Goal: Task Accomplishment & Management: Manage account settings

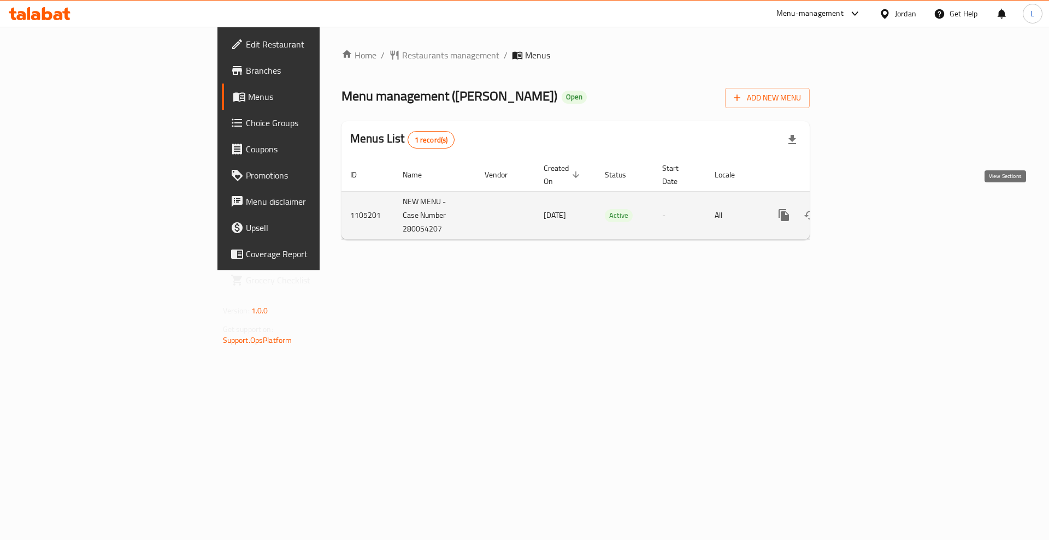
click at [869, 209] on icon "enhanced table" at bounding box center [862, 215] width 13 height 13
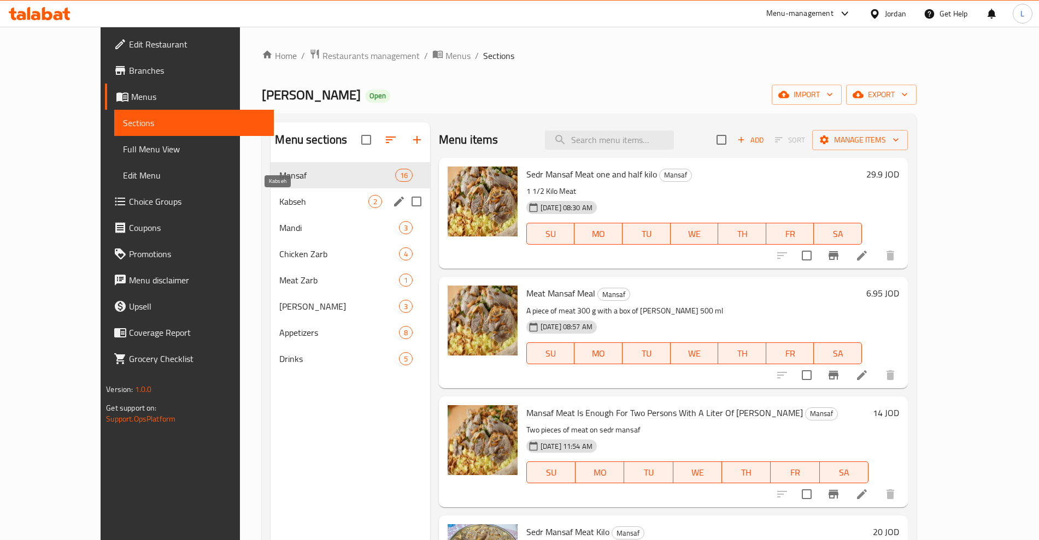
click at [279, 202] on span "Kabseh" at bounding box center [323, 201] width 89 height 13
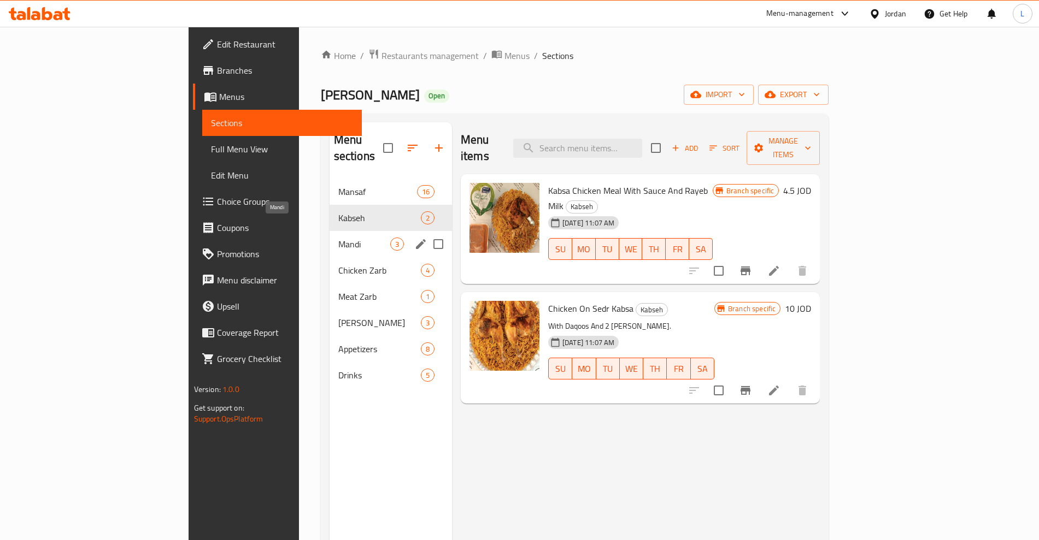
click at [338, 238] on span "Mandi" at bounding box center [364, 244] width 52 height 13
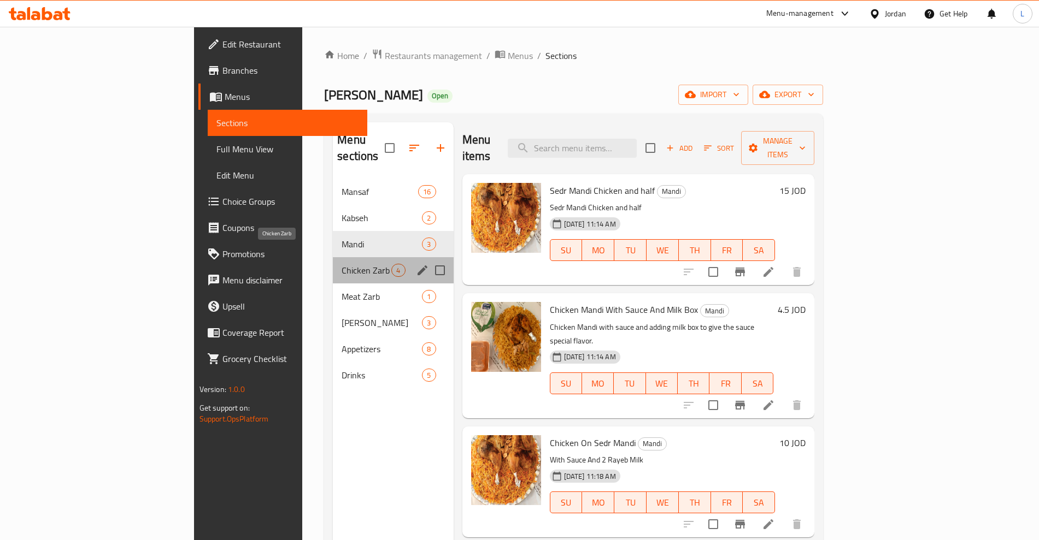
click at [342, 264] on span "Chicken Zarb" at bounding box center [367, 270] width 50 height 13
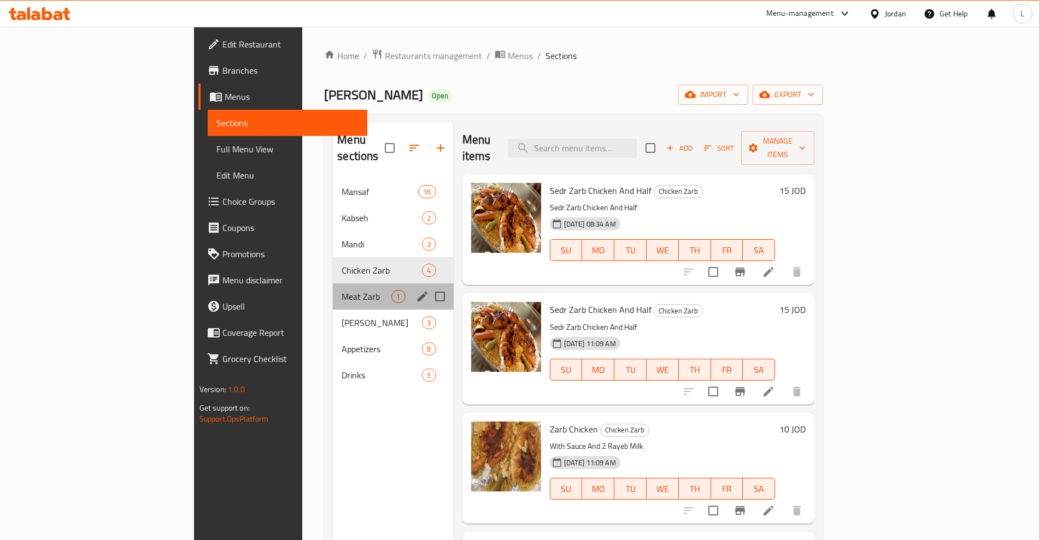
click at [333, 287] on div "Meat Zarb 1" at bounding box center [393, 297] width 120 height 26
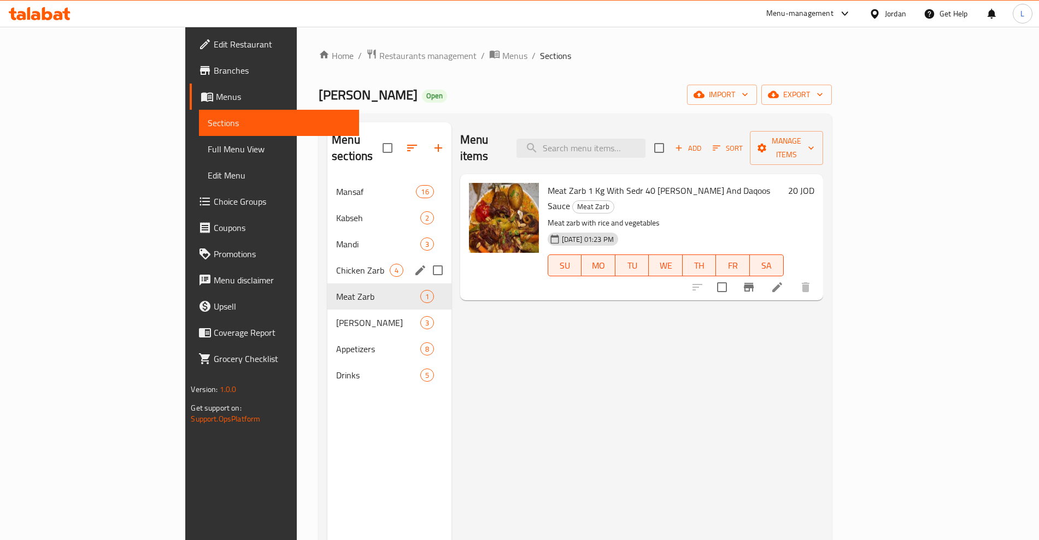
click at [327, 264] on div "Chicken Zarb 4" at bounding box center [389, 270] width 124 height 26
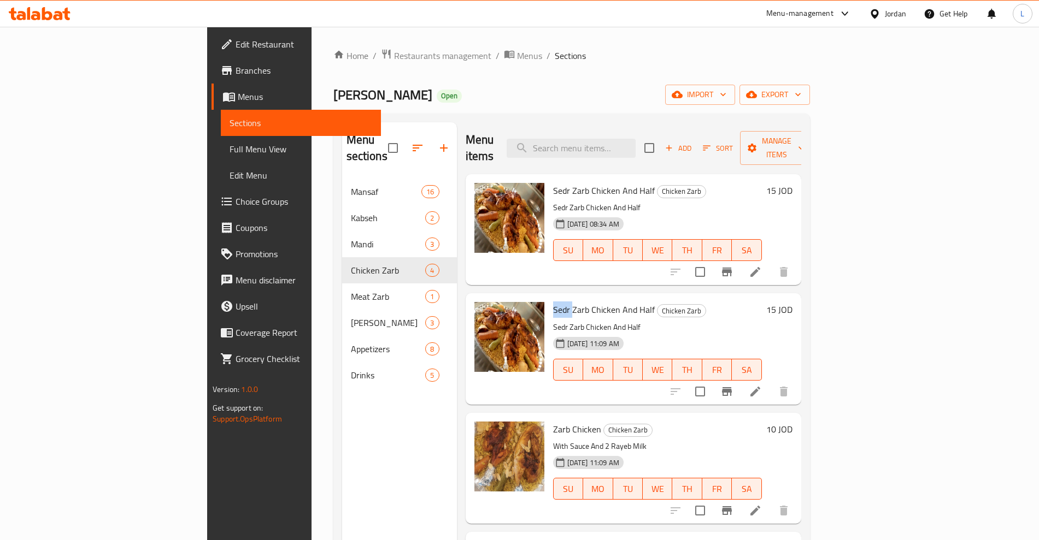
drag, startPoint x: 502, startPoint y: 292, endPoint x: 519, endPoint y: 293, distance: 16.9
click at [553, 302] on span "Sedr Zarb Chicken And Half" at bounding box center [604, 310] width 102 height 16
click at [557, 302] on span "Sedr Zarb Chicken And Half" at bounding box center [604, 310] width 102 height 16
drag, startPoint x: 590, startPoint y: 290, endPoint x: 596, endPoint y: 290, distance: 6.0
click at [596, 302] on span "Sedr Zarb Chicken And Half" at bounding box center [604, 310] width 102 height 16
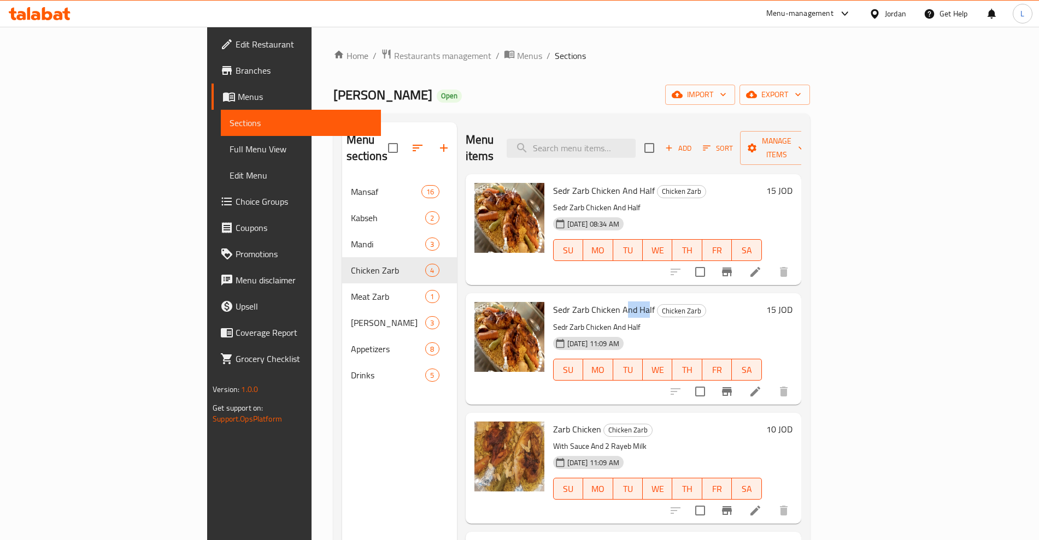
click at [574, 302] on span "Sedr Zarb Chicken And Half" at bounding box center [604, 310] width 102 height 16
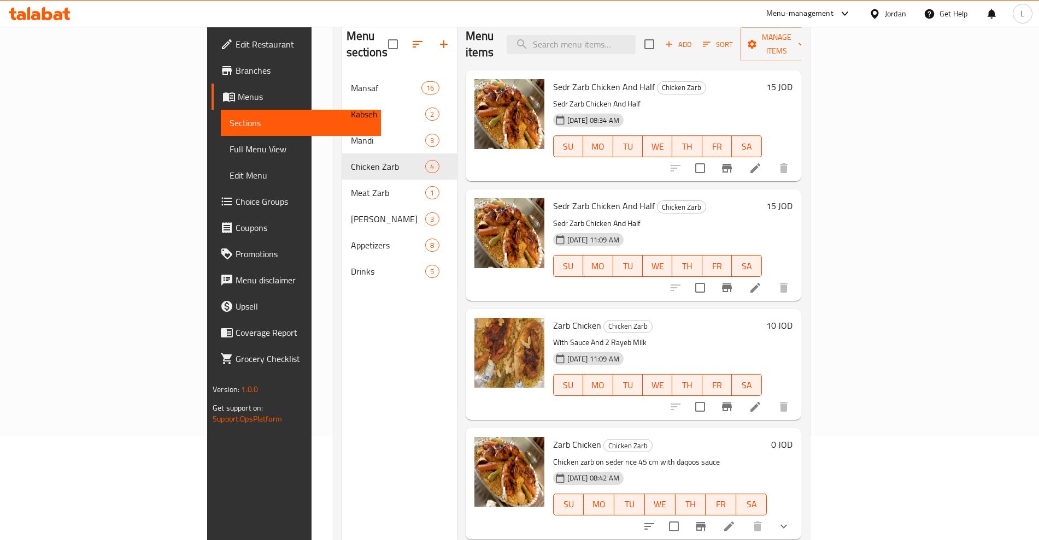
scroll to position [85, 0]
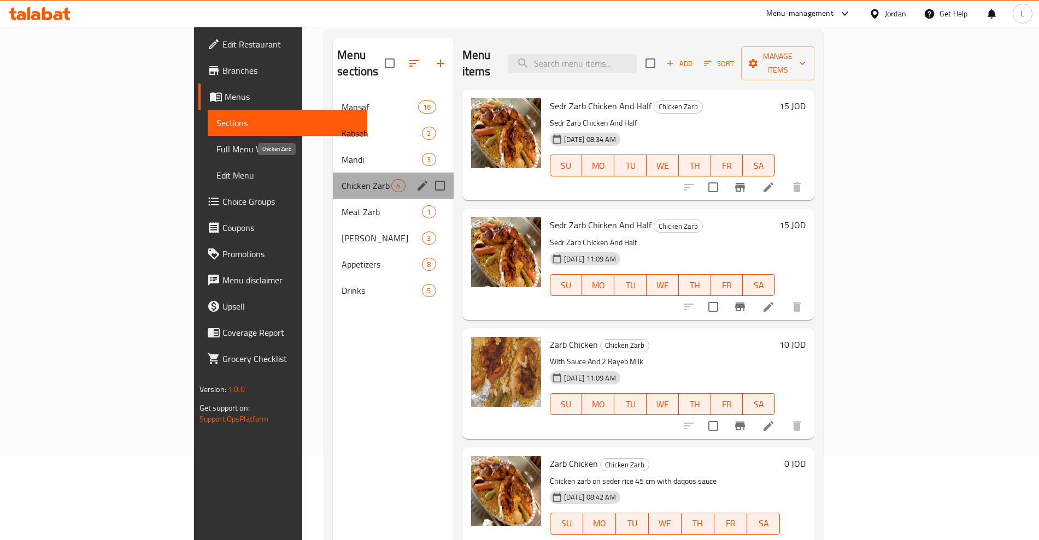
click at [342, 179] on span "Chicken Zarb" at bounding box center [367, 185] width 50 height 13
click at [333, 152] on div "Mandi 3" at bounding box center [393, 159] width 120 height 26
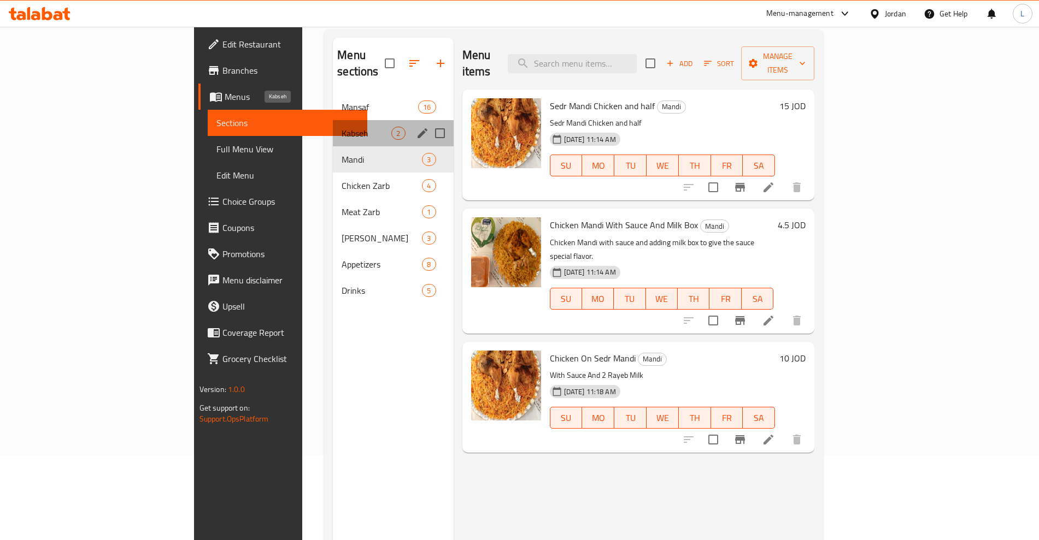
click at [342, 127] on span "Kabseh" at bounding box center [367, 133] width 50 height 13
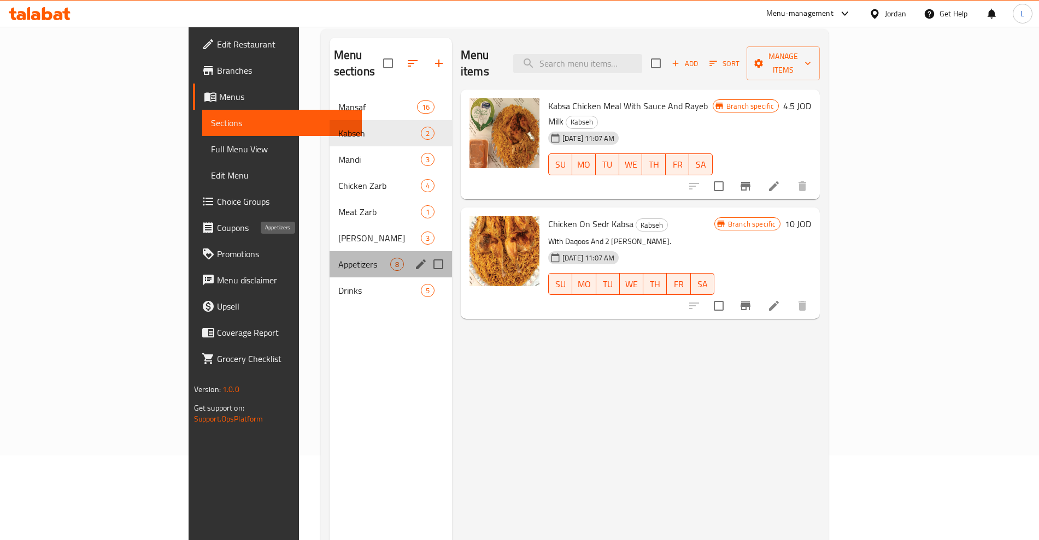
click at [338, 258] on span "Appetizers" at bounding box center [364, 264] width 52 height 13
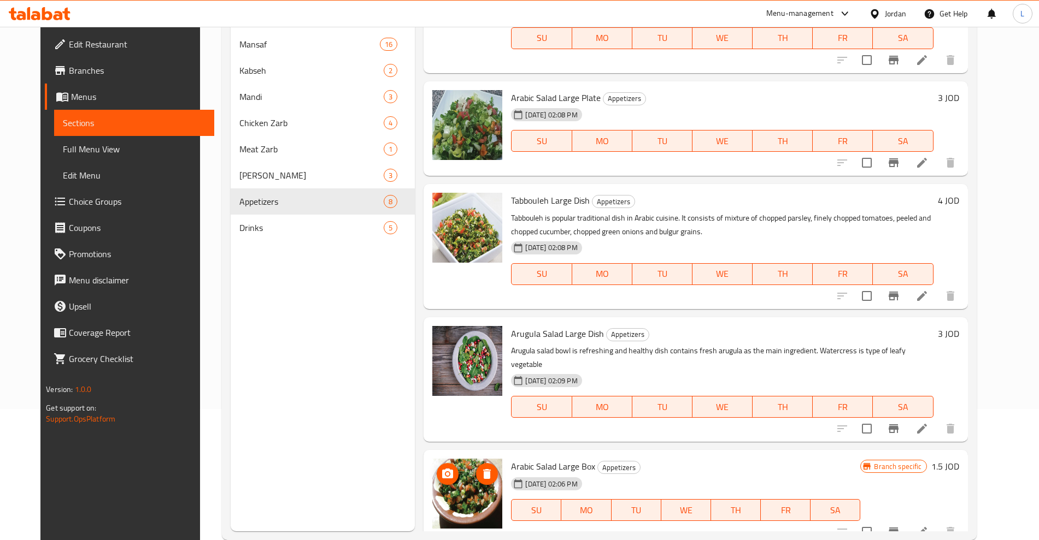
scroll to position [153, 0]
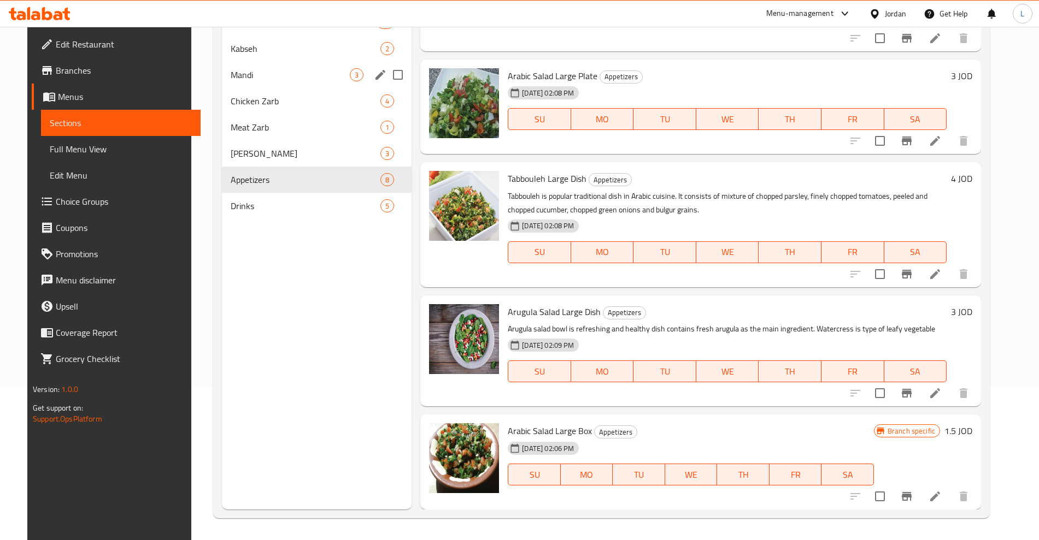
click at [250, 92] on div "Chicken Zarb 4" at bounding box center [317, 101] width 190 height 26
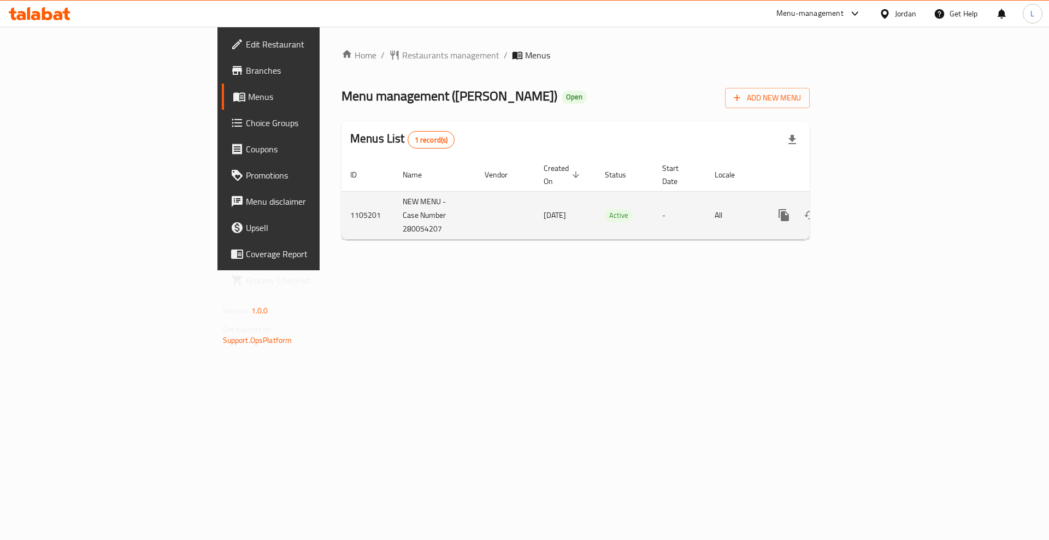
click at [869, 209] on icon "enhanced table" at bounding box center [862, 215] width 13 height 13
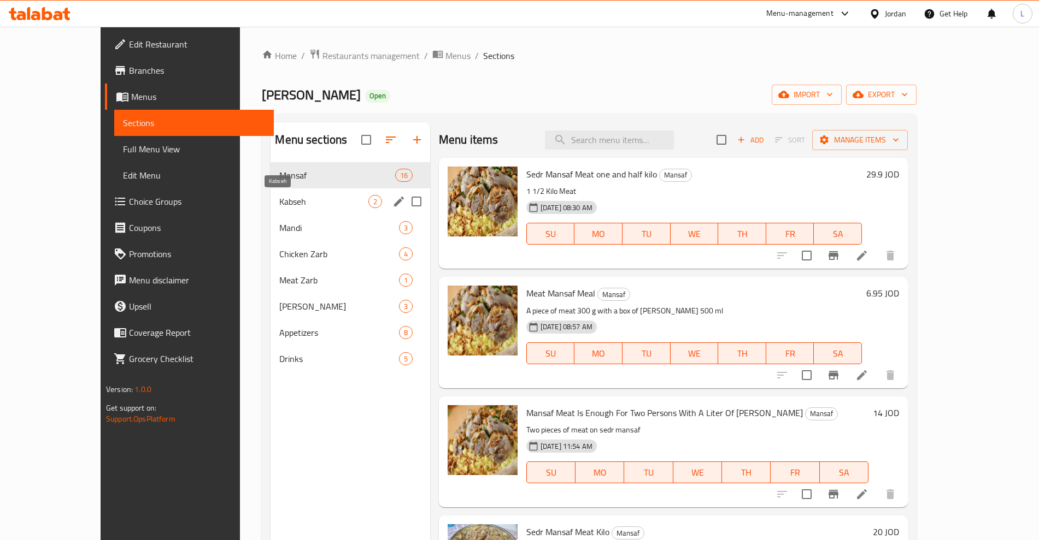
click at [279, 199] on span "Kabseh" at bounding box center [323, 201] width 89 height 13
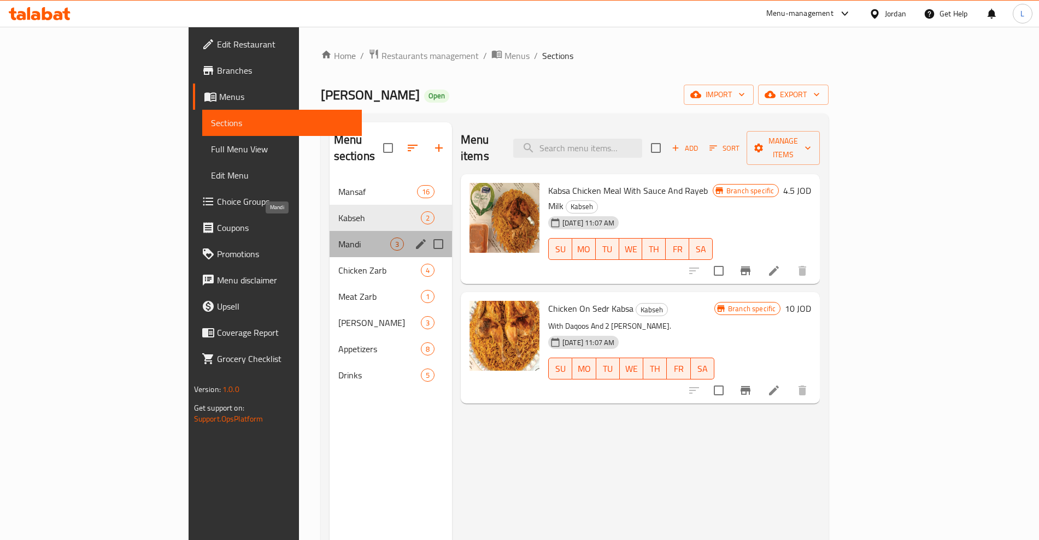
click at [338, 238] on span "Mandi" at bounding box center [364, 244] width 52 height 13
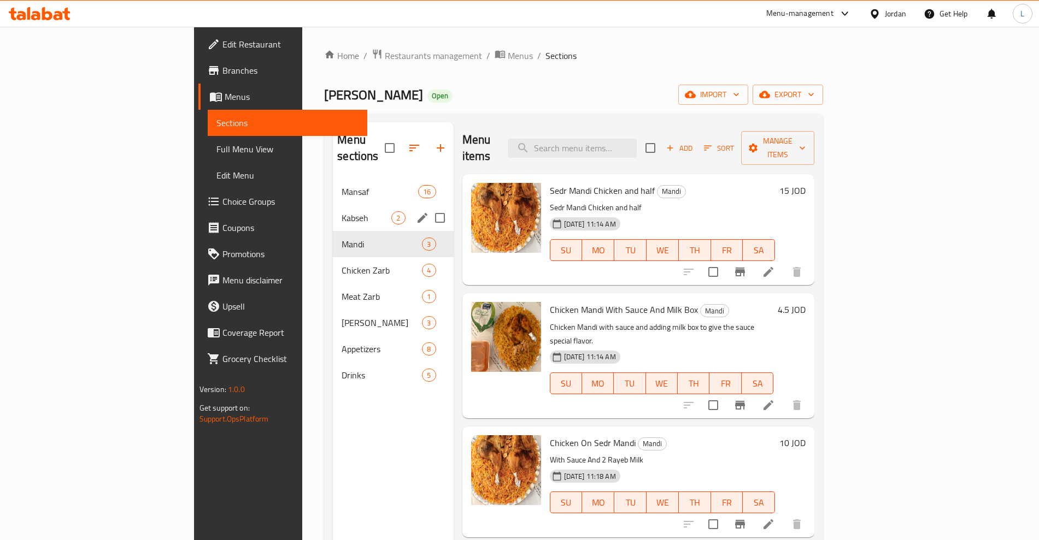
click at [333, 205] on div "Kabseh 2" at bounding box center [393, 218] width 120 height 26
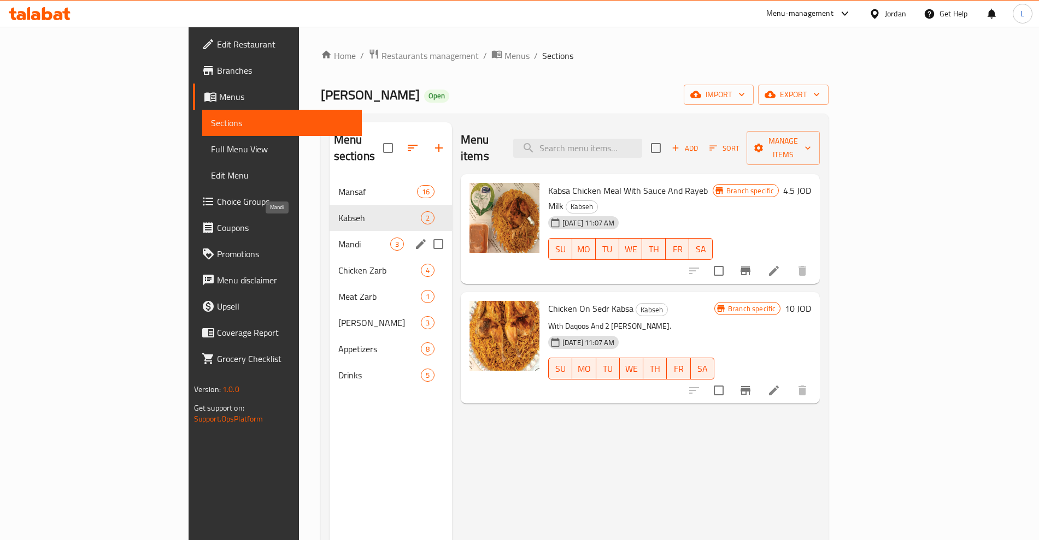
click at [338, 238] on span "Mandi" at bounding box center [364, 244] width 52 height 13
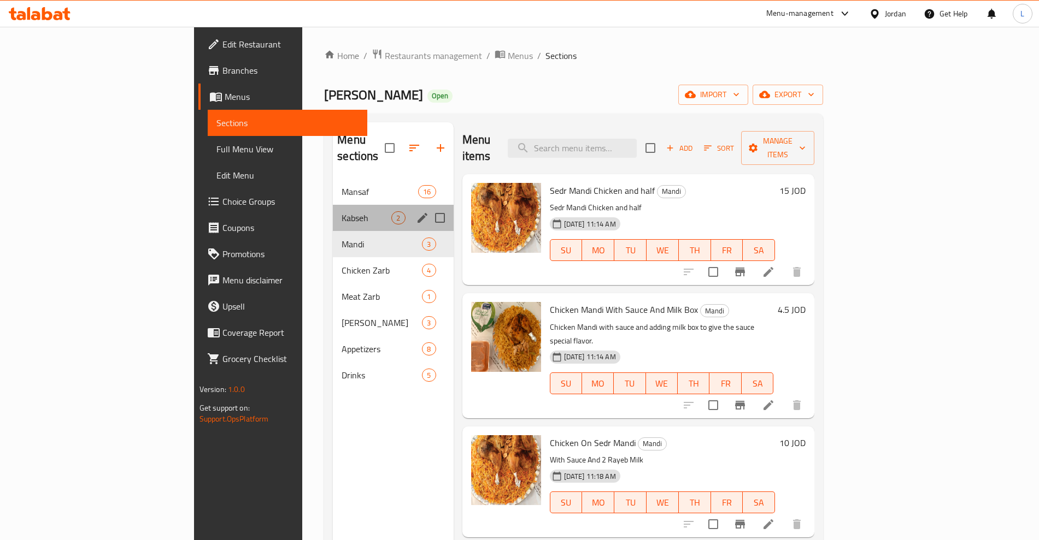
click at [333, 209] on div "Kabseh 2" at bounding box center [393, 218] width 120 height 26
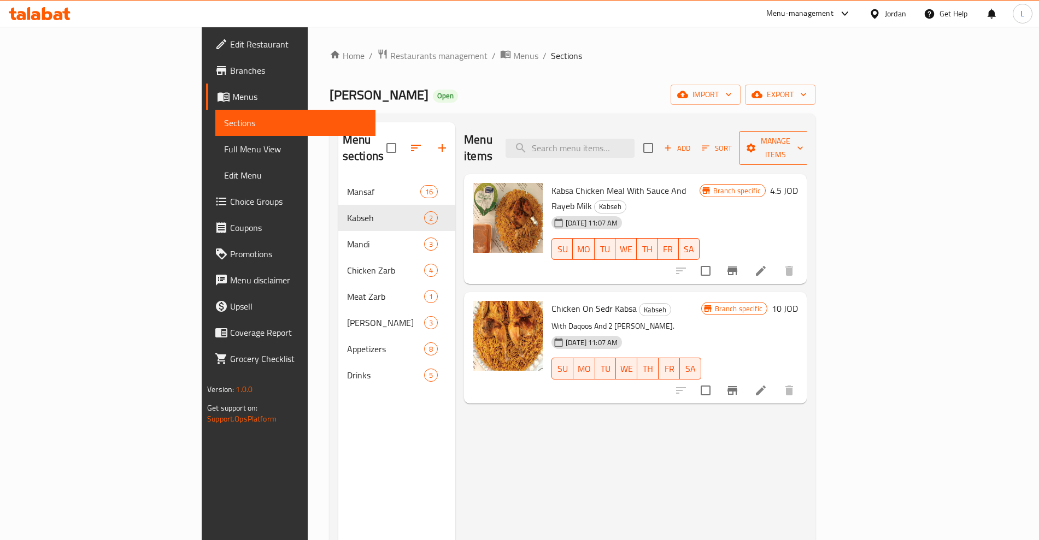
click at [803, 144] on span "Manage items" at bounding box center [776, 147] width 56 height 27
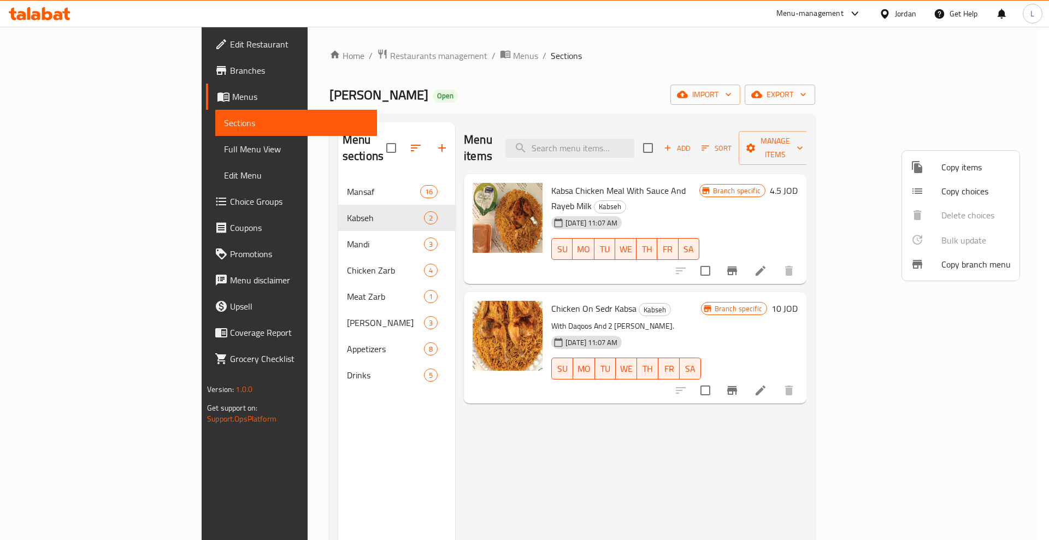
click at [940, 172] on div at bounding box center [926, 167] width 31 height 13
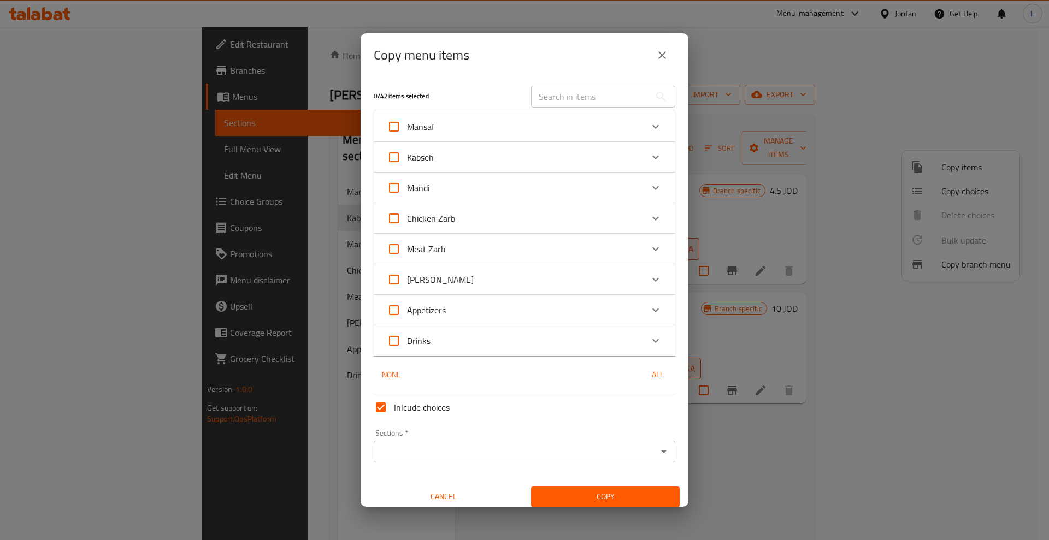
click at [649, 154] on icon "Expand" at bounding box center [655, 157] width 13 height 13
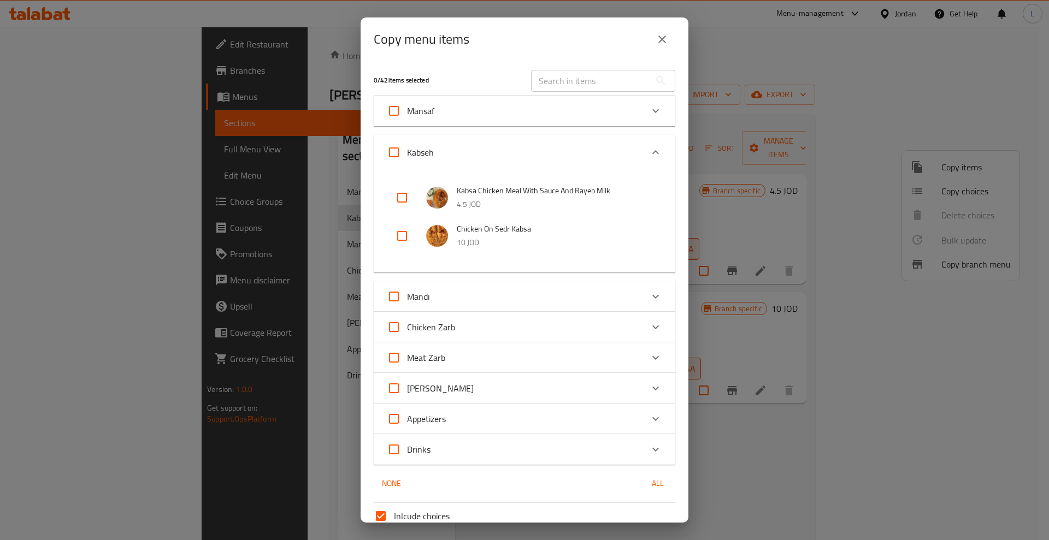
click at [397, 238] on input "checkbox" at bounding box center [402, 236] width 26 height 26
checkbox input "true"
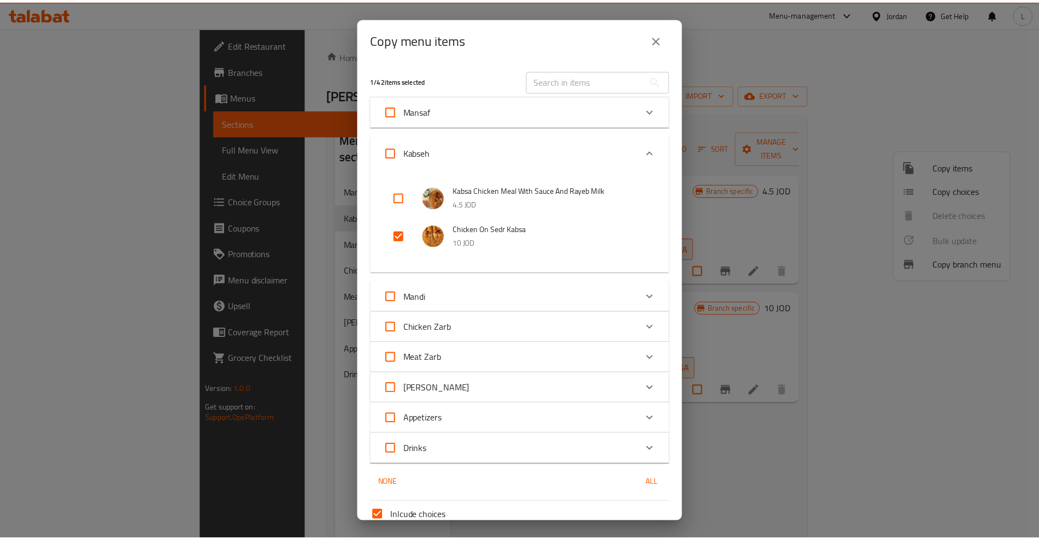
scroll to position [99, 0]
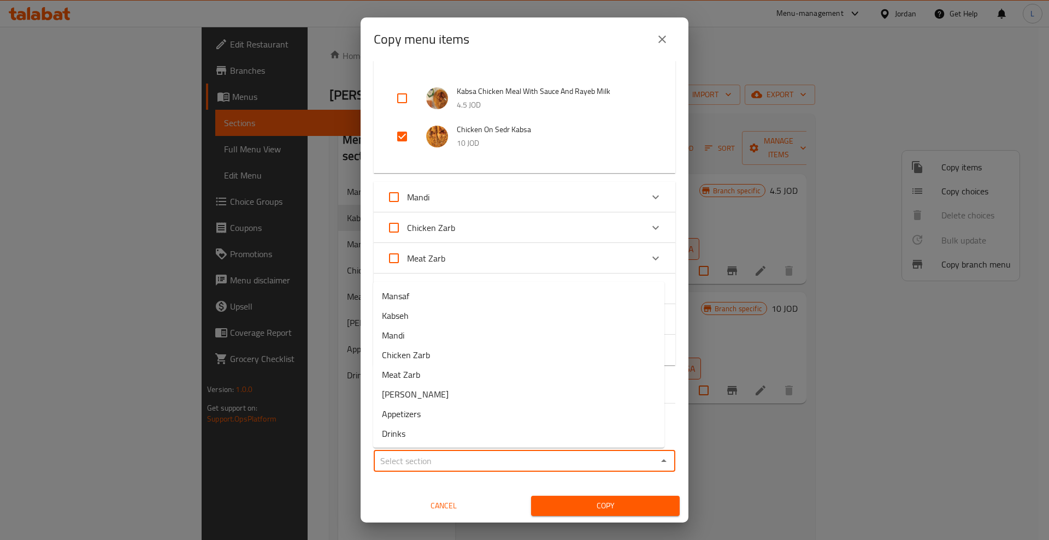
click at [433, 459] on input "Sections   *" at bounding box center [515, 461] width 277 height 15
click at [405, 316] on span "Kabseh" at bounding box center [395, 315] width 27 height 13
type input "Kabseh"
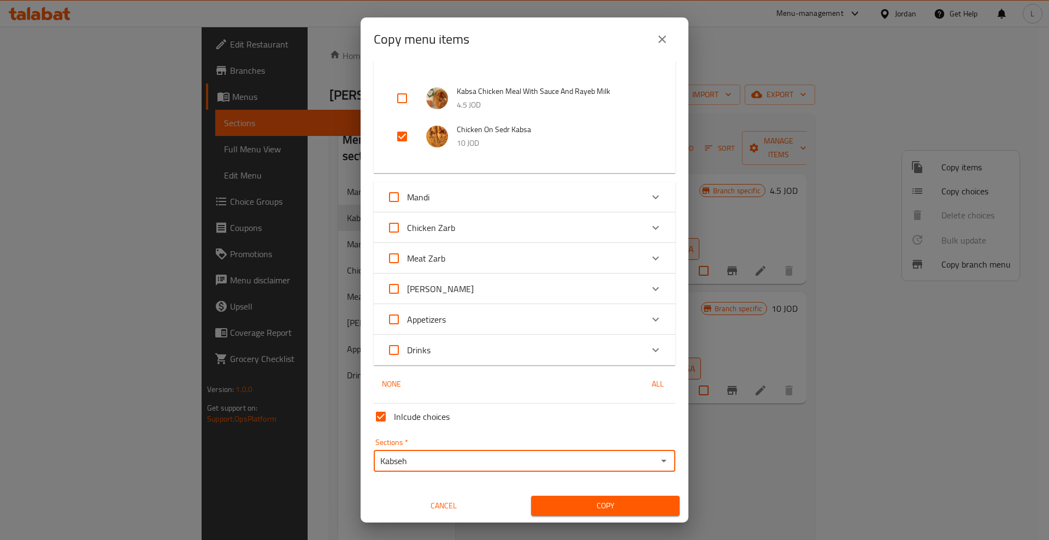
click at [609, 502] on span "Copy" at bounding box center [605, 506] width 131 height 14
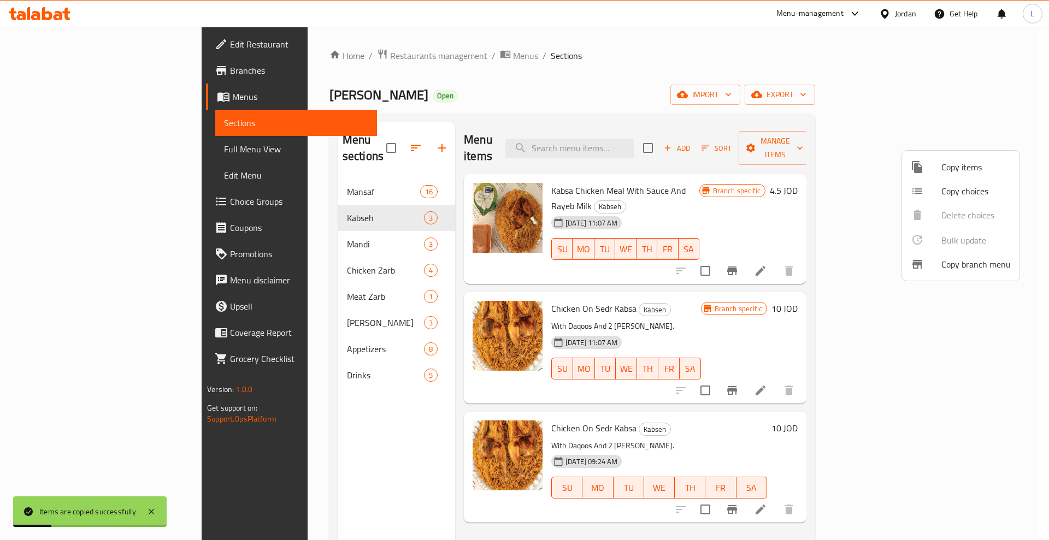
click at [968, 474] on div at bounding box center [524, 270] width 1049 height 540
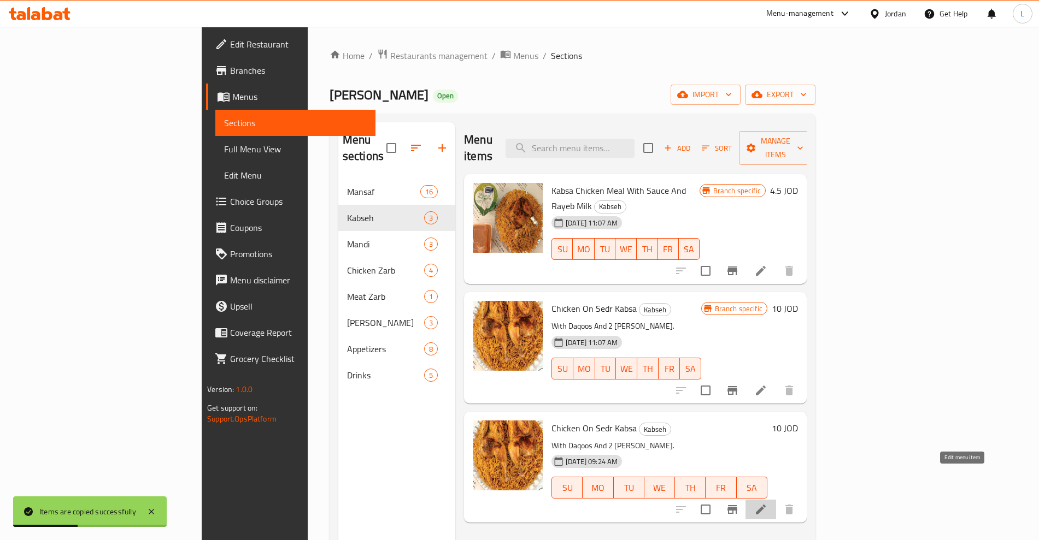
click at [767, 503] on icon at bounding box center [760, 509] width 13 height 13
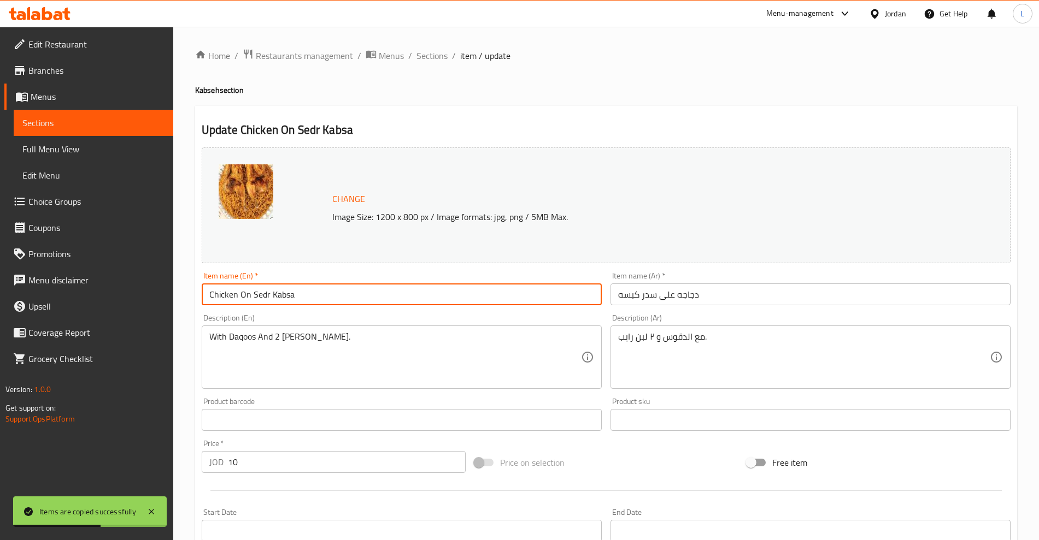
click at [228, 302] on input "Chicken On Sedr Kabsa" at bounding box center [402, 295] width 400 height 22
click at [249, 297] on input "Chicken On Sedr Kabsa" at bounding box center [402, 295] width 400 height 22
drag, startPoint x: 251, startPoint y: 295, endPoint x: 296, endPoint y: 297, distance: 44.9
click at [296, 297] on input "Chicken On Sedr Kabsa" at bounding box center [402, 295] width 400 height 22
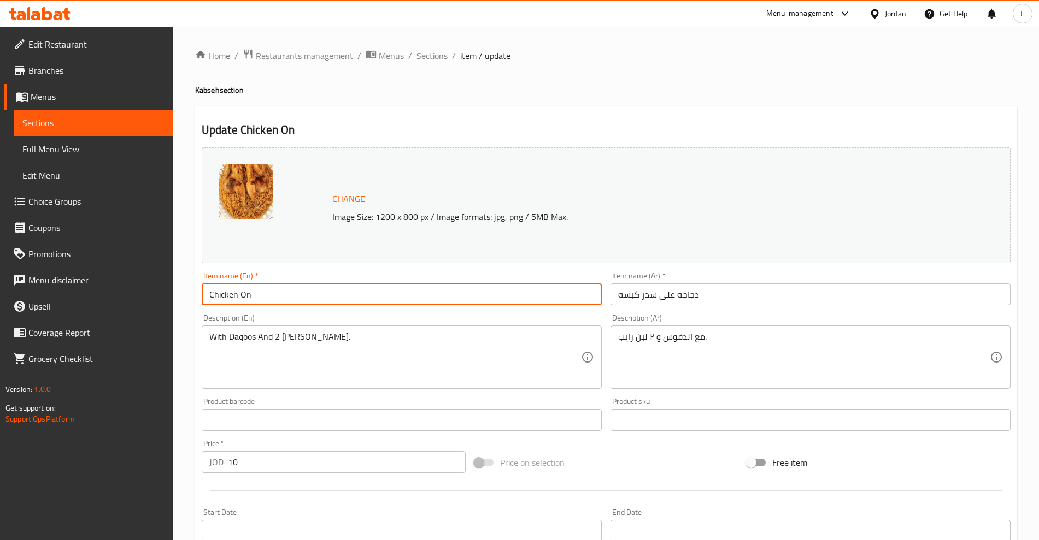
click at [208, 296] on input "Chicken On" at bounding box center [402, 295] width 400 height 22
paste input "Sedr Kabsa"
click at [290, 297] on input "Sedr Kabsa 2 Chicken On" at bounding box center [402, 295] width 400 height 22
click at [340, 290] on input "Sedr Kabsa 2 Chickens and Half On" at bounding box center [402, 295] width 400 height 22
type input "Sedr Kabsa 2 Chickens and Half"
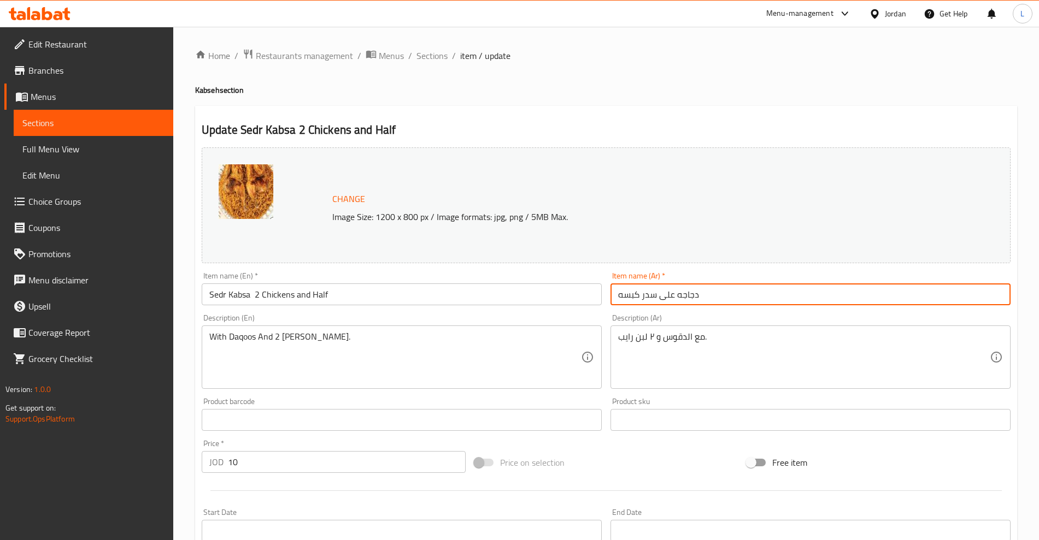
click at [675, 296] on input "دجاجه على سدر كبسه" at bounding box center [810, 295] width 400 height 22
type input "دجاجتين ونصف على سدر كبسه"
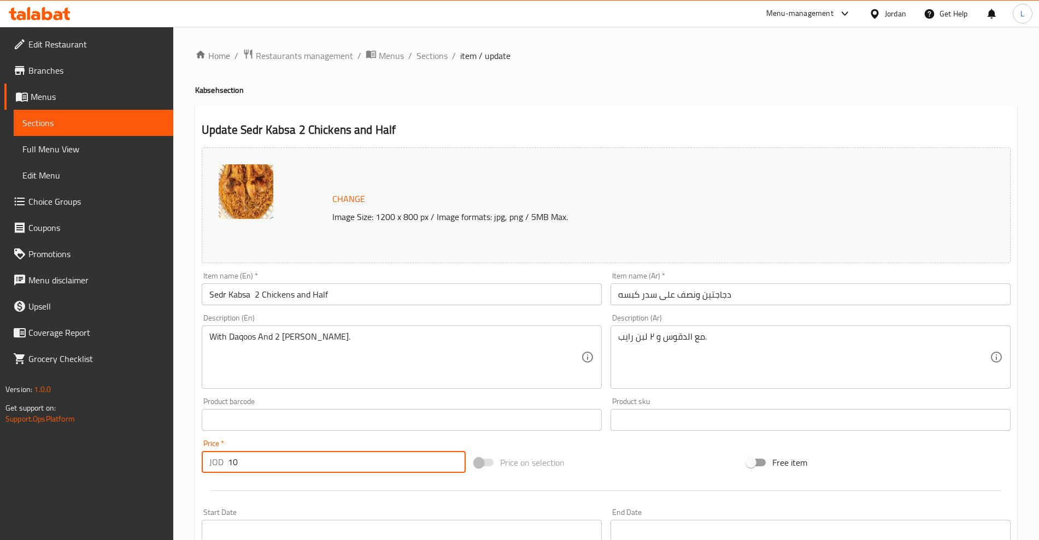
drag, startPoint x: 269, startPoint y: 460, endPoint x: 188, endPoint y: 477, distance: 82.6
click at [188, 477] on div "Home / Restaurants management / Menus / Sections / item / update Kabseh section…" at bounding box center [606, 407] width 866 height 761
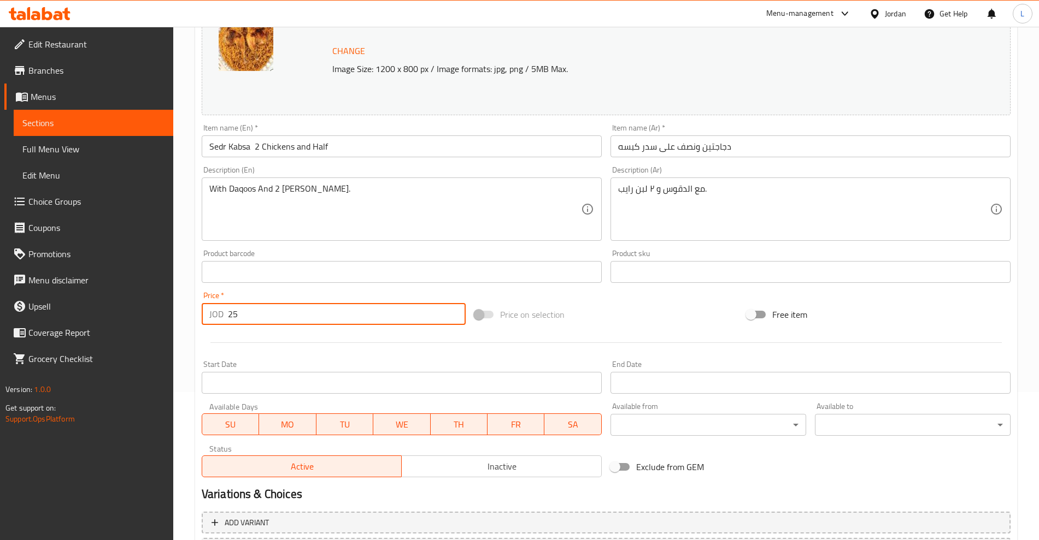
scroll to position [248, 0]
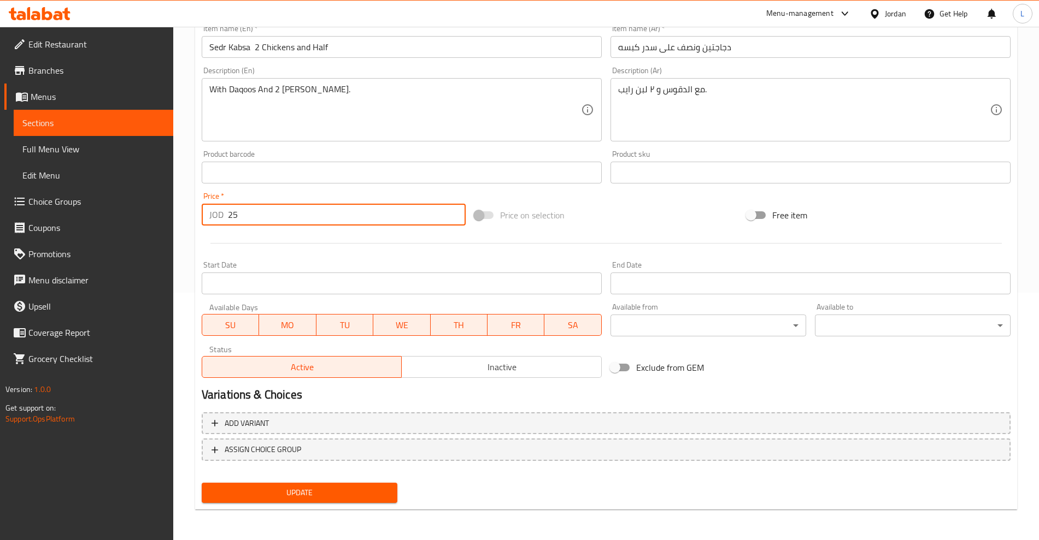
type input "25"
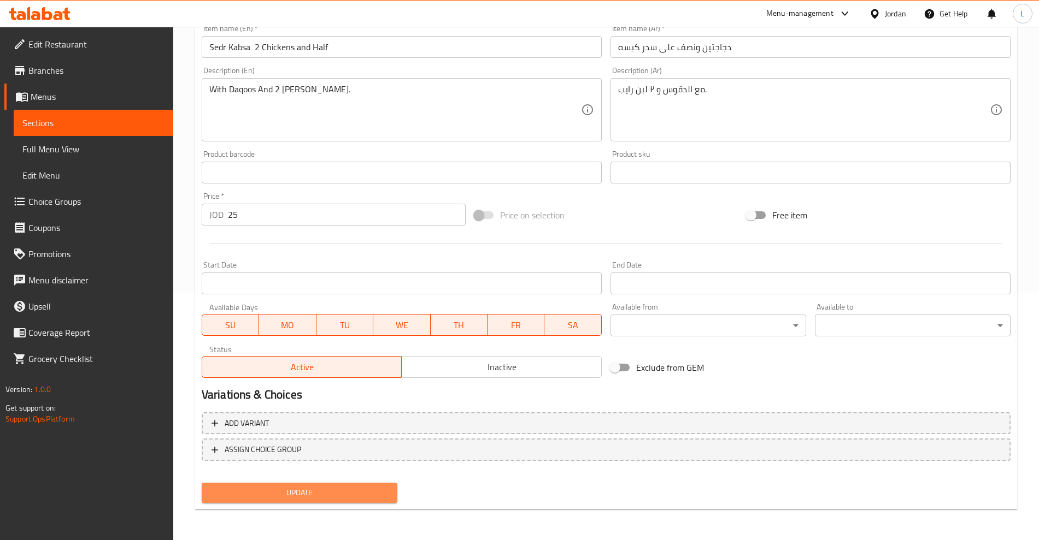
click at [298, 491] on span "Update" at bounding box center [299, 493] width 178 height 14
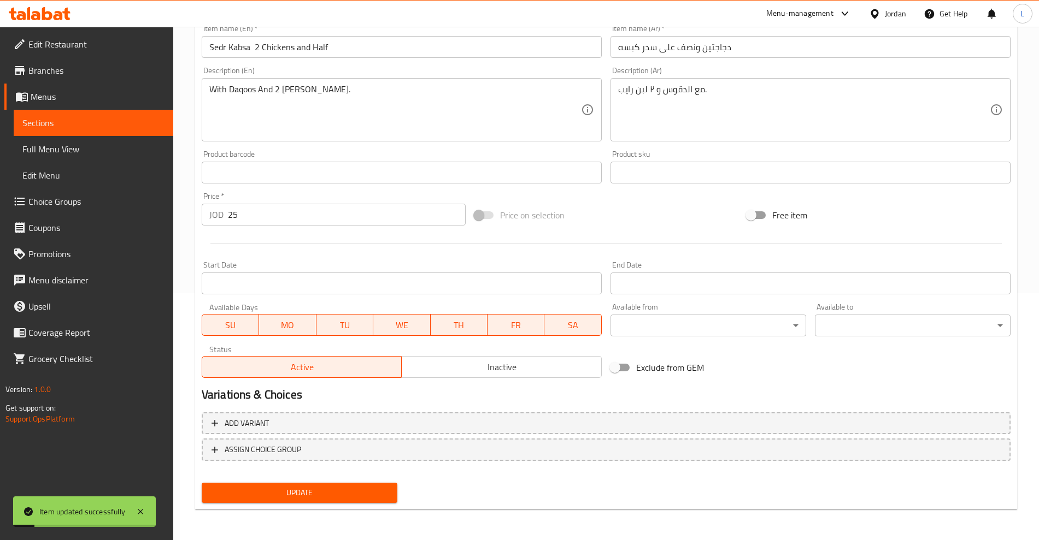
click at [43, 120] on span "Sections" at bounding box center [93, 122] width 142 height 13
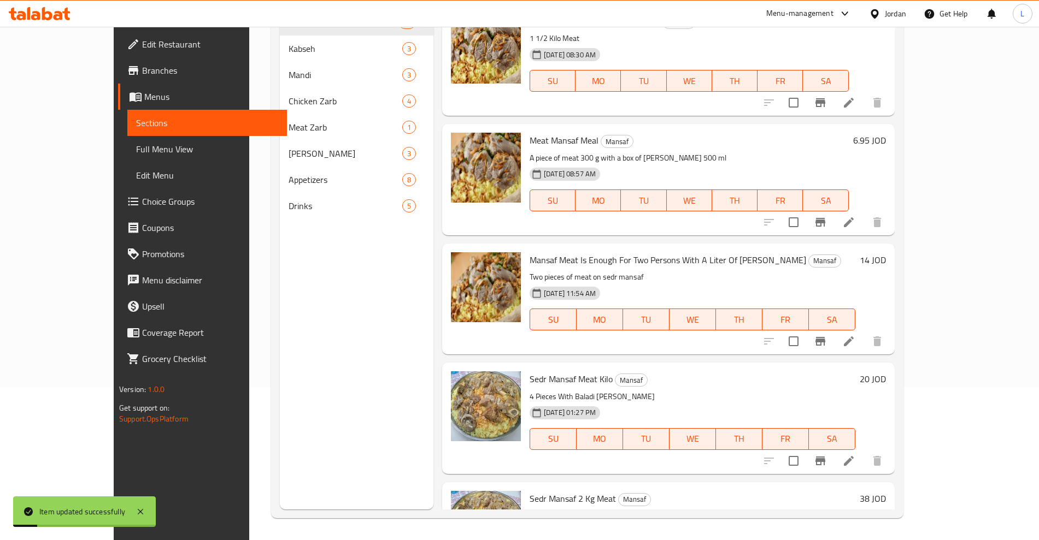
scroll to position [153, 0]
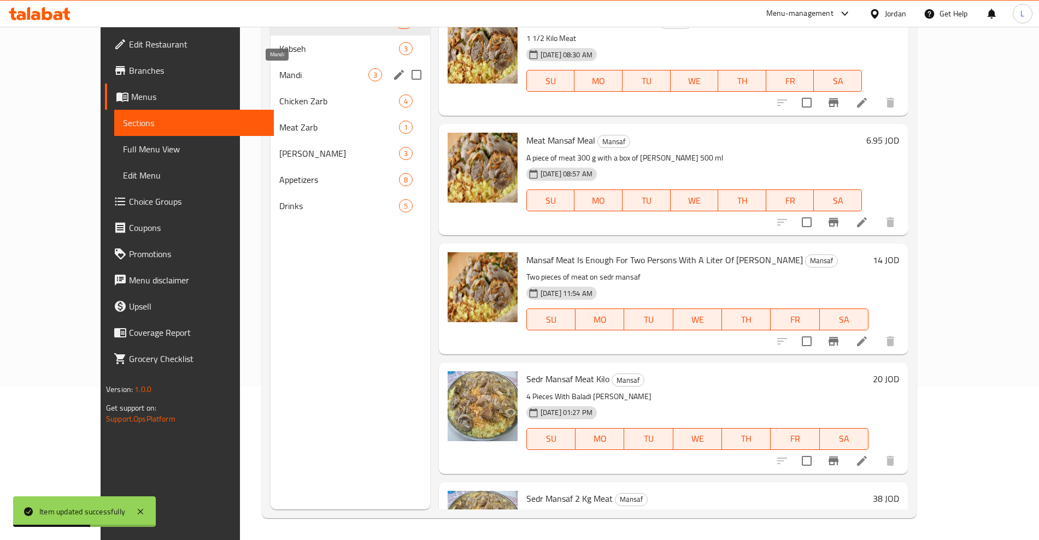
drag, startPoint x: 230, startPoint y: 68, endPoint x: 258, endPoint y: 70, distance: 28.5
click at [279, 68] on span "Mandi" at bounding box center [323, 74] width 89 height 13
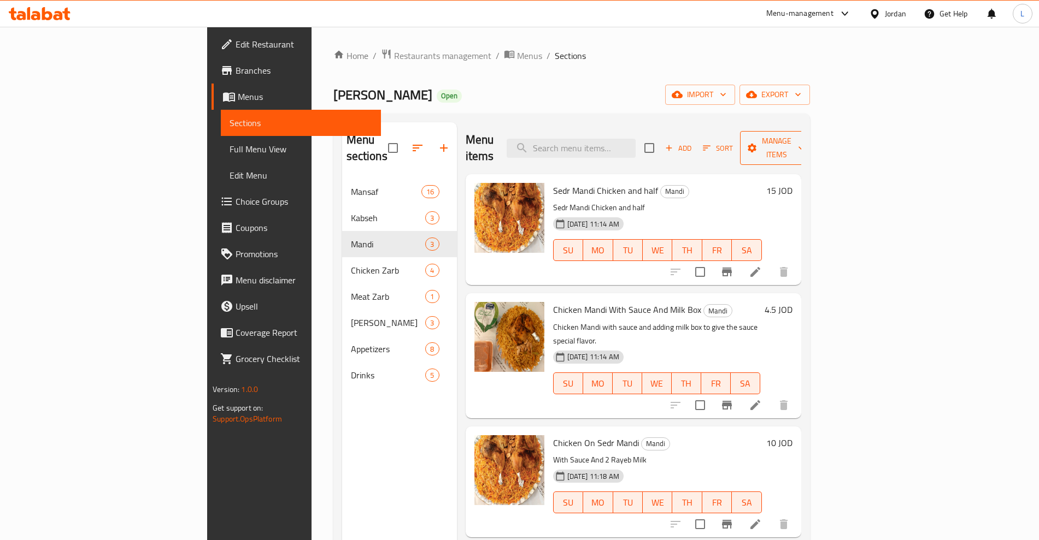
click at [804, 145] on span "Manage items" at bounding box center [777, 147] width 56 height 27
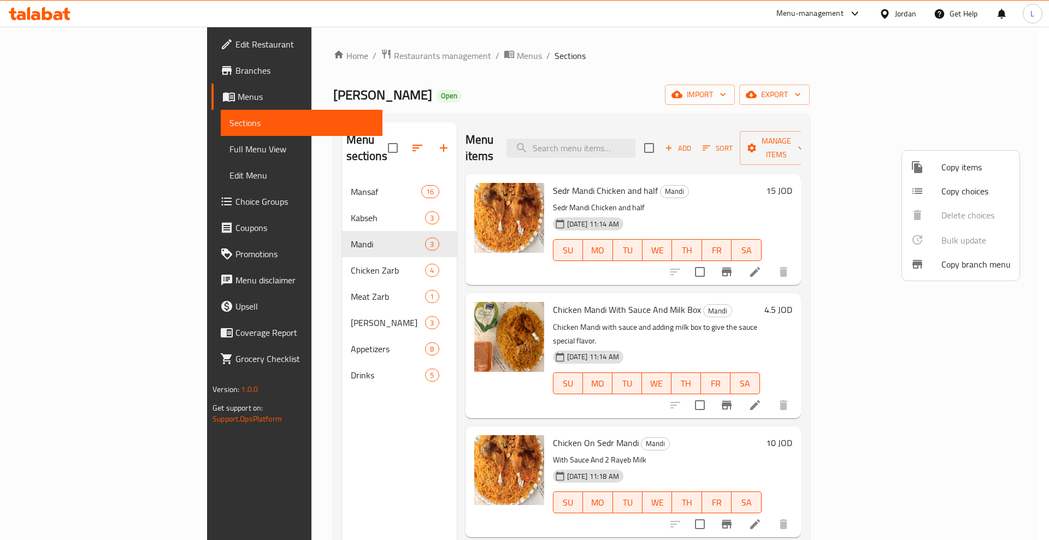
click at [942, 170] on span "Copy items" at bounding box center [976, 167] width 69 height 13
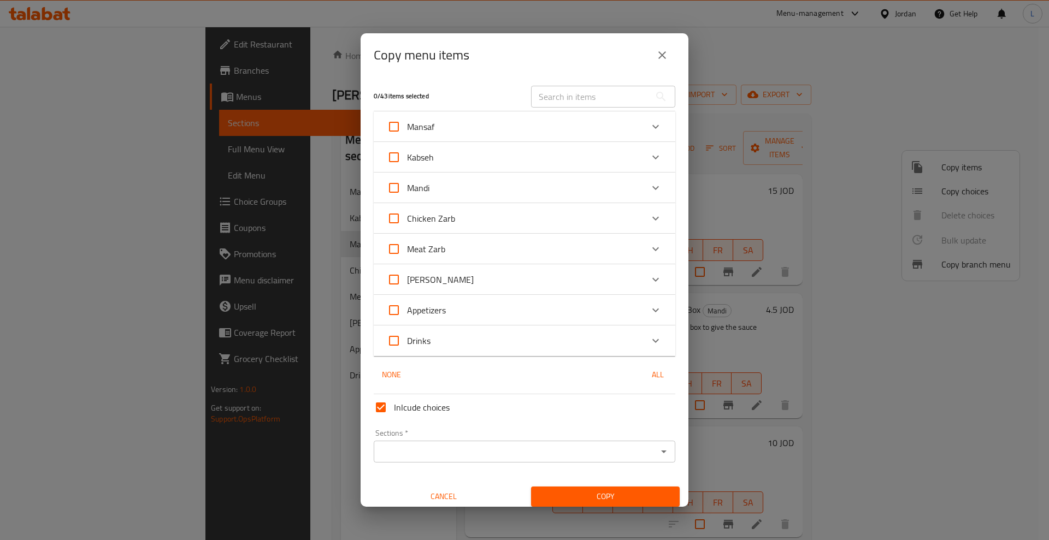
click at [443, 187] on div "Mandi" at bounding box center [515, 188] width 256 height 26
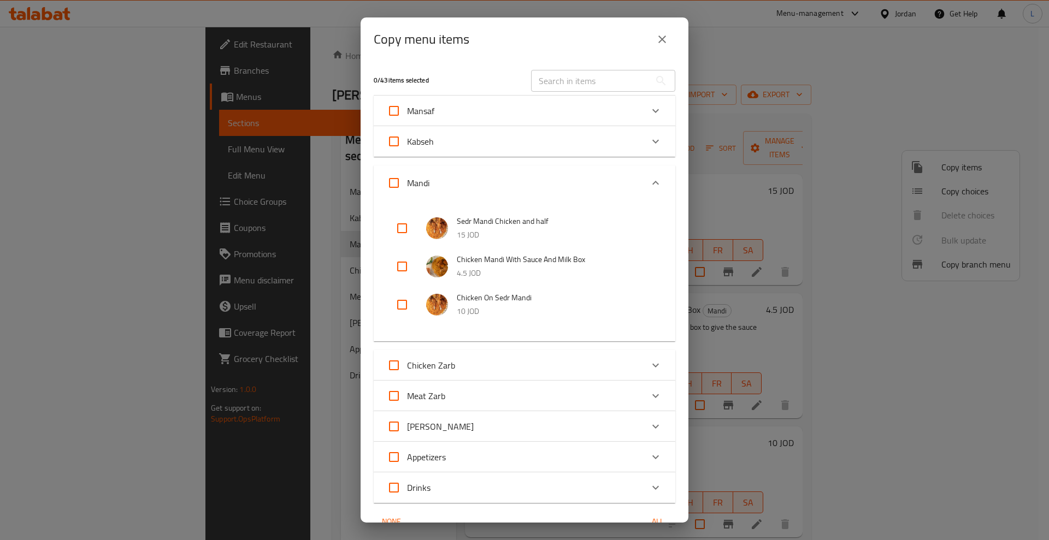
click at [401, 229] on input "checkbox" at bounding box center [402, 228] width 26 height 26
checkbox input "true"
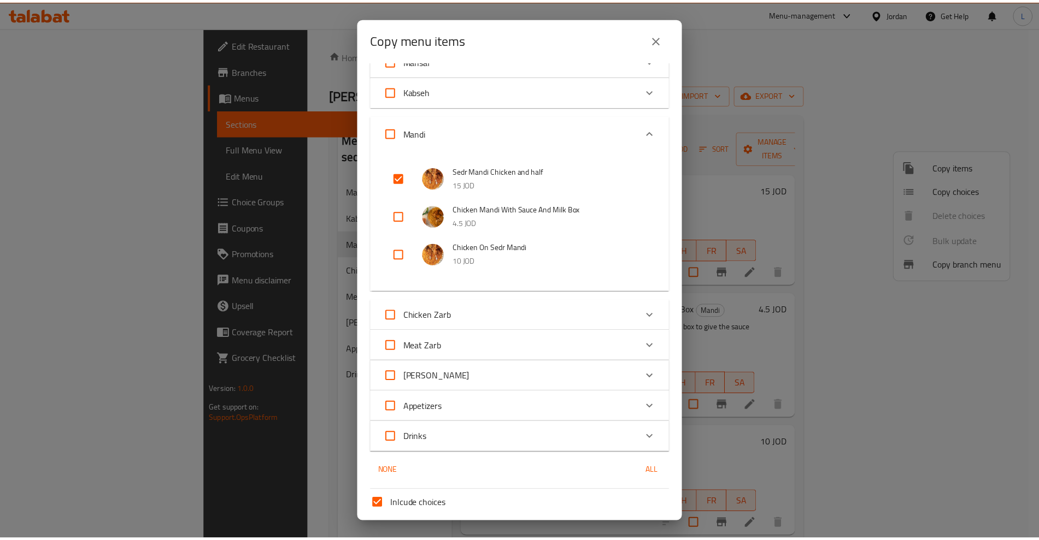
scroll to position [138, 0]
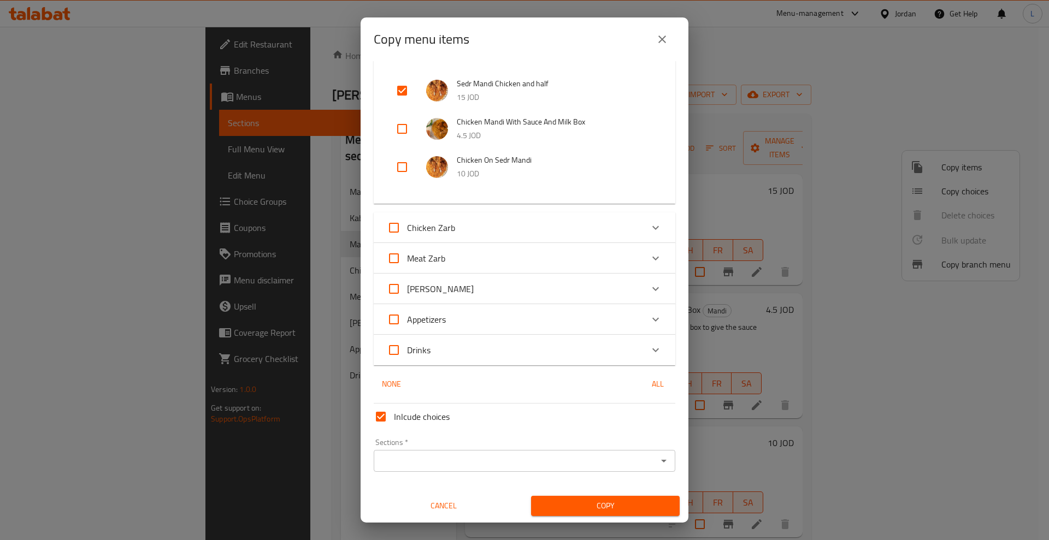
drag, startPoint x: 593, startPoint y: 472, endPoint x: 591, endPoint y: 462, distance: 10.2
click at [593, 471] on div "Sections *" at bounding box center [525, 461] width 302 height 22
click at [422, 462] on input "Sections   *" at bounding box center [515, 461] width 277 height 15
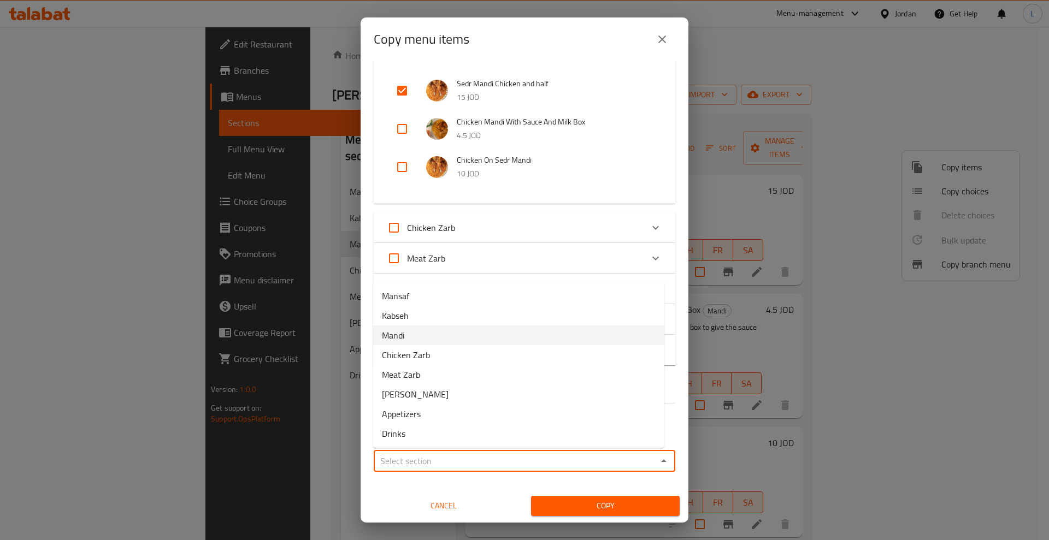
click at [405, 336] on li "Mandi" at bounding box center [518, 336] width 291 height 20
type input "Mandi"
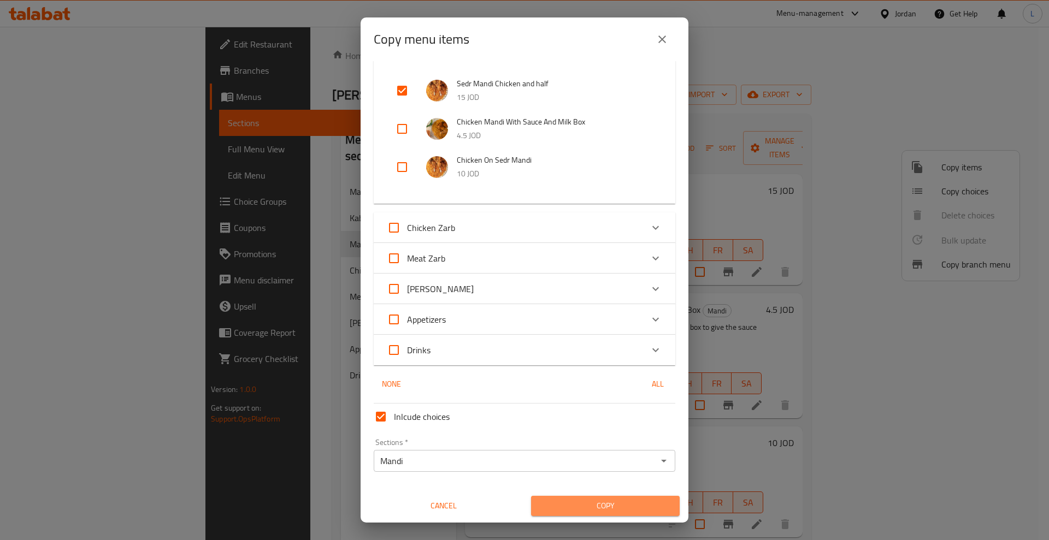
click at [602, 498] on button "Copy" at bounding box center [605, 506] width 149 height 20
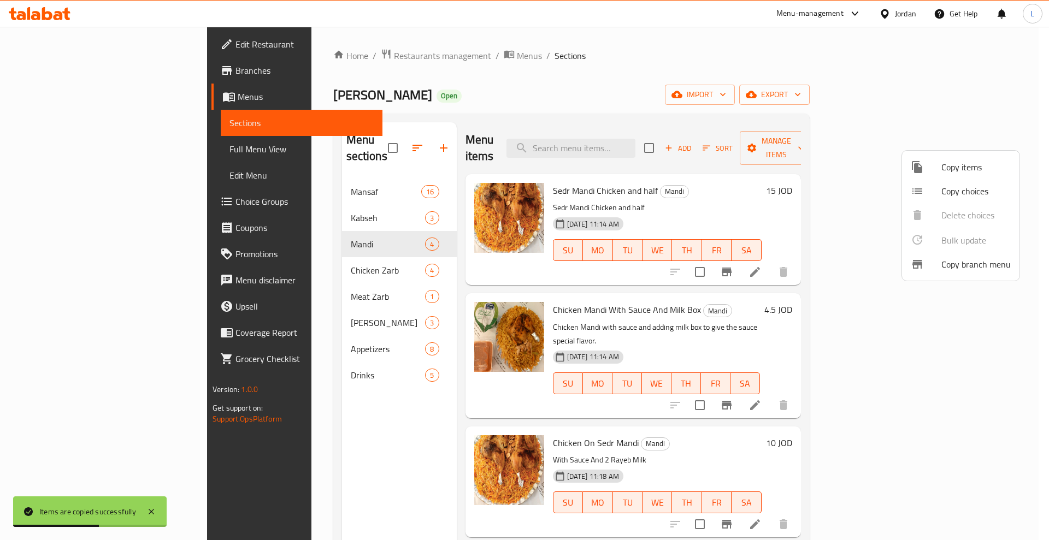
click at [743, 170] on div at bounding box center [524, 270] width 1049 height 540
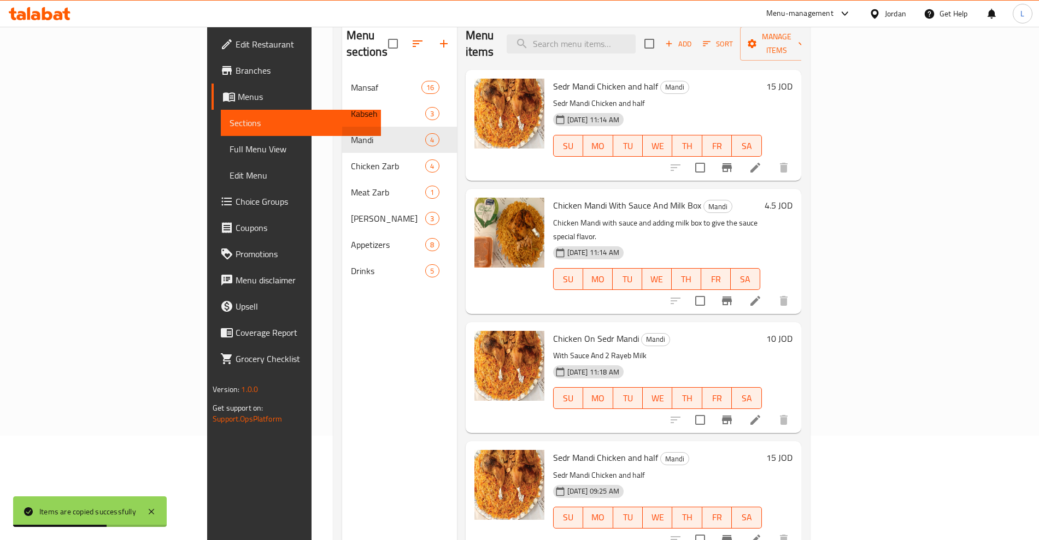
scroll to position [153, 0]
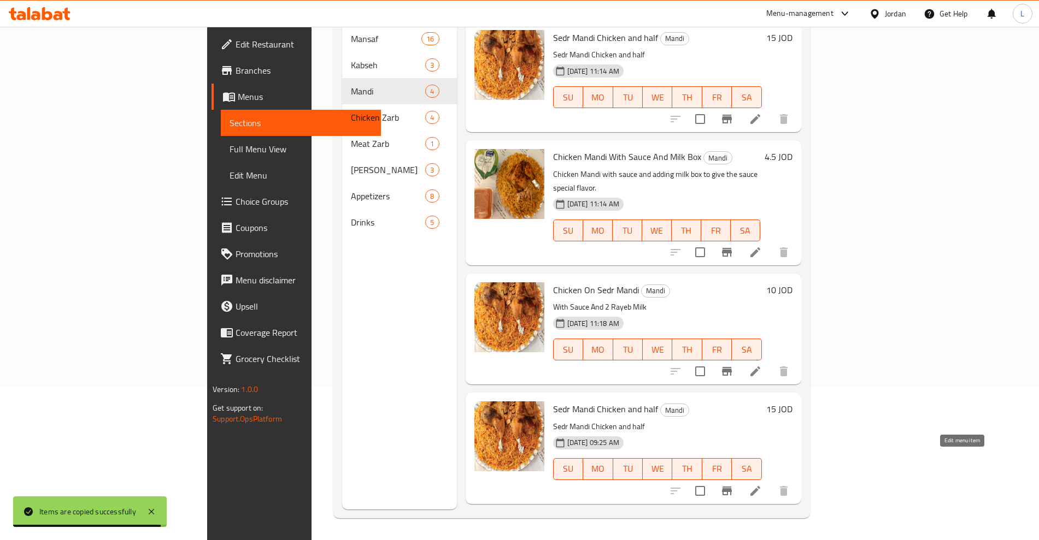
click at [762, 485] on icon at bounding box center [755, 491] width 13 height 13
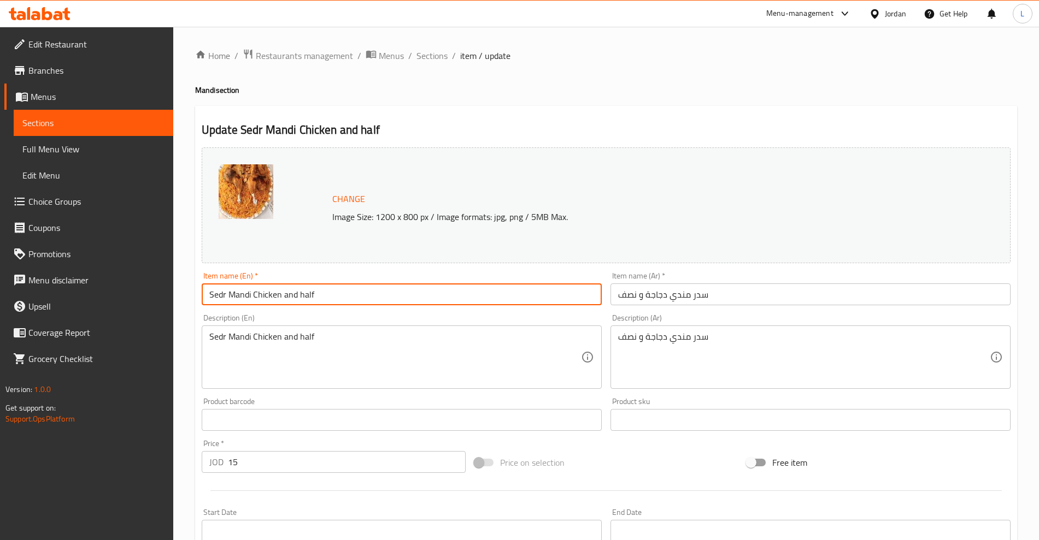
click at [254, 297] on input "Sedr Mandi Chicken and half" at bounding box center [402, 295] width 400 height 22
click at [286, 296] on input "Sedr Mandi 2 Chicken and half" at bounding box center [402, 295] width 400 height 22
type input "Sedr Mandi 2 Chickens and half"
click at [645, 298] on input "سدر مندي دجاجة و نصف" at bounding box center [810, 295] width 400 height 22
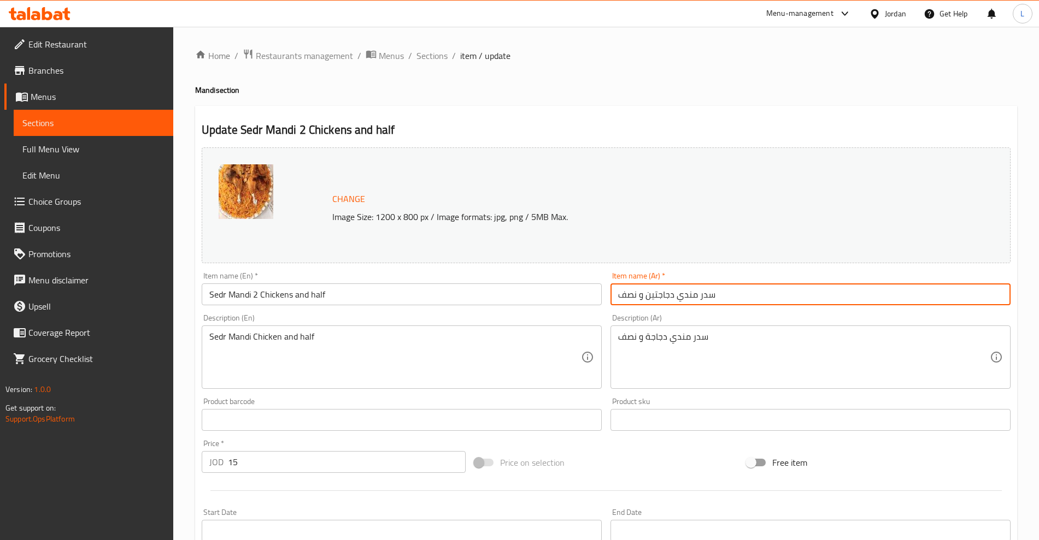
type input "سدر مندي دجاجتين و نصف"
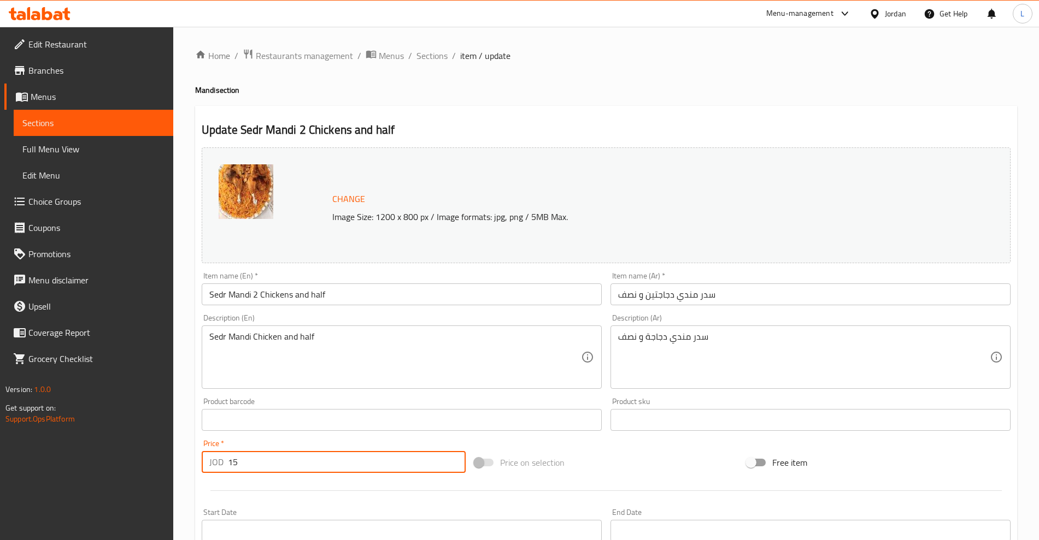
drag, startPoint x: 271, startPoint y: 458, endPoint x: 171, endPoint y: 477, distance: 101.7
click at [171, 477] on div "Edit Restaurant Branches Menus Sections Full Menu View Edit Menu Choice Groups …" at bounding box center [519, 407] width 1039 height 761
type input "25"
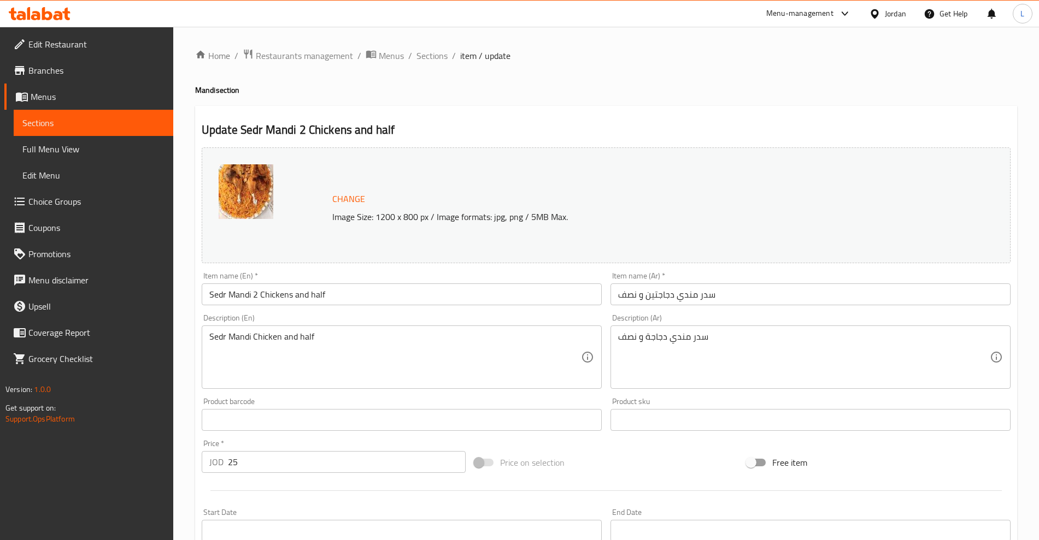
click at [872, 88] on h4 "Mandi section" at bounding box center [606, 90] width 822 height 11
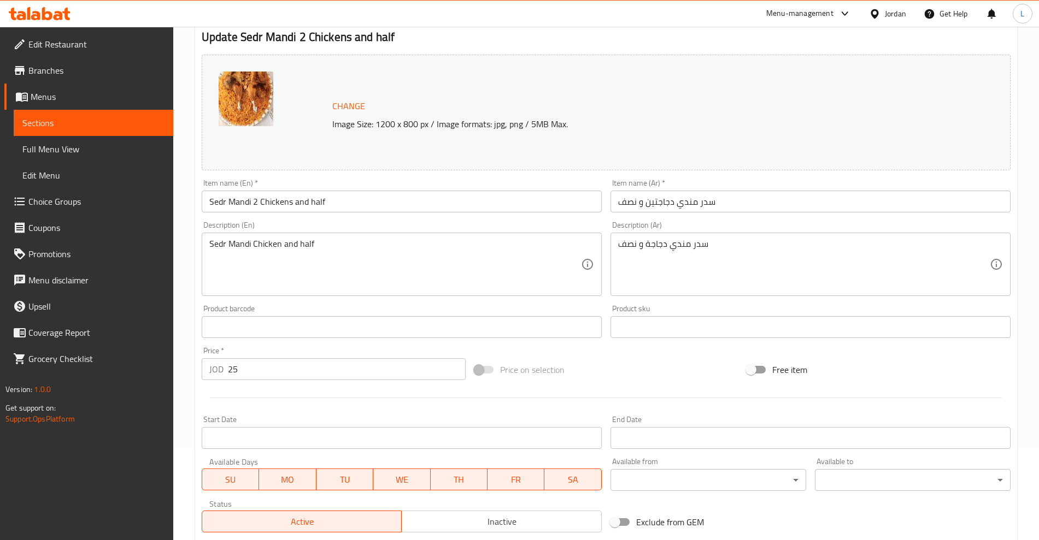
scroll to position [248, 0]
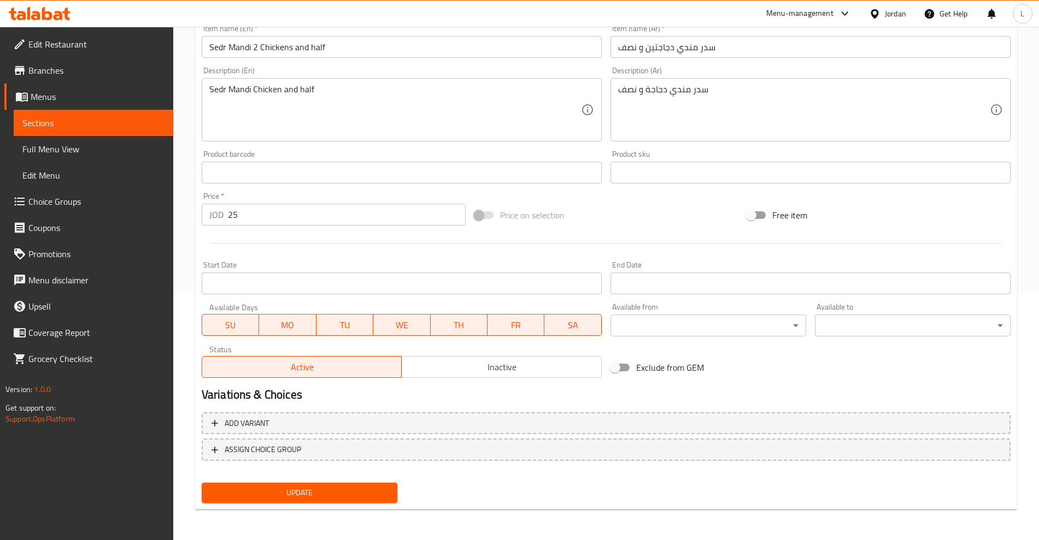
click at [319, 490] on span "Update" at bounding box center [299, 493] width 178 height 14
click at [56, 120] on span "Sections" at bounding box center [93, 122] width 142 height 13
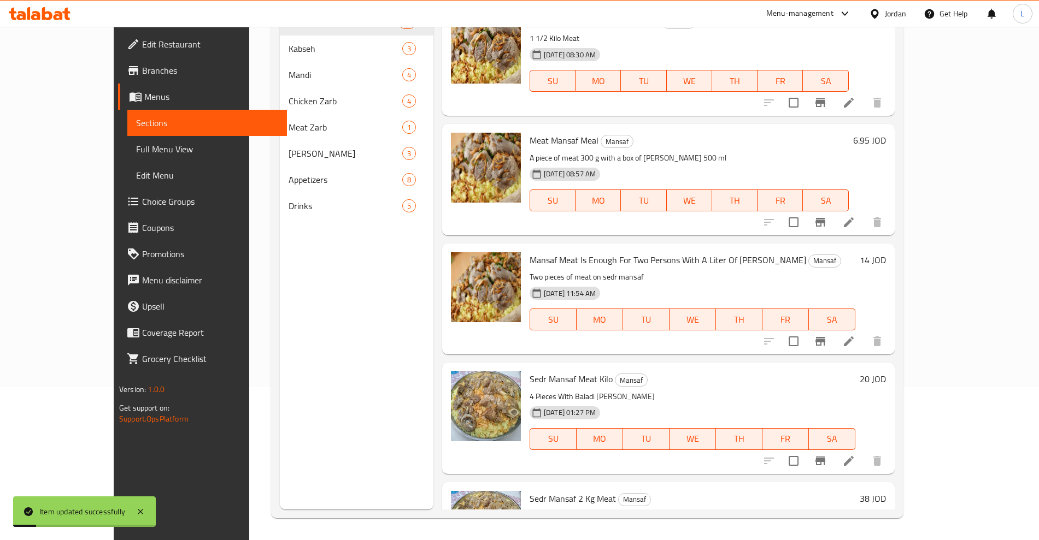
scroll to position [153, 0]
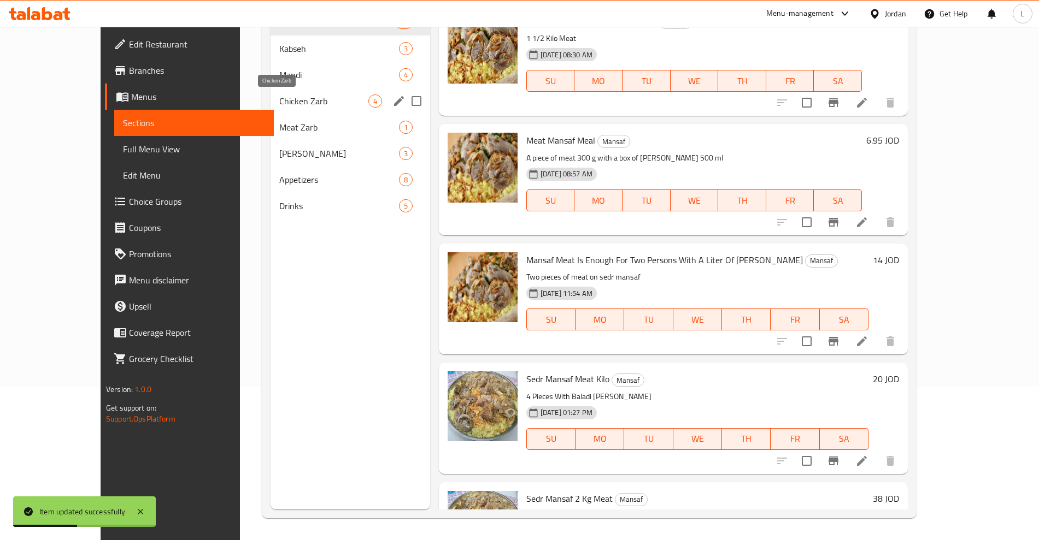
click at [279, 98] on span "Chicken Zarb" at bounding box center [323, 101] width 89 height 13
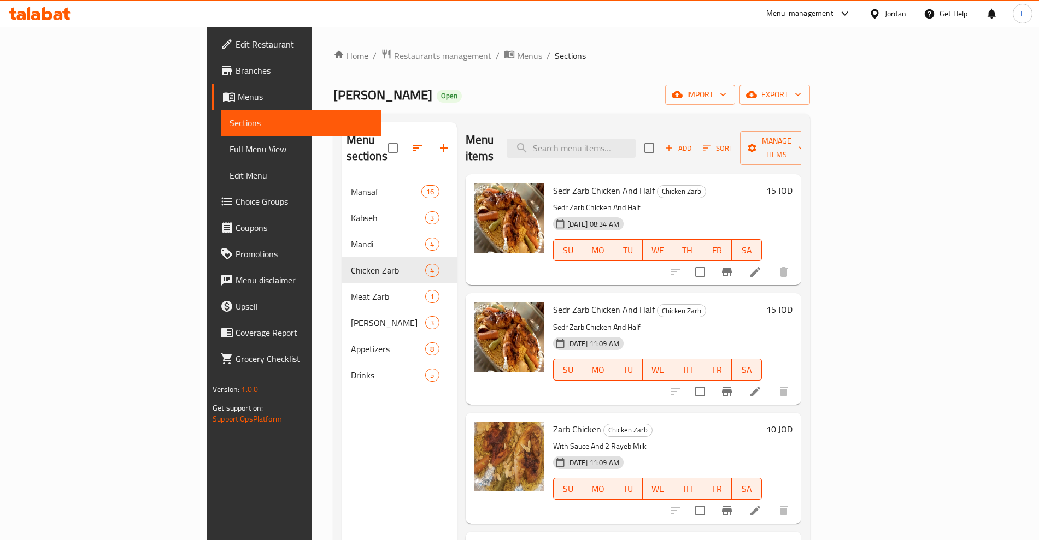
click at [732, 268] on icon "Branch-specific-item" at bounding box center [727, 272] width 10 height 9
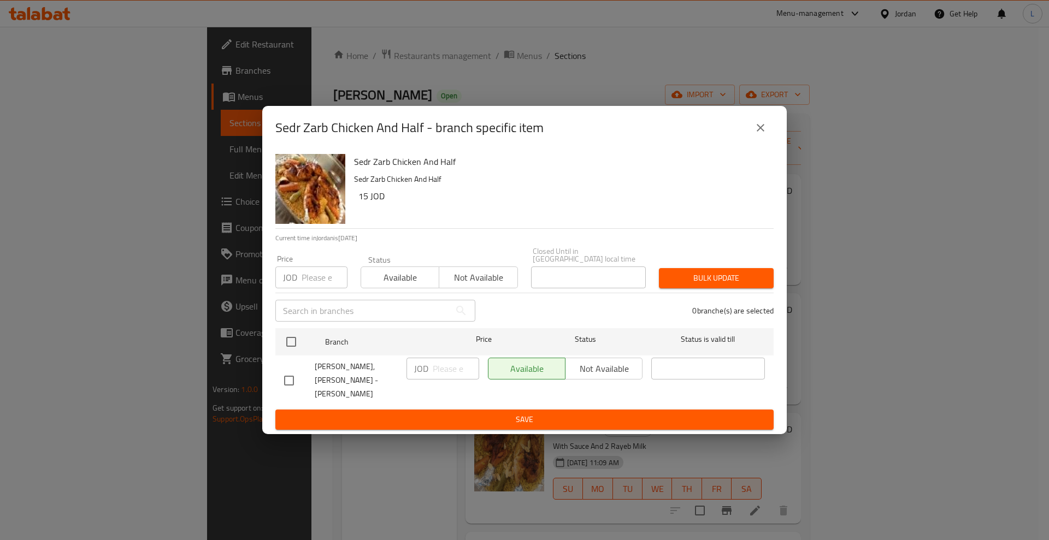
click at [764, 132] on icon "close" at bounding box center [761, 128] width 8 height 8
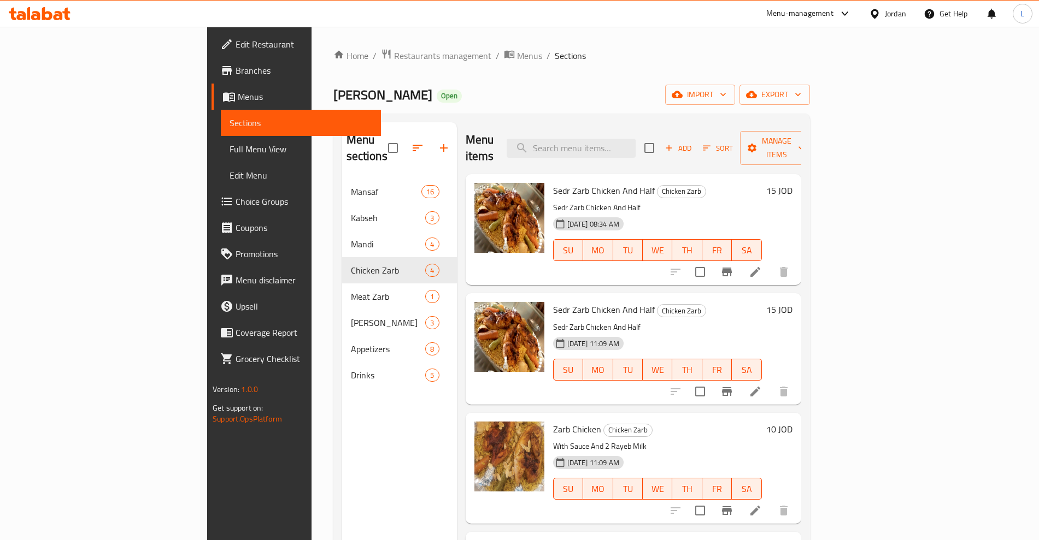
click at [732, 387] on icon "Branch-specific-item" at bounding box center [727, 391] width 10 height 9
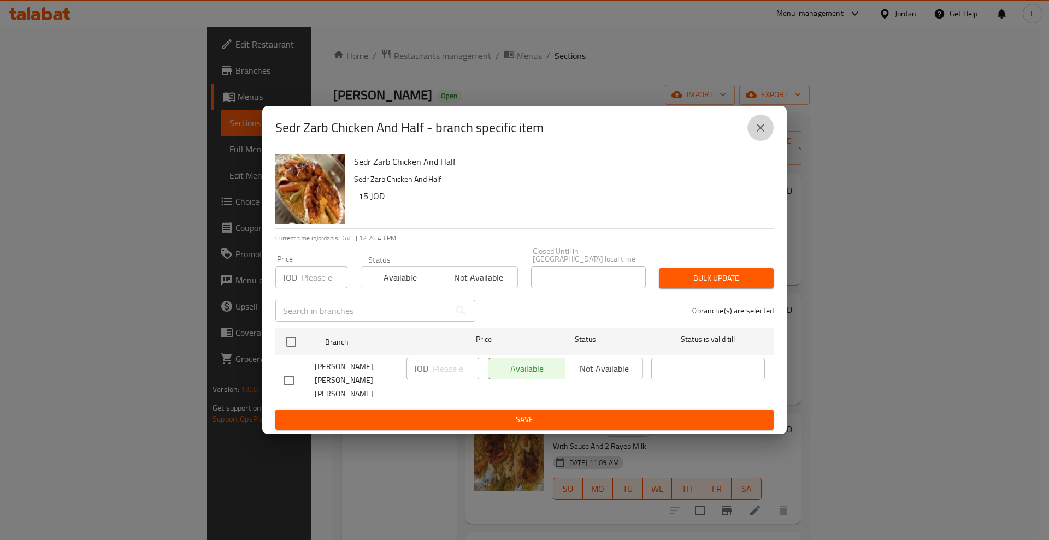
click at [753, 138] on button "close" at bounding box center [761, 128] width 26 height 26
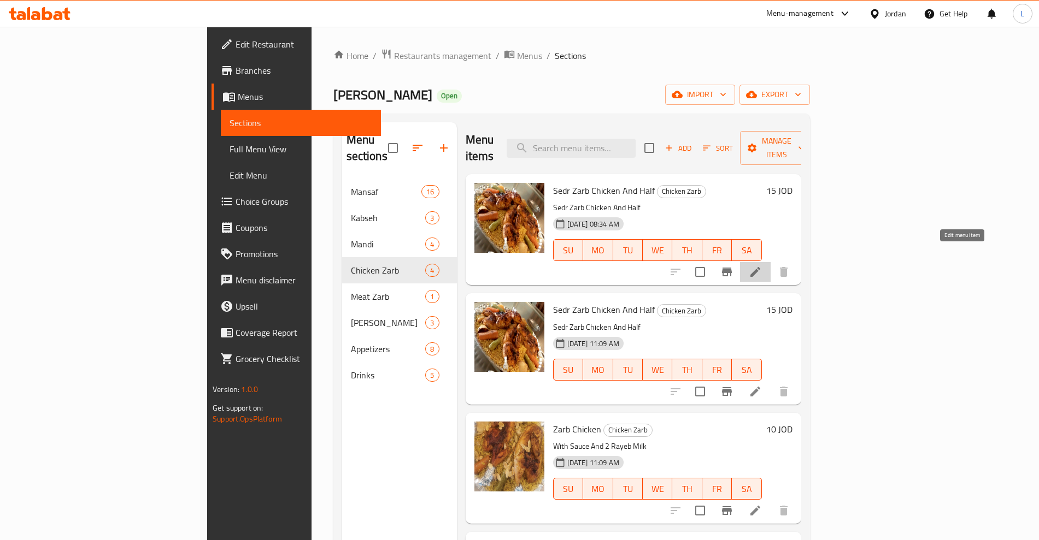
click at [762, 266] on icon at bounding box center [755, 272] width 13 height 13
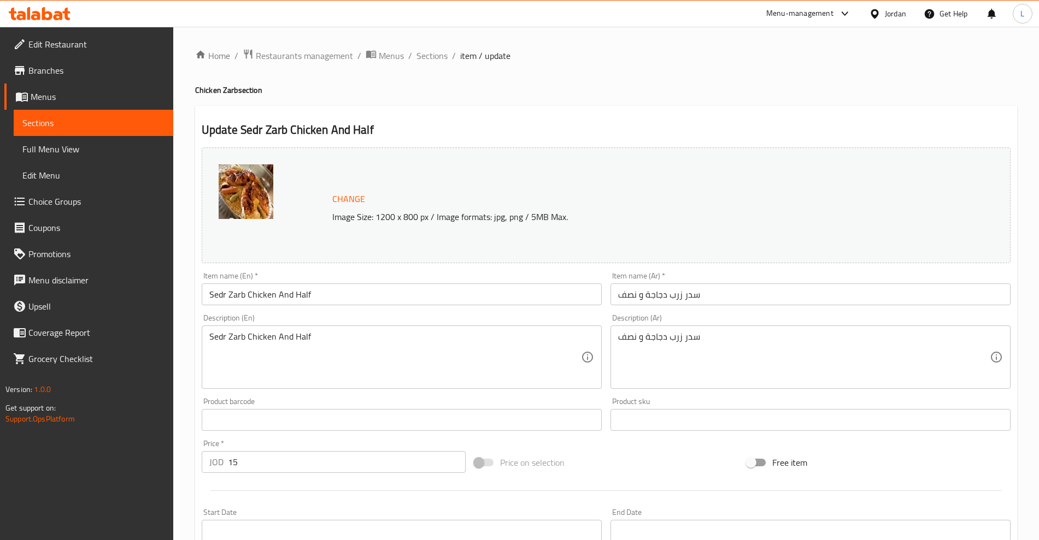
click at [79, 117] on span "Sections" at bounding box center [93, 122] width 142 height 13
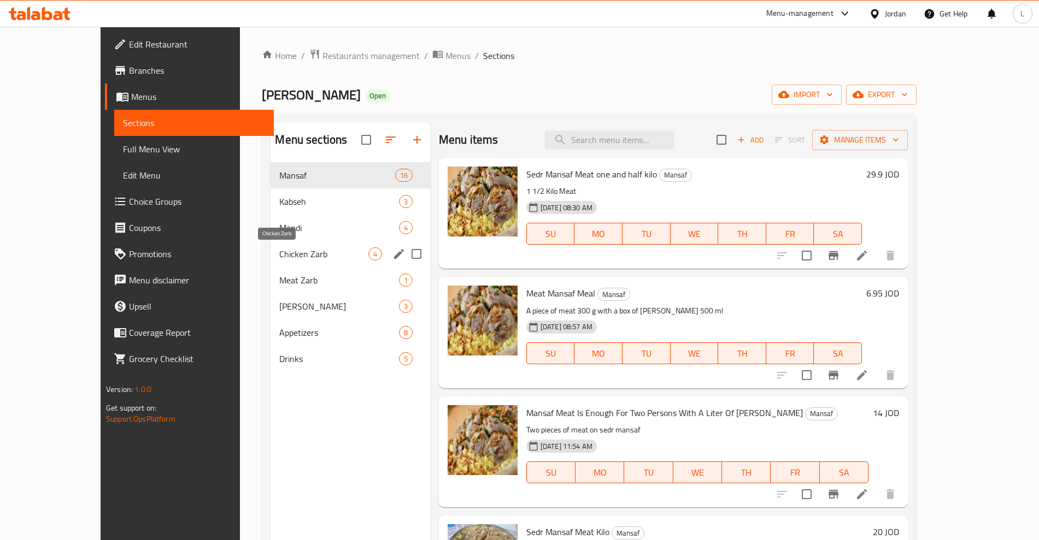
click at [279, 249] on span "Chicken Zarb" at bounding box center [323, 254] width 89 height 13
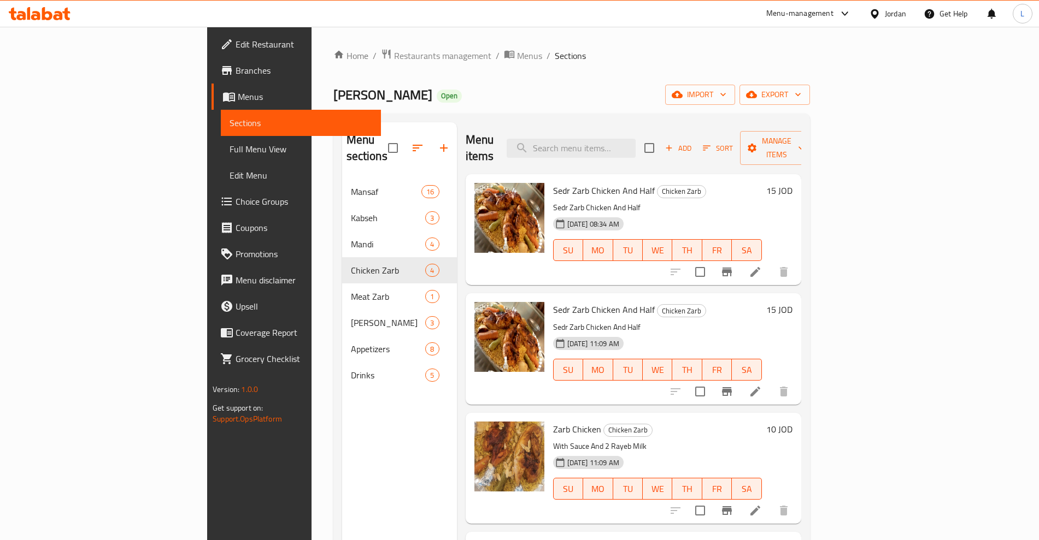
click at [771, 382] on li at bounding box center [755, 392] width 31 height 20
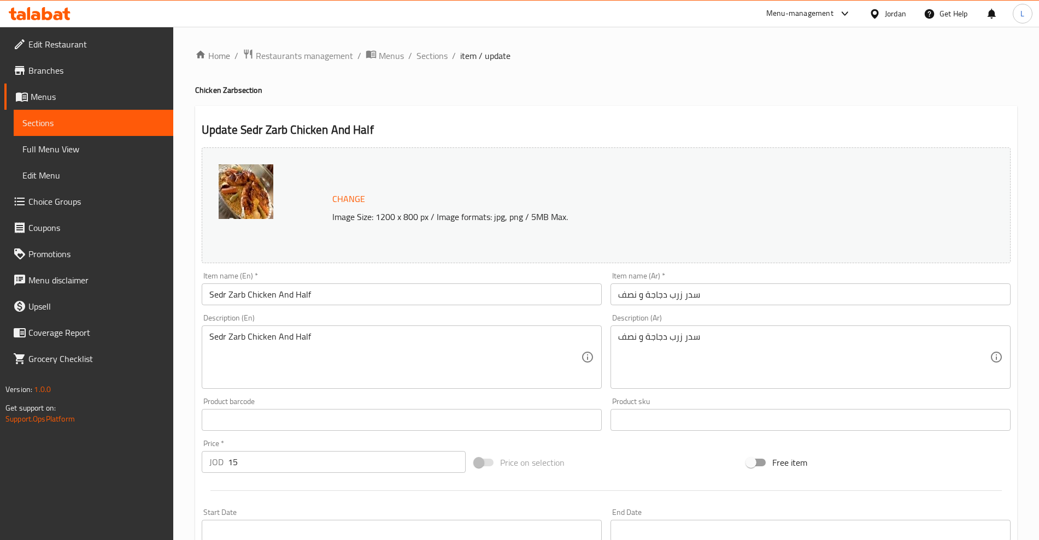
click at [248, 299] on input "Sedr Zarb Chicken And Half" at bounding box center [402, 295] width 400 height 22
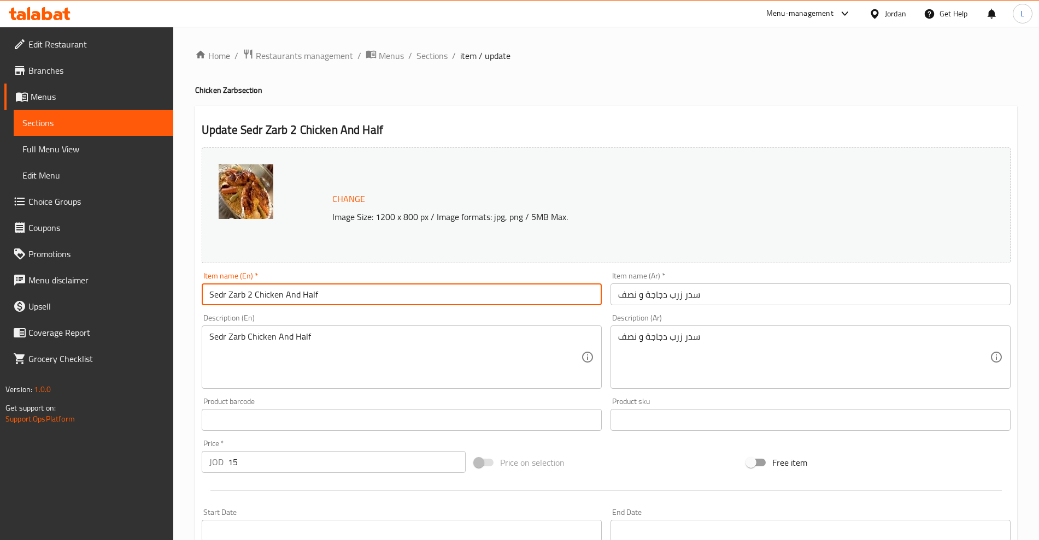
click at [280, 296] on input "Sedr Zarb 2 Chicken And Half" at bounding box center [402, 295] width 400 height 22
type input "Sedr Zarb 2 Chickens And Half"
drag, startPoint x: 648, startPoint y: 295, endPoint x: 661, endPoint y: 314, distance: 23.2
click at [651, 298] on input "سدر زرب دجاجة و نصف" at bounding box center [810, 295] width 400 height 22
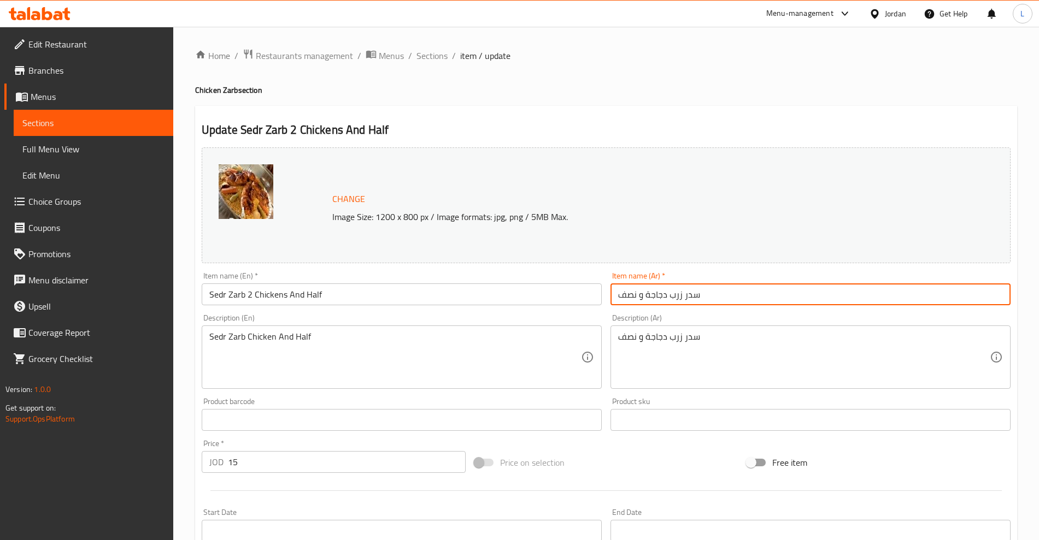
drag, startPoint x: 645, startPoint y: 296, endPoint x: 651, endPoint y: 313, distance: 17.5
click at [645, 296] on input "سدر زرب دجاجة و نصف" at bounding box center [810, 295] width 400 height 22
type input "سدر زرب دجاجتين و نصف"
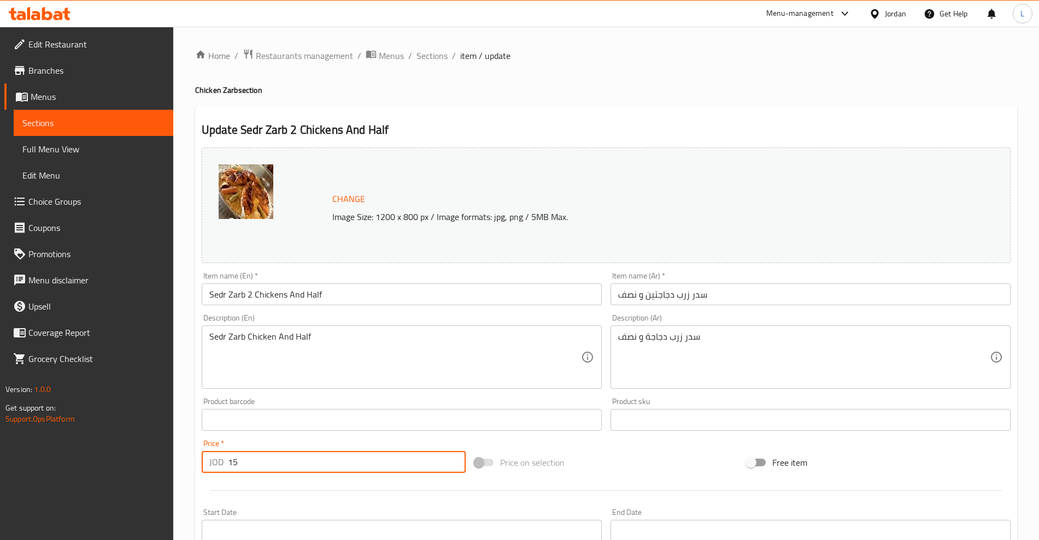
drag, startPoint x: 257, startPoint y: 467, endPoint x: 220, endPoint y: 474, distance: 37.7
click at [220, 474] on div "Price   * JOD 15 Price *" at bounding box center [333, 457] width 273 height 42
type input "25"
click at [575, 169] on div "Change Image Size: 1200 x 800 px / Image formats: jpg, png / 5MB Max." at bounding box center [606, 206] width 809 height 116
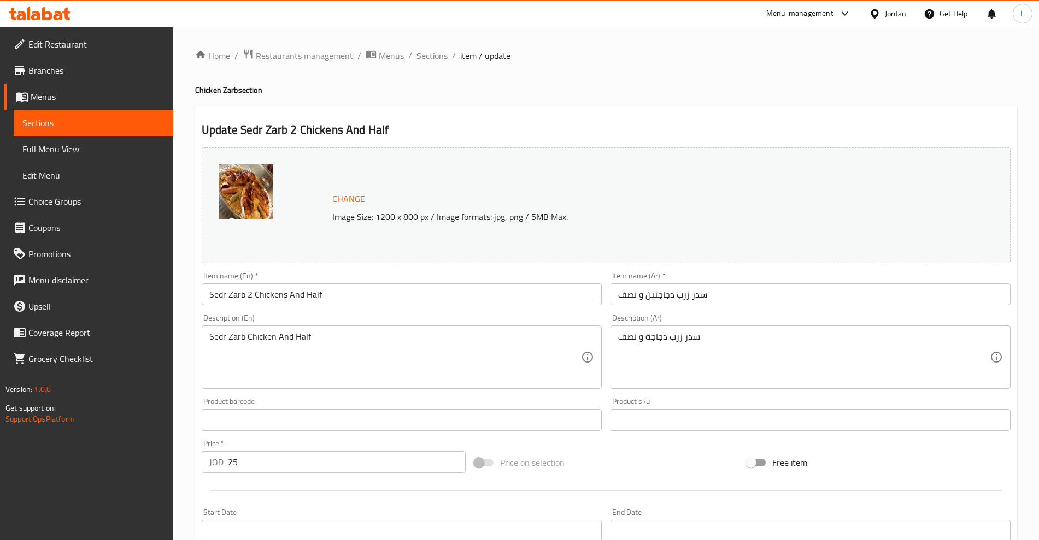
scroll to position [248, 0]
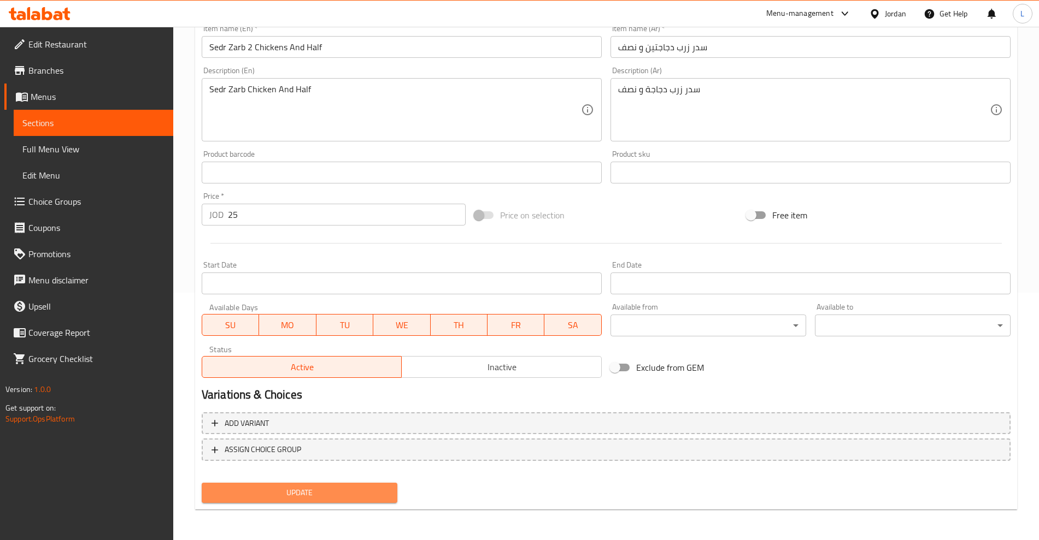
click at [312, 490] on span "Update" at bounding box center [299, 493] width 178 height 14
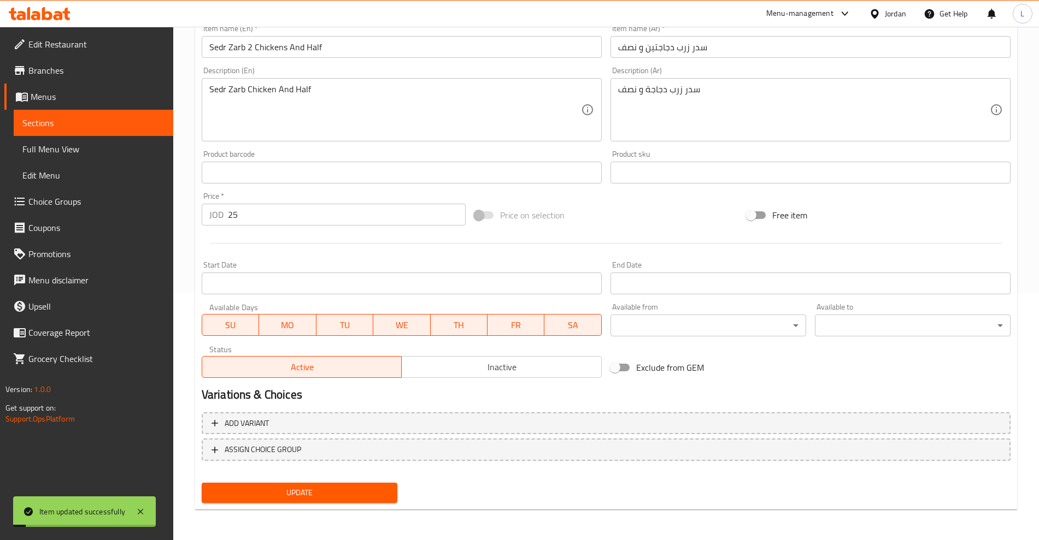
click at [35, 128] on span "Sections" at bounding box center [93, 122] width 142 height 13
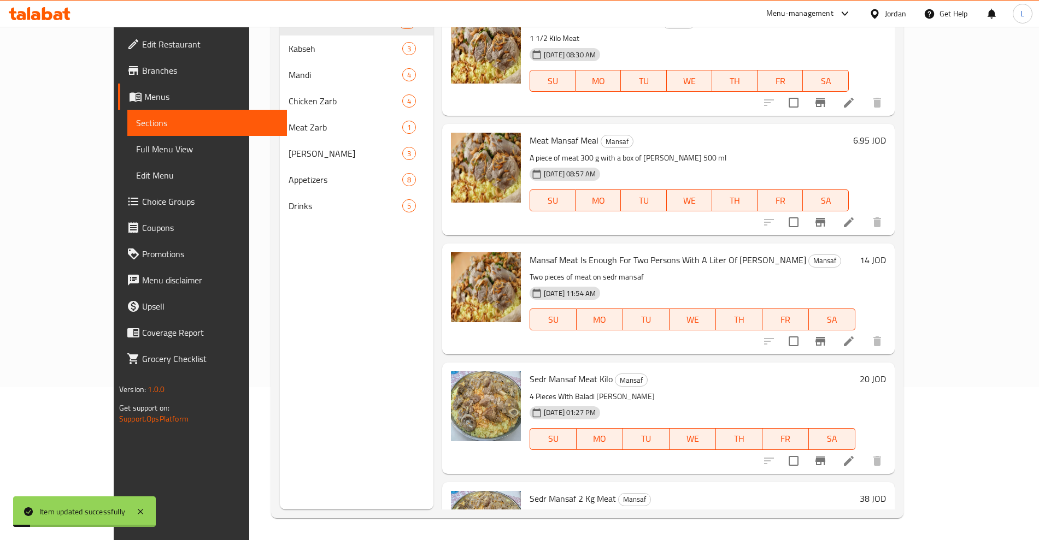
scroll to position [153, 0]
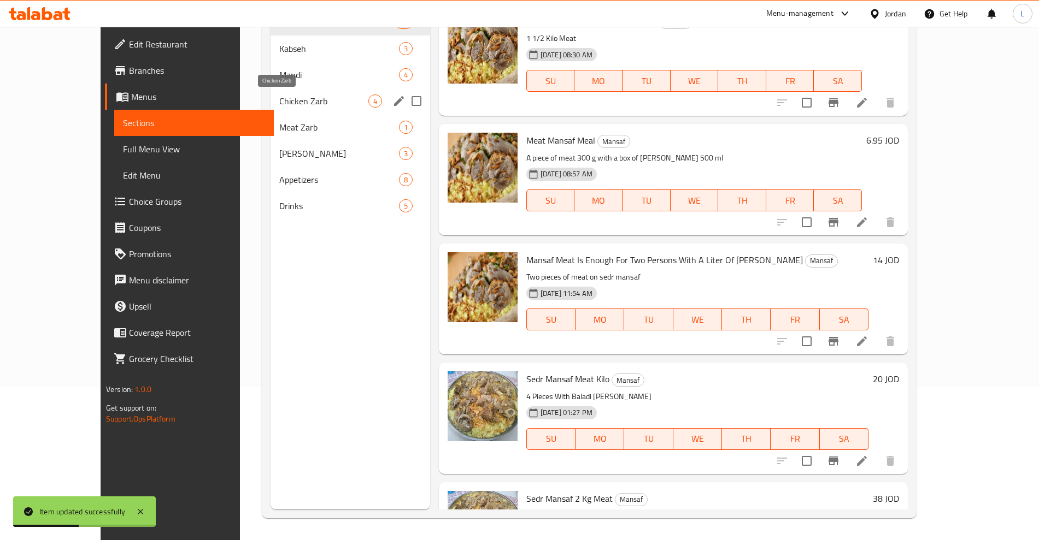
click at [279, 97] on span "Chicken Zarb" at bounding box center [323, 101] width 89 height 13
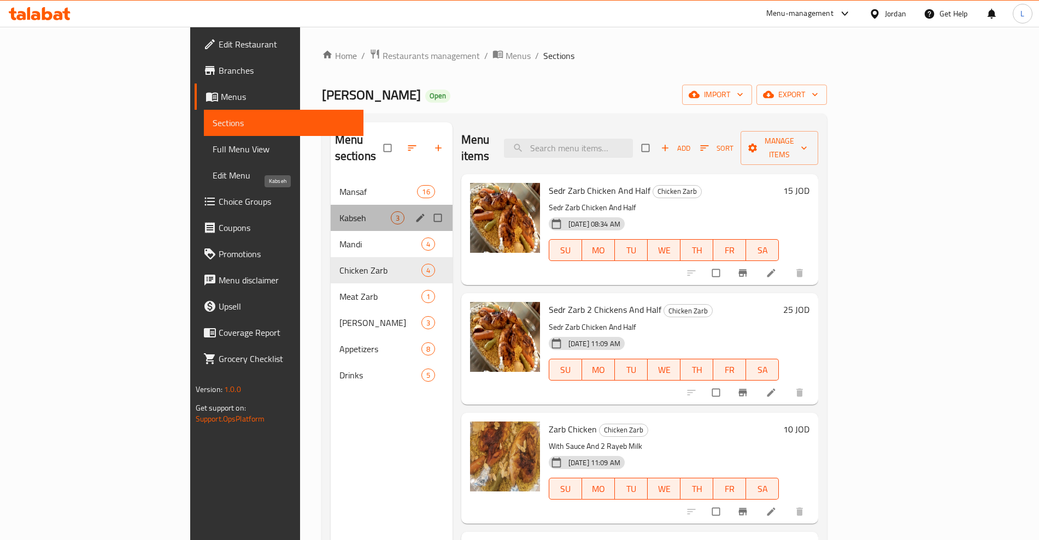
click at [339, 211] on span "Kabseh" at bounding box center [364, 217] width 51 height 13
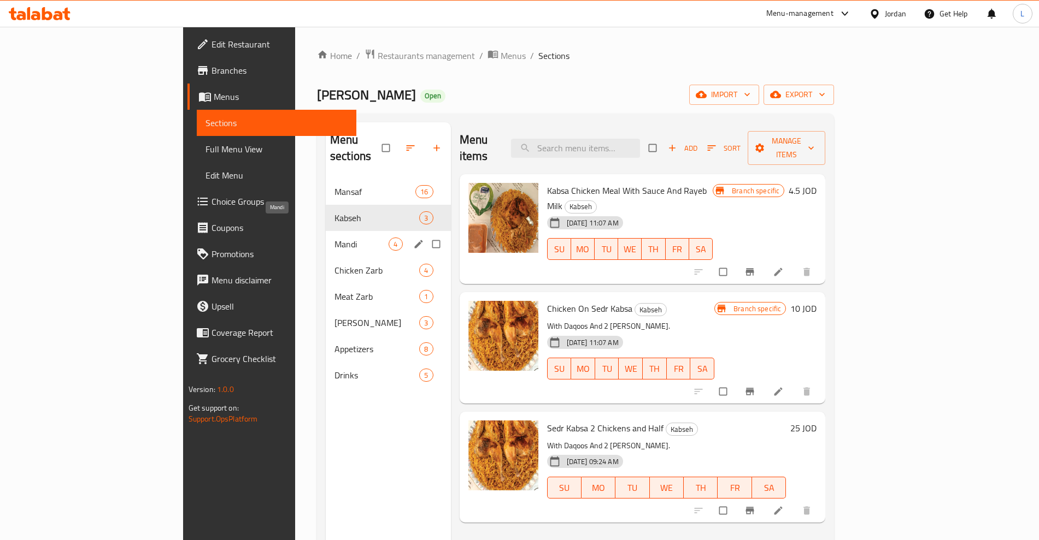
click at [334, 238] on span "Mandi" at bounding box center [361, 244] width 54 height 13
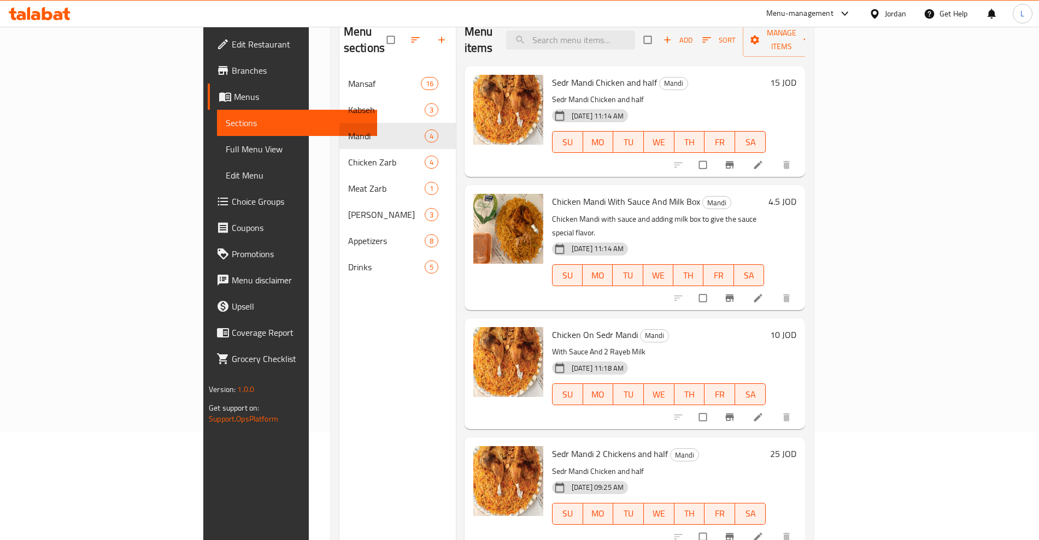
scroll to position [85, 0]
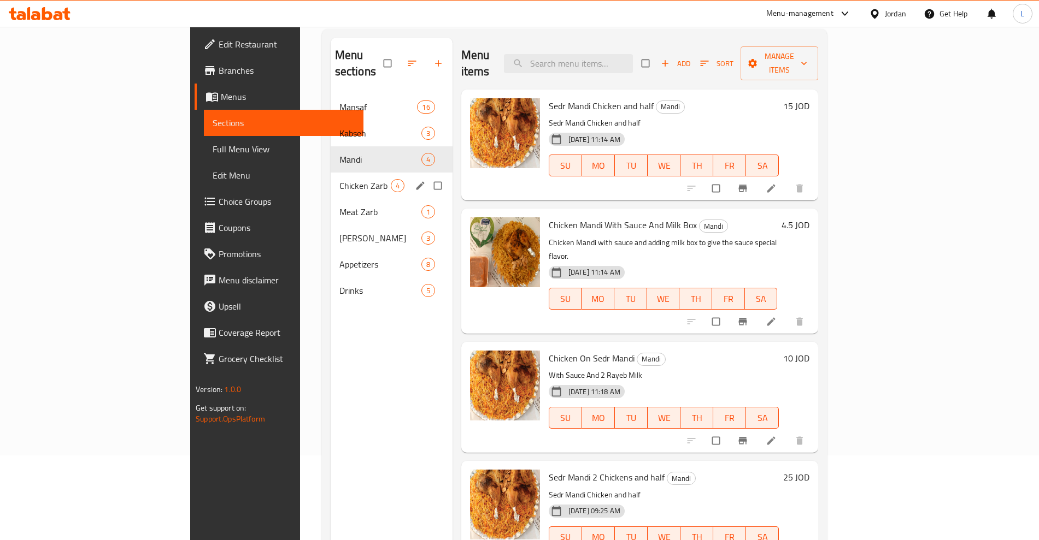
click at [339, 179] on span "Chicken Zarb" at bounding box center [364, 185] width 51 height 13
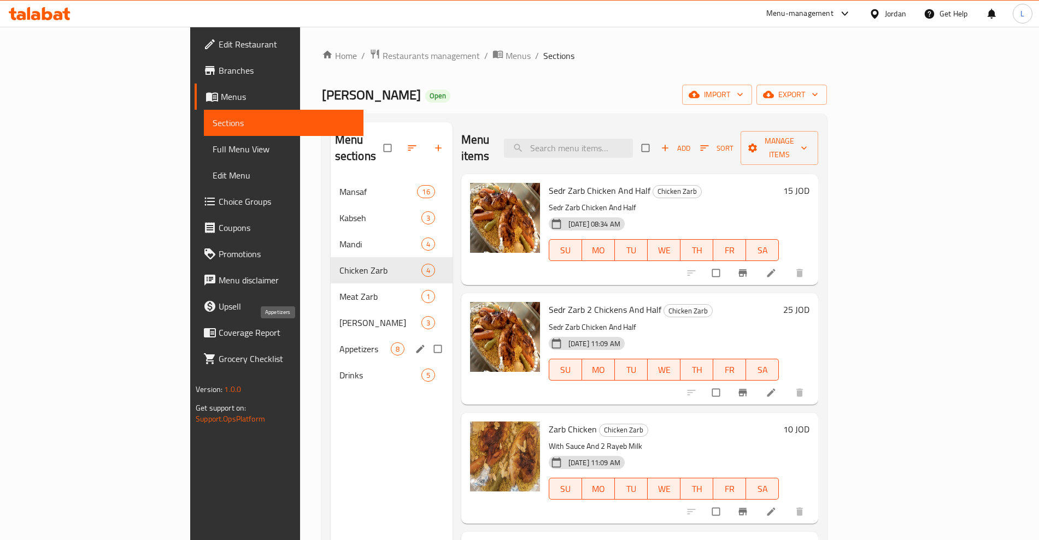
click at [339, 343] on span "Appetizers" at bounding box center [364, 349] width 51 height 13
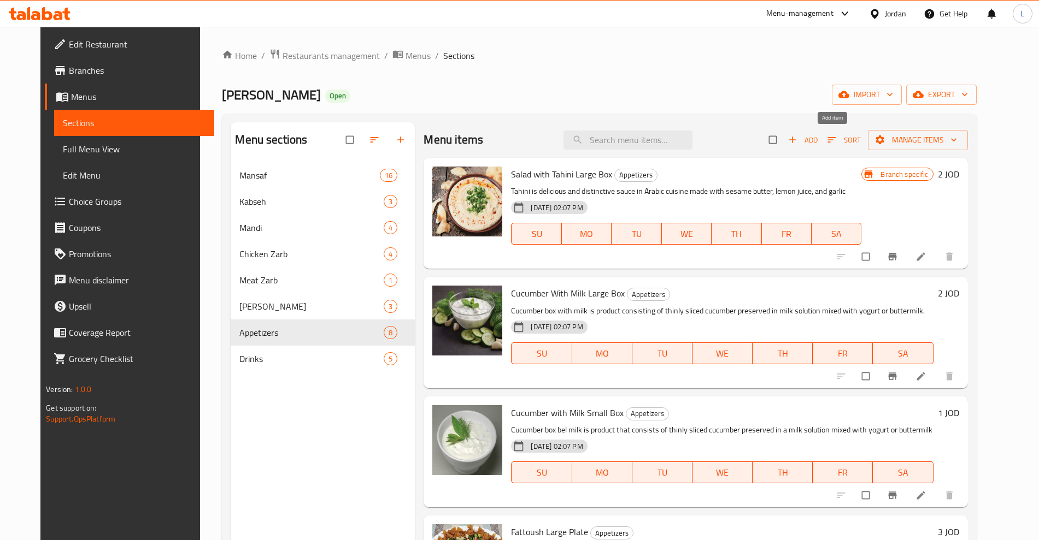
click at [798, 139] on icon "button" at bounding box center [792, 139] width 11 height 11
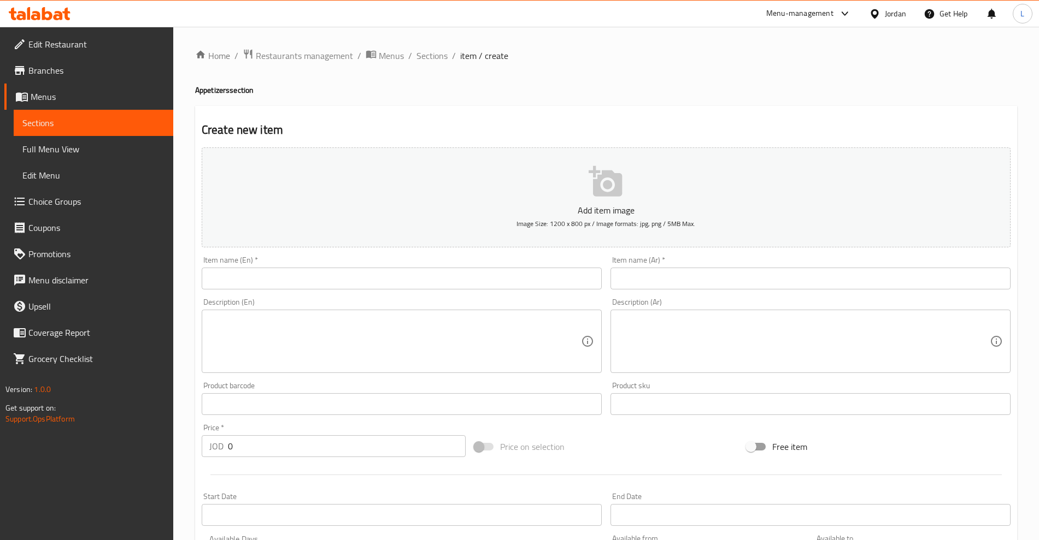
click at [239, 284] on input "text" at bounding box center [402, 279] width 400 height 22
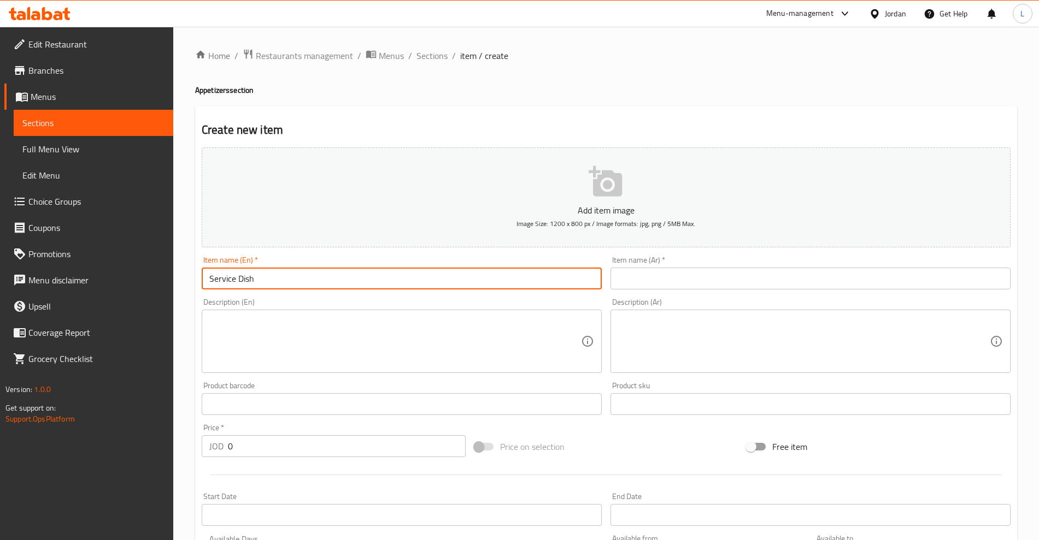
type input "Service Dish"
drag, startPoint x: 652, startPoint y: 280, endPoint x: 638, endPoint y: 220, distance: 62.3
click at [652, 280] on input "text" at bounding box center [810, 279] width 400 height 22
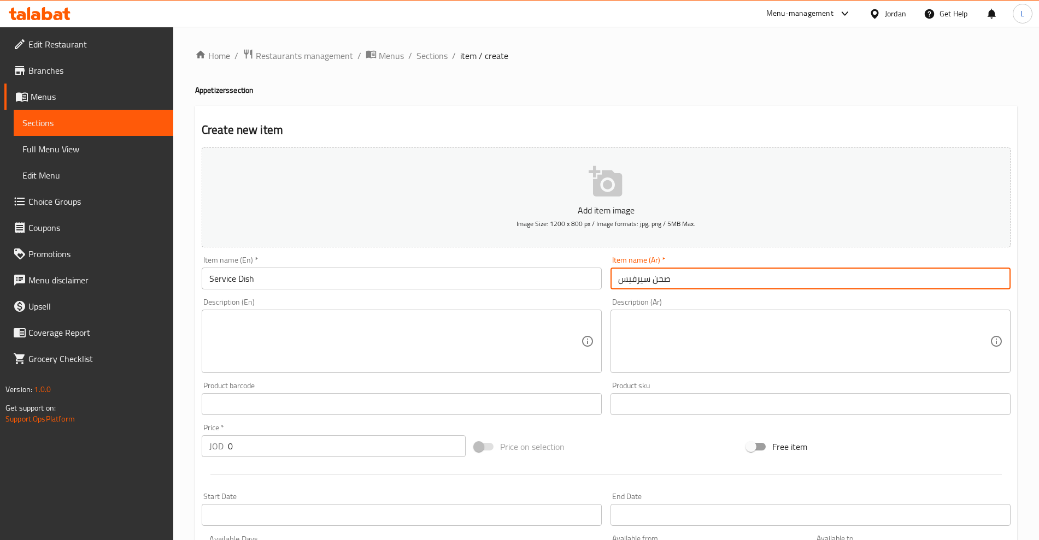
type input "صحن سيرفيس"
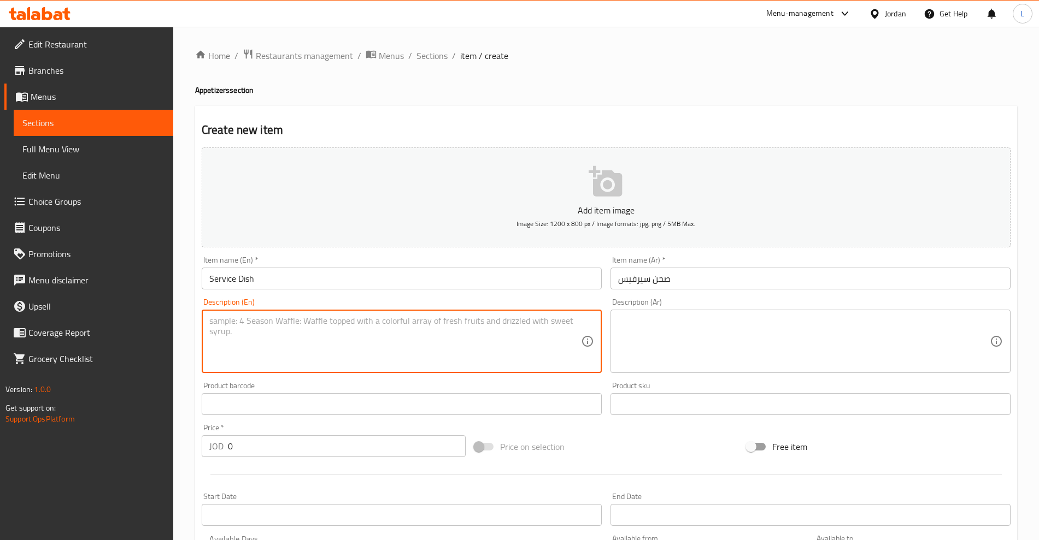
click at [454, 332] on textarea at bounding box center [395, 342] width 372 height 52
type textarea "f"
click at [786, 342] on textarea at bounding box center [804, 342] width 372 height 52
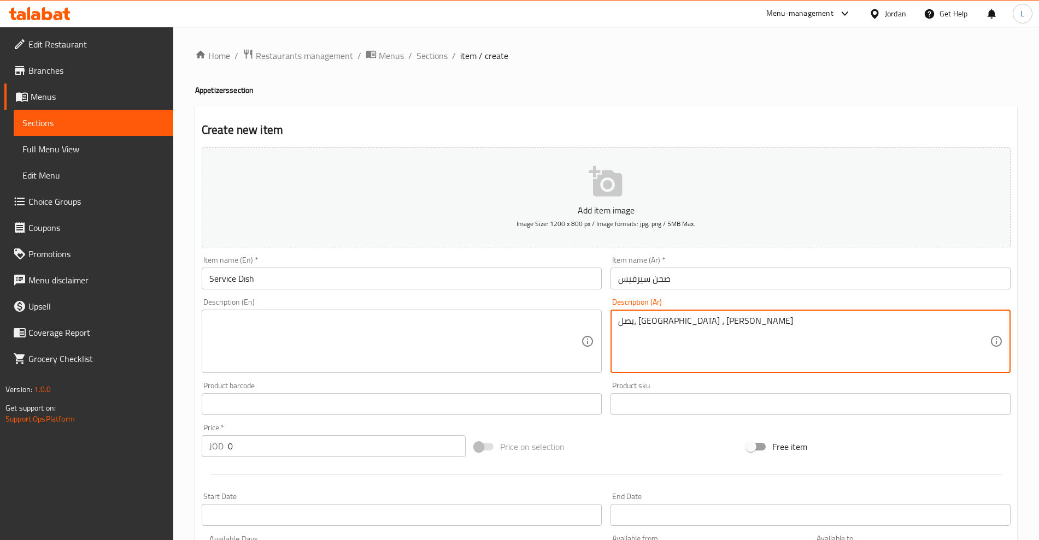
drag, startPoint x: 702, startPoint y: 326, endPoint x: 600, endPoint y: 333, distance: 101.9
click at [600, 333] on div "Add item image Image Size: 1200 x 800 px / Image formats: jpg, png / 5MB Max. I…" at bounding box center [606, 378] width 818 height 471
paste textarea "Onion, arugula, hot pepper"
type textarea "Onion, arugula, hot pepper"
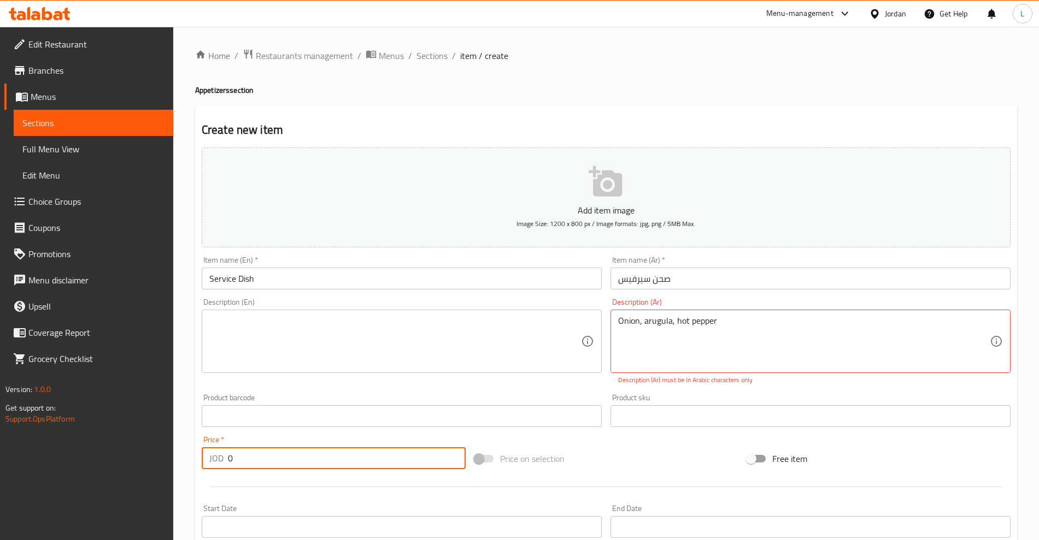
drag, startPoint x: 243, startPoint y: 450, endPoint x: 212, endPoint y: 452, distance: 31.2
click at [212, 452] on div "JOD 0 Price *" at bounding box center [334, 459] width 264 height 22
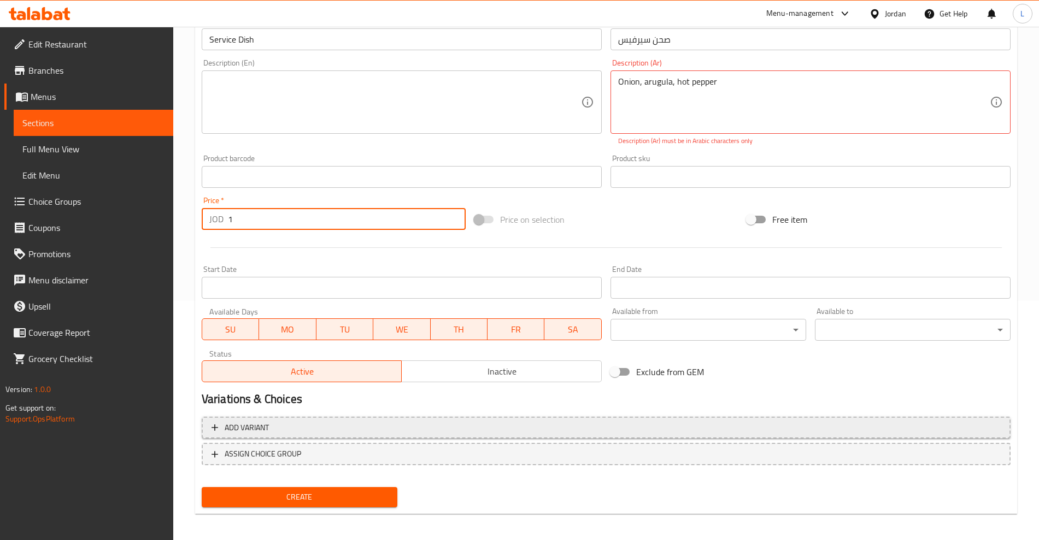
scroll to position [244, 0]
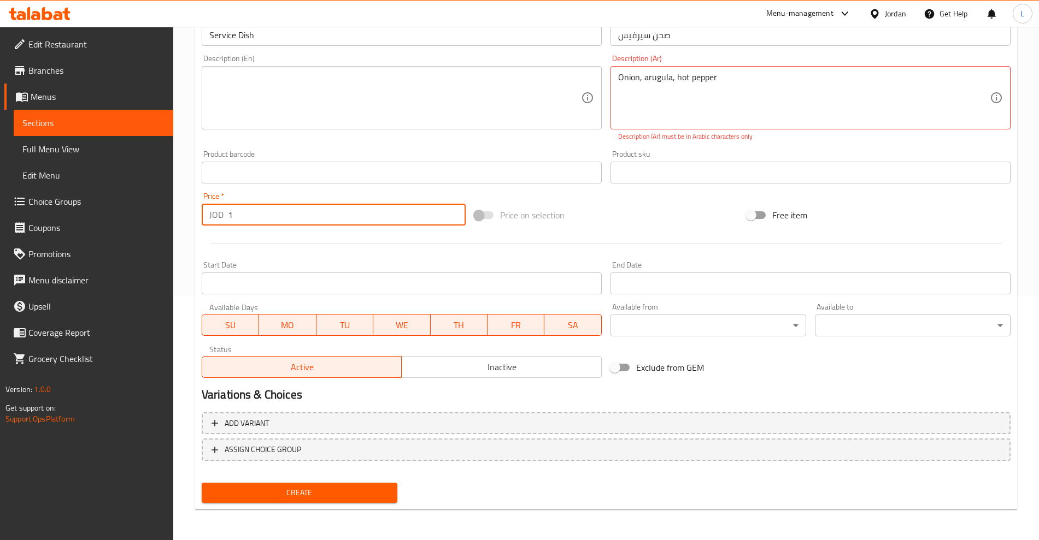
type input "1"
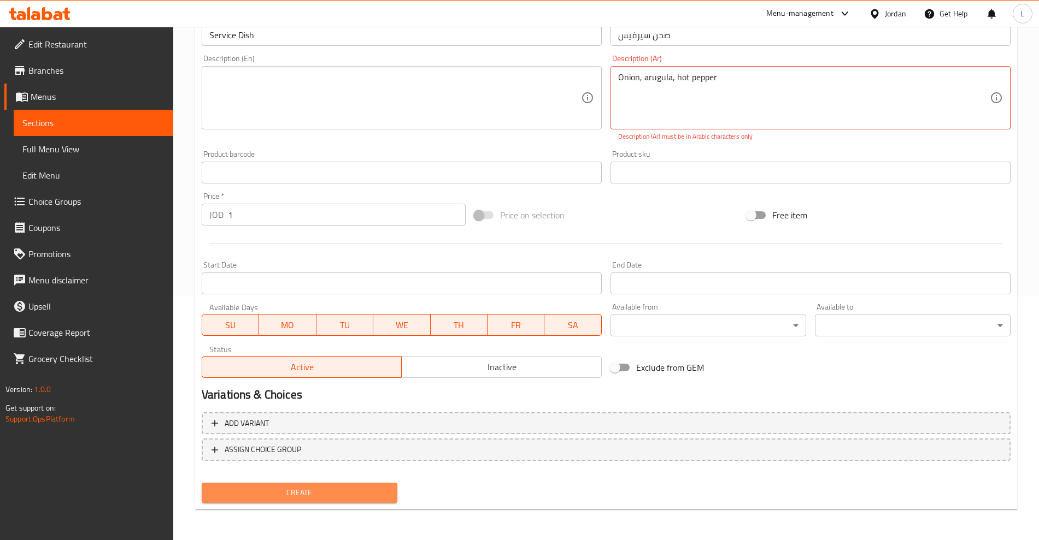
click at [360, 496] on span "Create" at bounding box center [299, 493] width 178 height 14
click at [305, 497] on span "Create" at bounding box center [299, 493] width 178 height 14
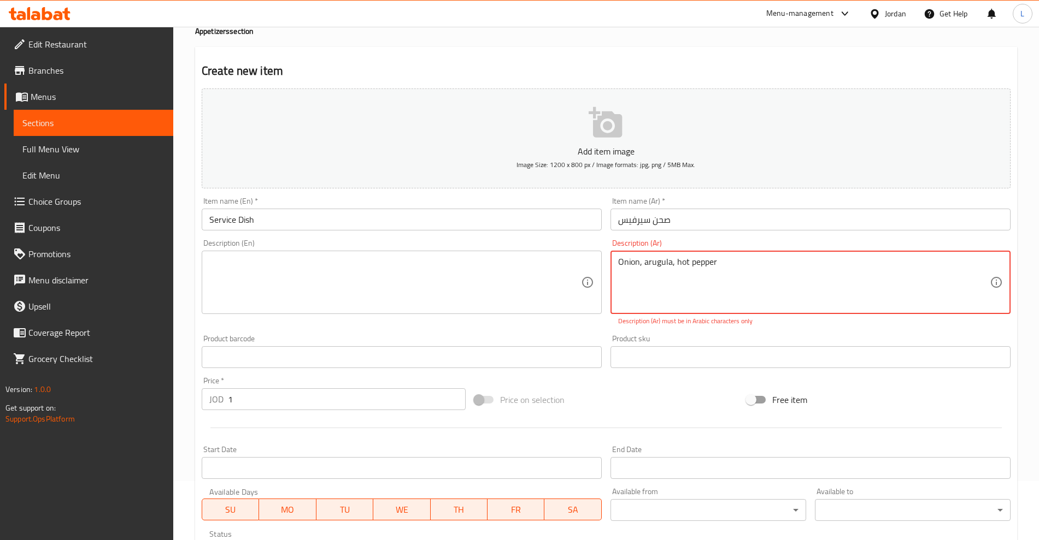
scroll to position [39, 0]
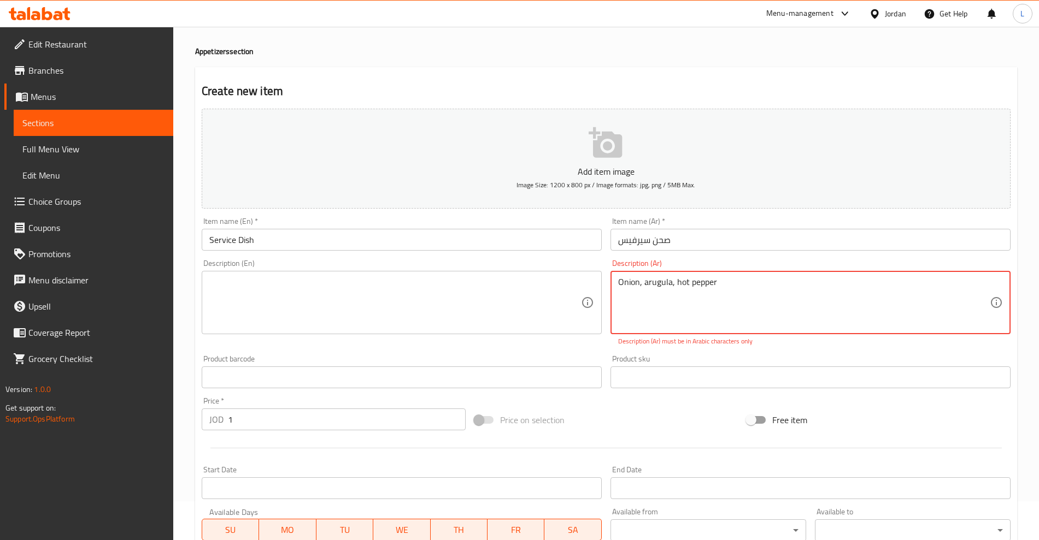
click at [385, 285] on textarea at bounding box center [395, 303] width 372 height 52
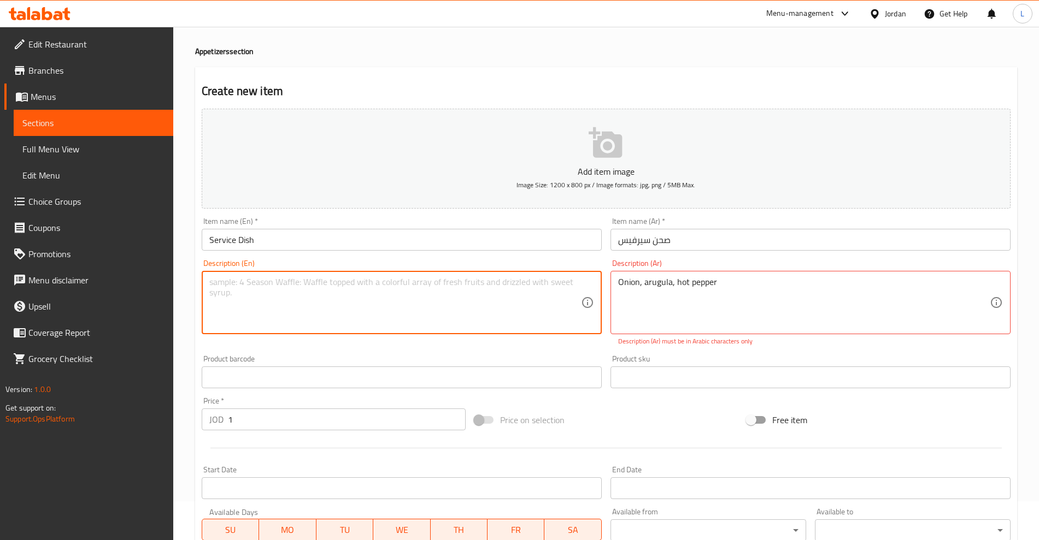
paste textarea "Onion, arugula, hot pepper"
type textarea "Onion, arugula, hot pepper"
click at [668, 274] on div "Onion, arugula, hot pepper Description (Ar)" at bounding box center [810, 302] width 400 height 63
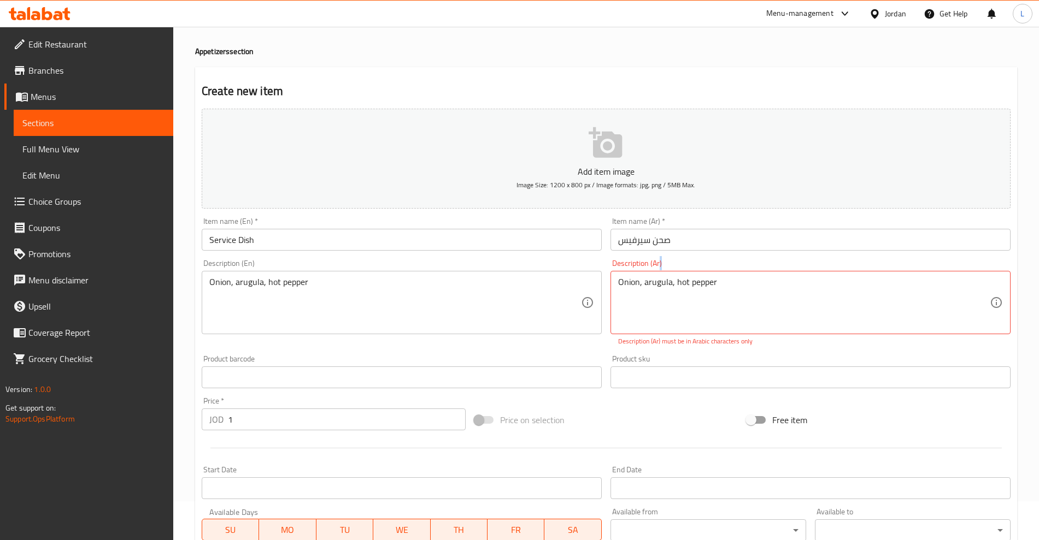
click at [668, 274] on div "Onion, arugula, hot pepper Description (Ar)" at bounding box center [810, 302] width 400 height 63
click at [668, 282] on textarea "Onion, arugula, hot pepper" at bounding box center [804, 303] width 372 height 52
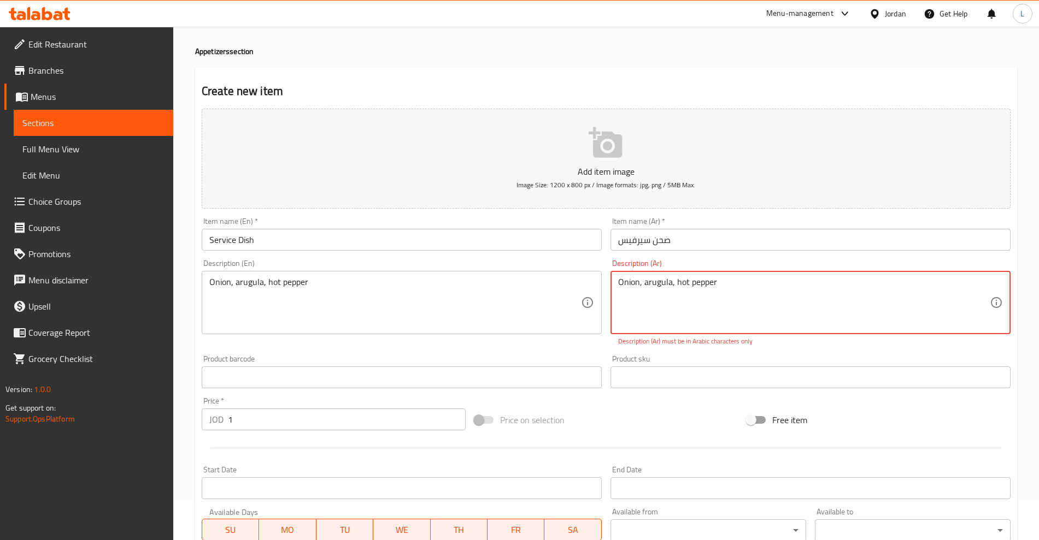
paste textarea "بصل، جرجير ، فلفل حار"
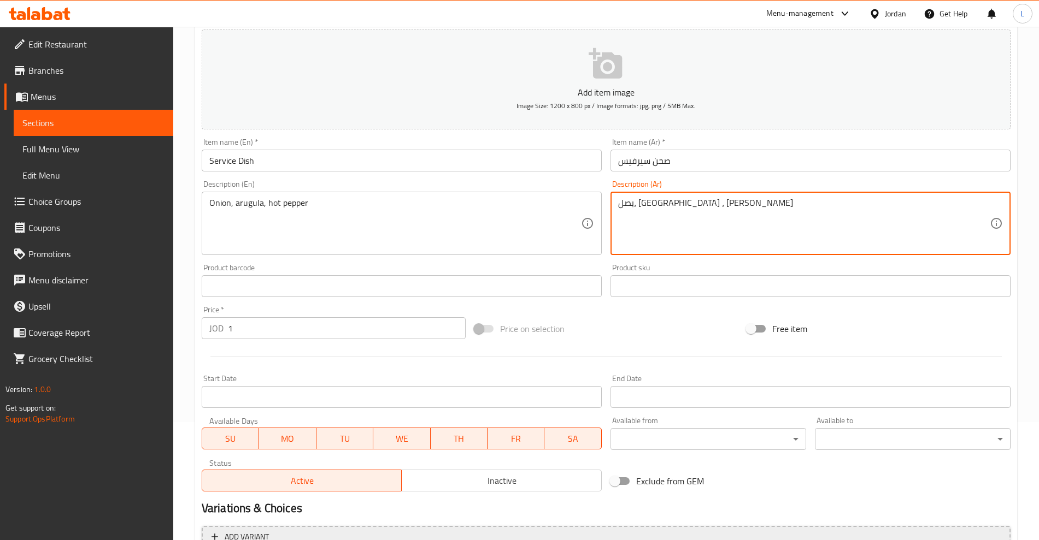
scroll to position [232, 0]
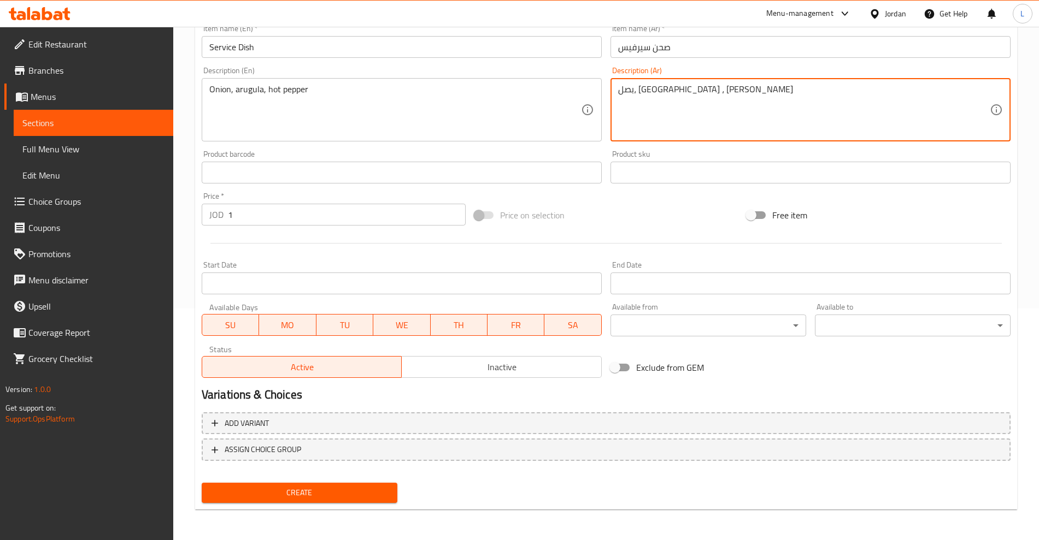
type textarea "بصل، جرجير ، فلفل حار"
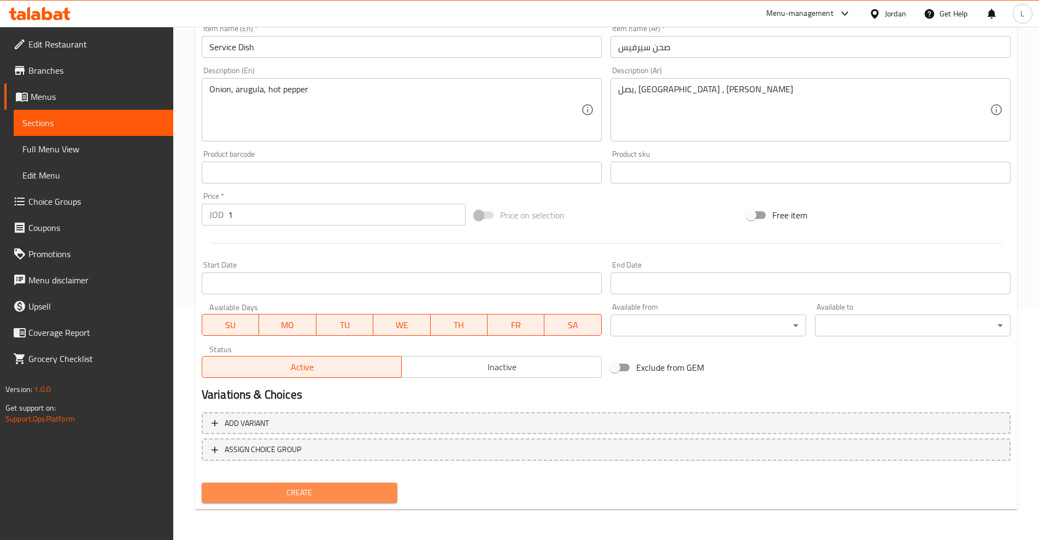
click at [334, 486] on span "Create" at bounding box center [299, 493] width 178 height 14
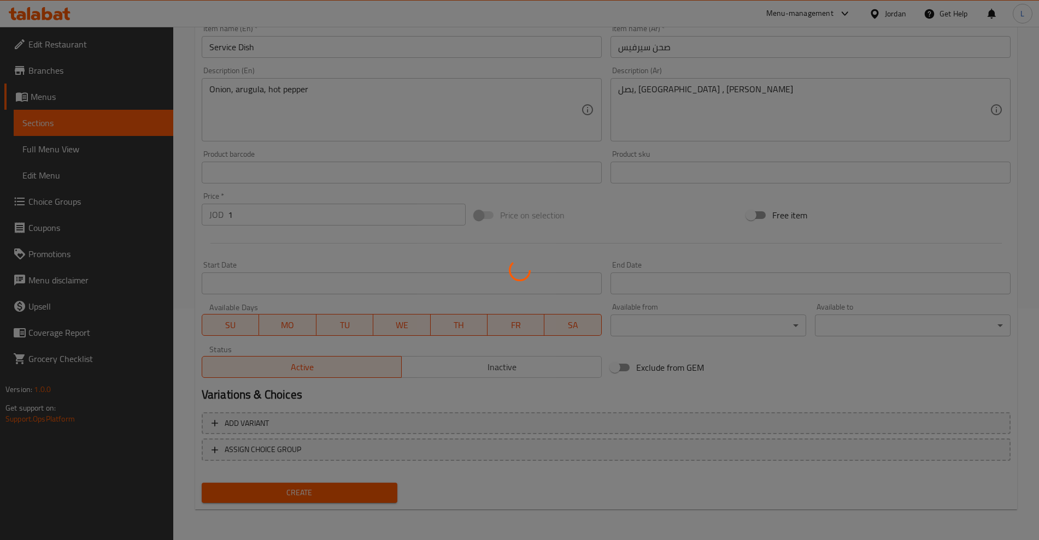
type input "0"
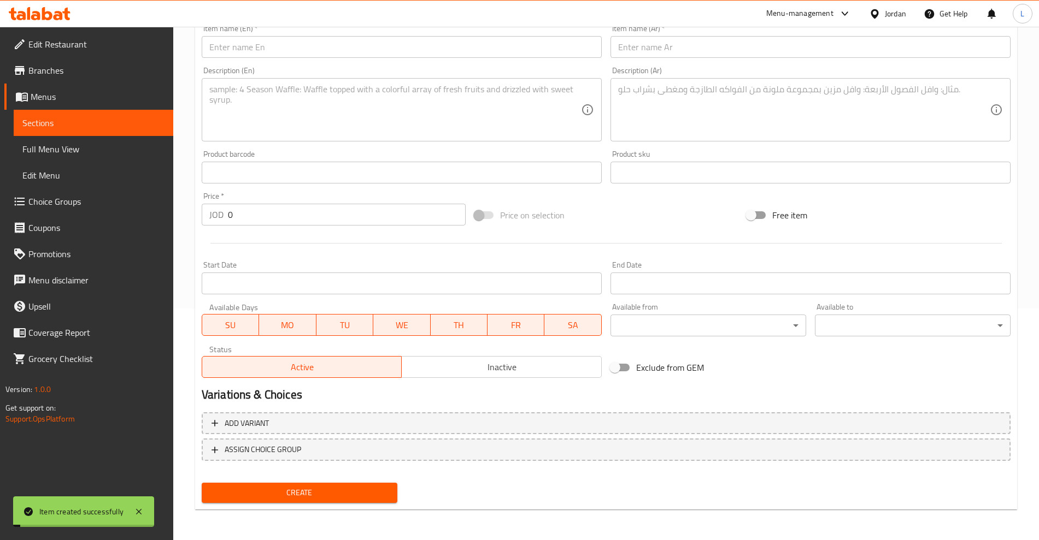
click at [74, 125] on span "Sections" at bounding box center [93, 122] width 142 height 13
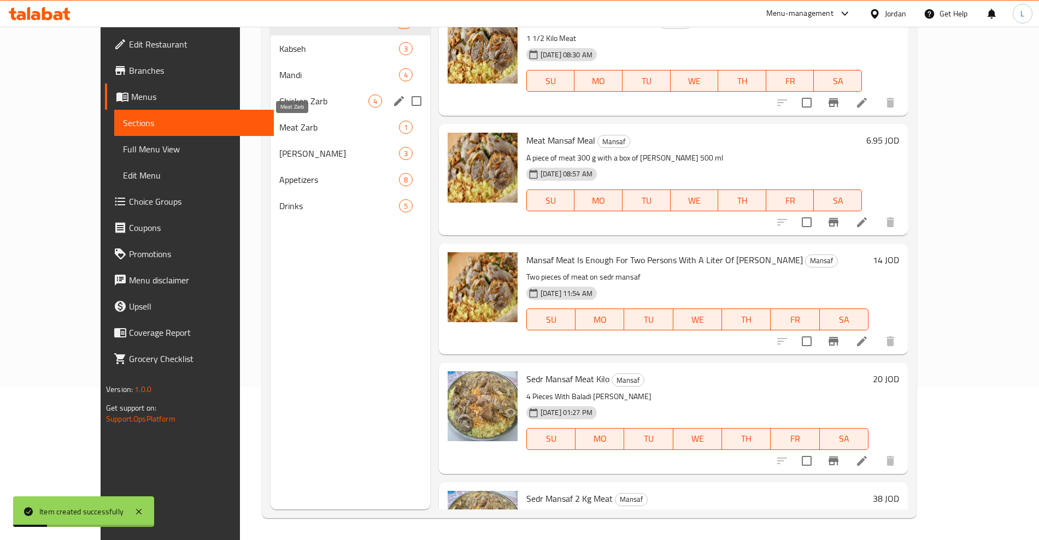
scroll to position [16, 0]
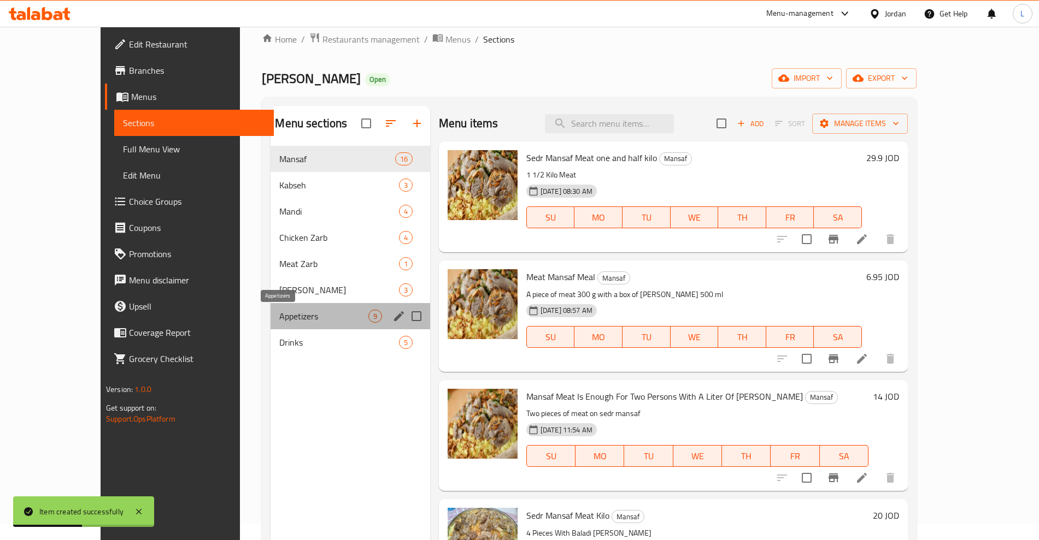
click at [279, 320] on span "Appetizers" at bounding box center [323, 316] width 89 height 13
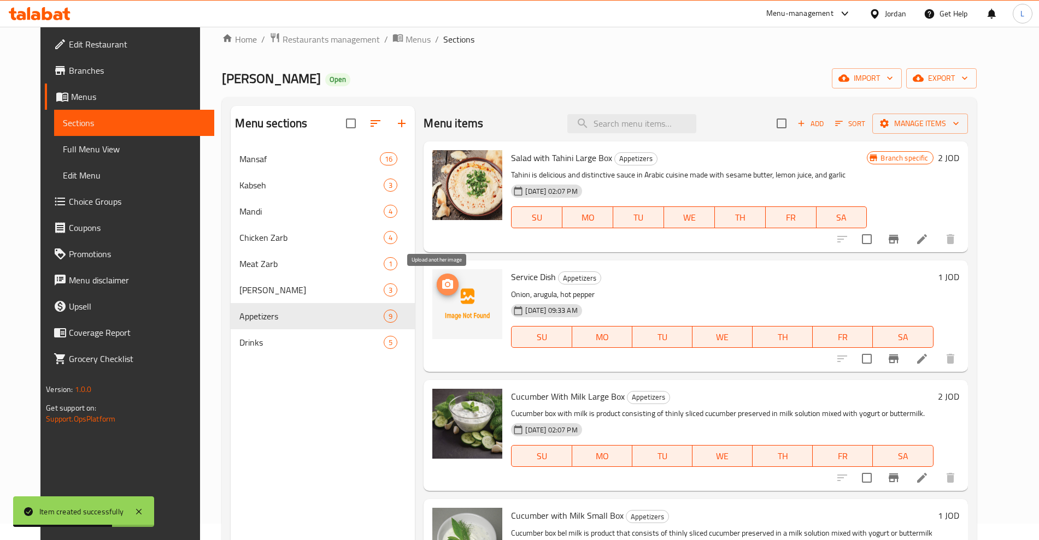
click at [441, 287] on icon "upload picture" at bounding box center [447, 284] width 13 height 13
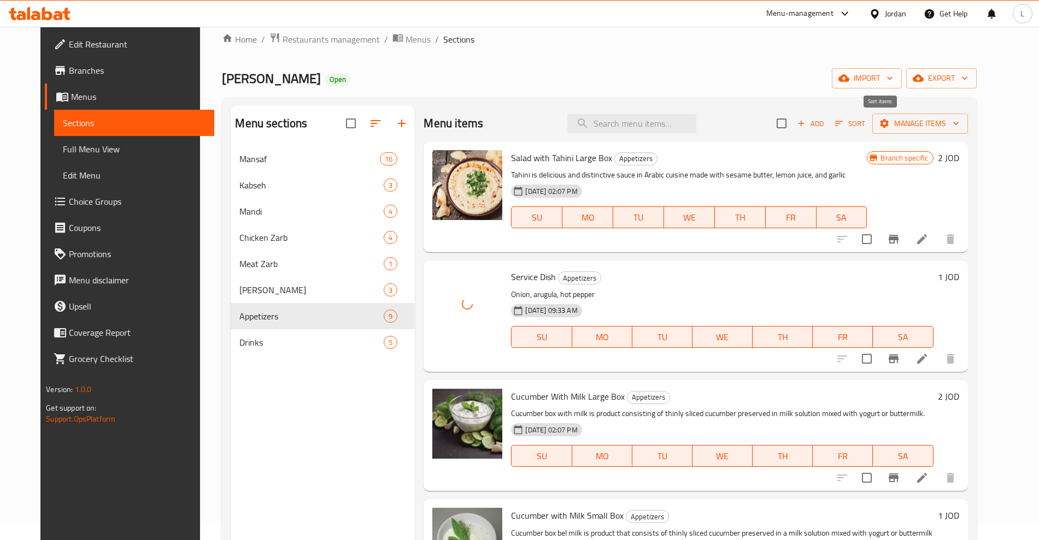
click at [844, 122] on icon "button" at bounding box center [839, 124] width 10 height 10
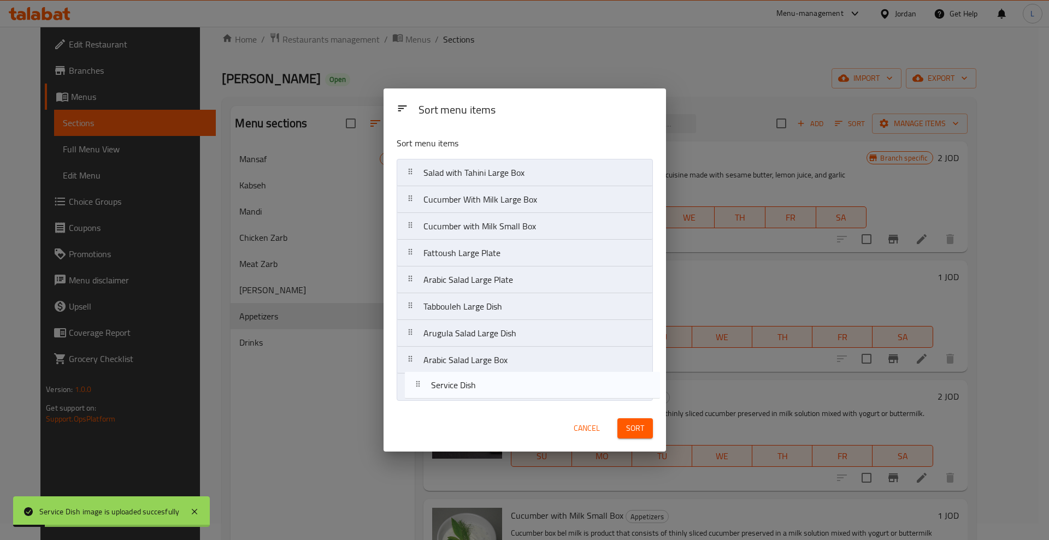
drag, startPoint x: 413, startPoint y: 200, endPoint x: 419, endPoint y: 397, distance: 196.8
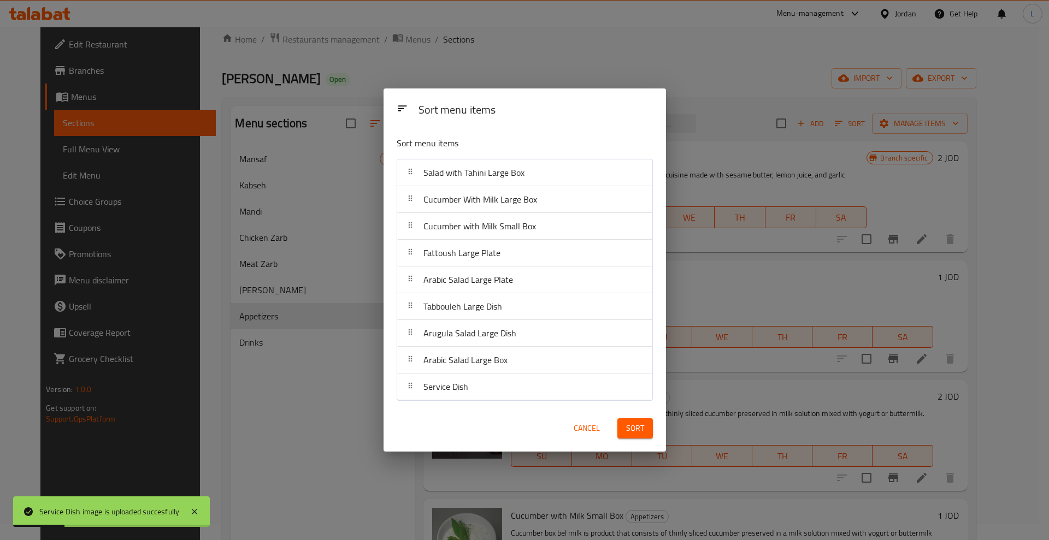
click at [627, 425] on span "Sort" at bounding box center [635, 429] width 18 height 14
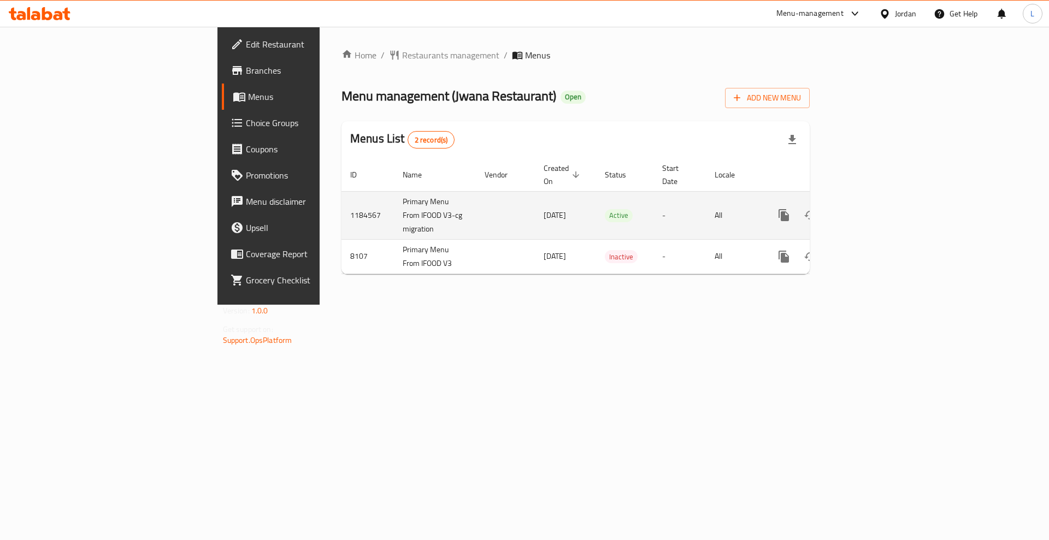
click at [876, 202] on link "enhanced table" at bounding box center [863, 215] width 26 height 26
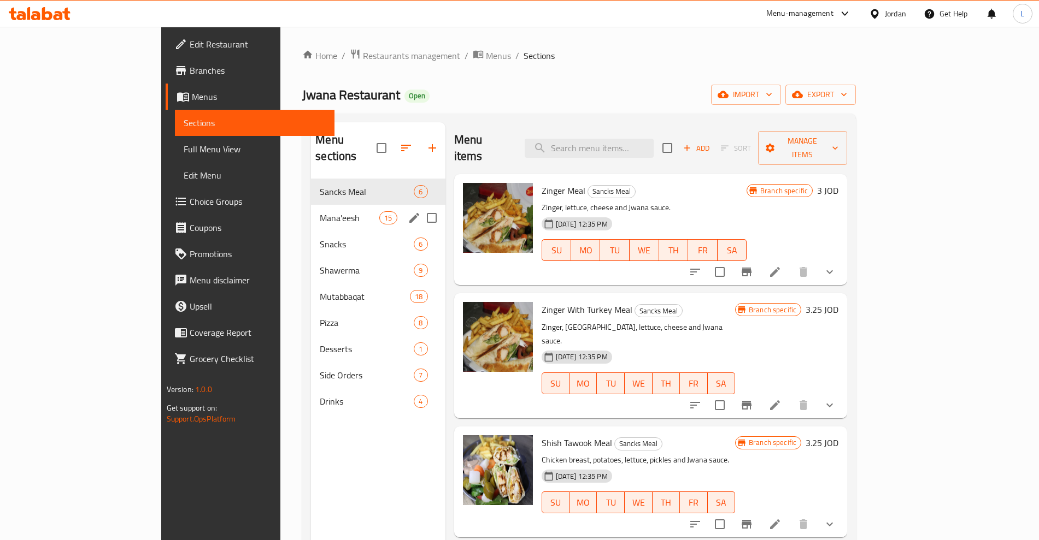
click at [320, 211] on span "Mana'eesh" at bounding box center [350, 217] width 60 height 13
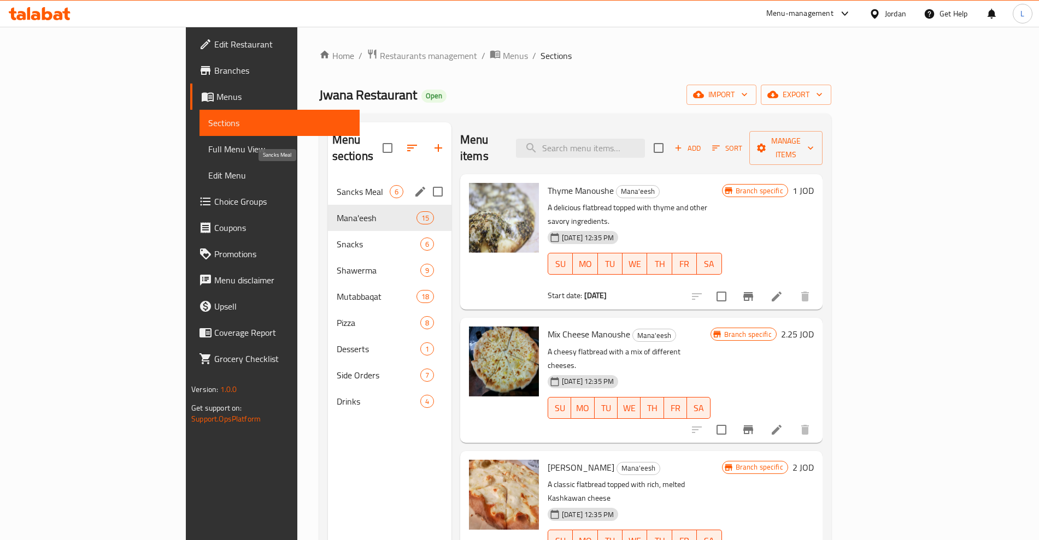
click at [337, 185] on span "Sancks Meal" at bounding box center [363, 191] width 53 height 13
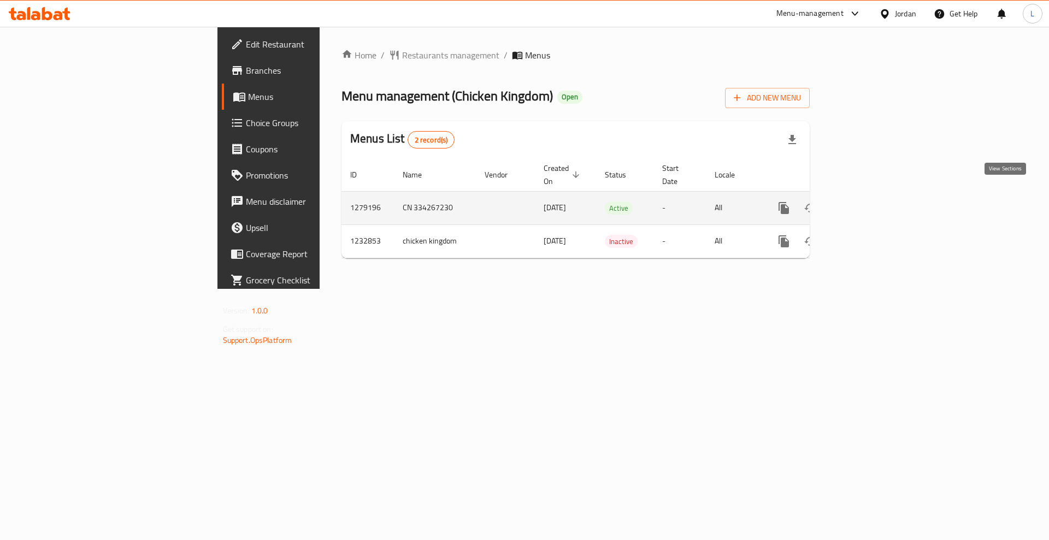
click at [869, 202] on icon "enhanced table" at bounding box center [862, 208] width 13 height 13
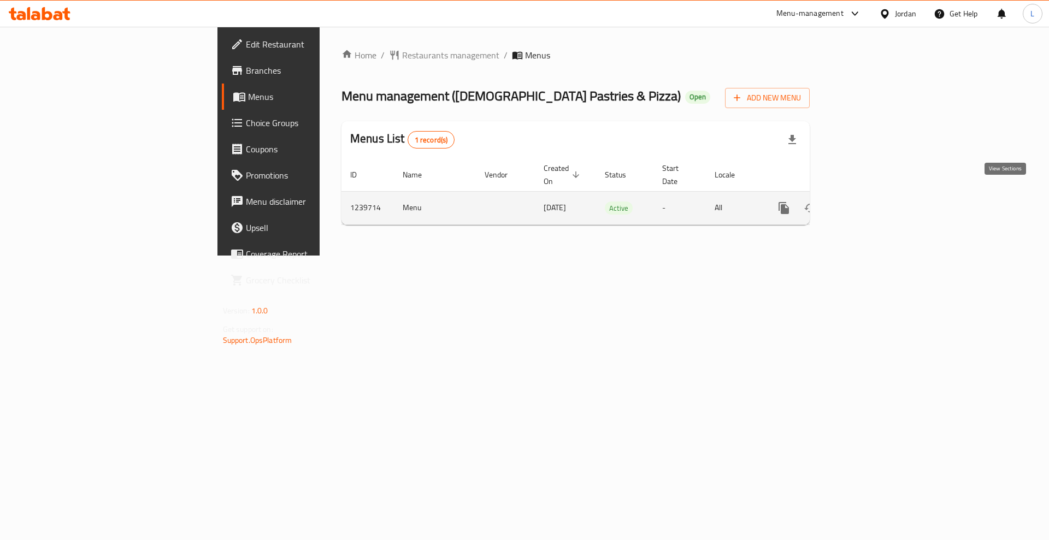
click at [869, 202] on icon "enhanced table" at bounding box center [862, 208] width 13 height 13
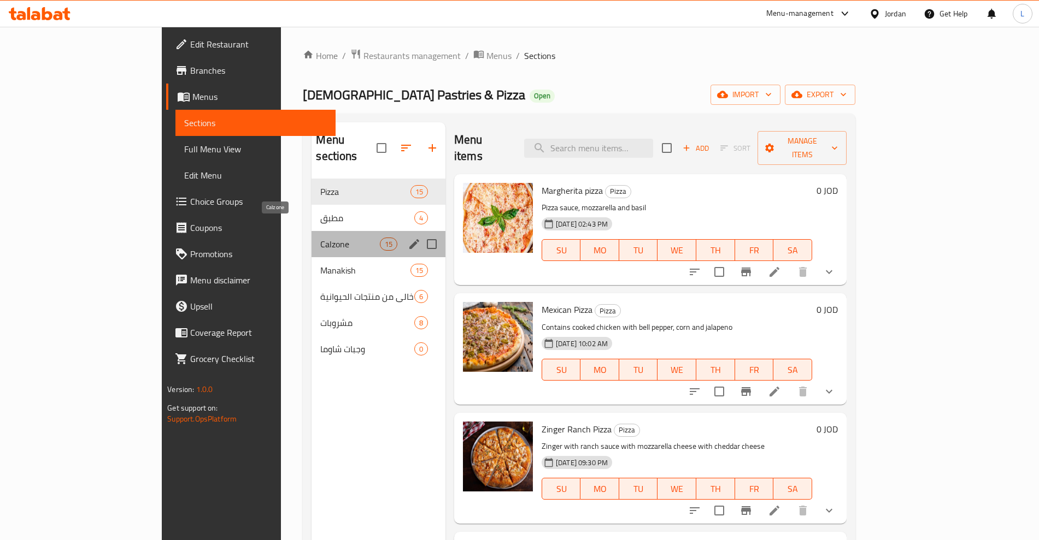
click at [320, 238] on span "Calzone" at bounding box center [349, 244] width 59 height 13
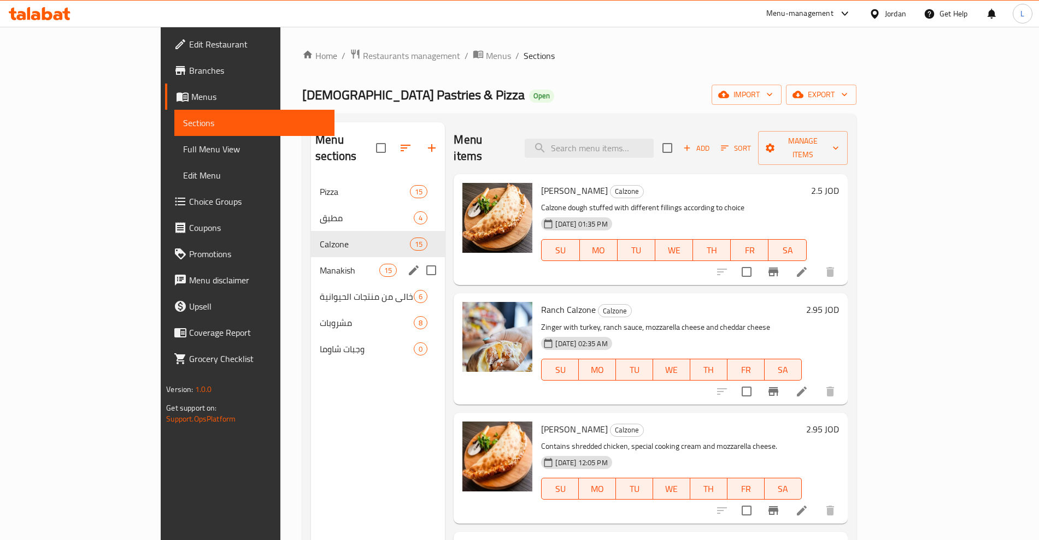
click at [311, 262] on div "Manakish 15" at bounding box center [378, 270] width 134 height 26
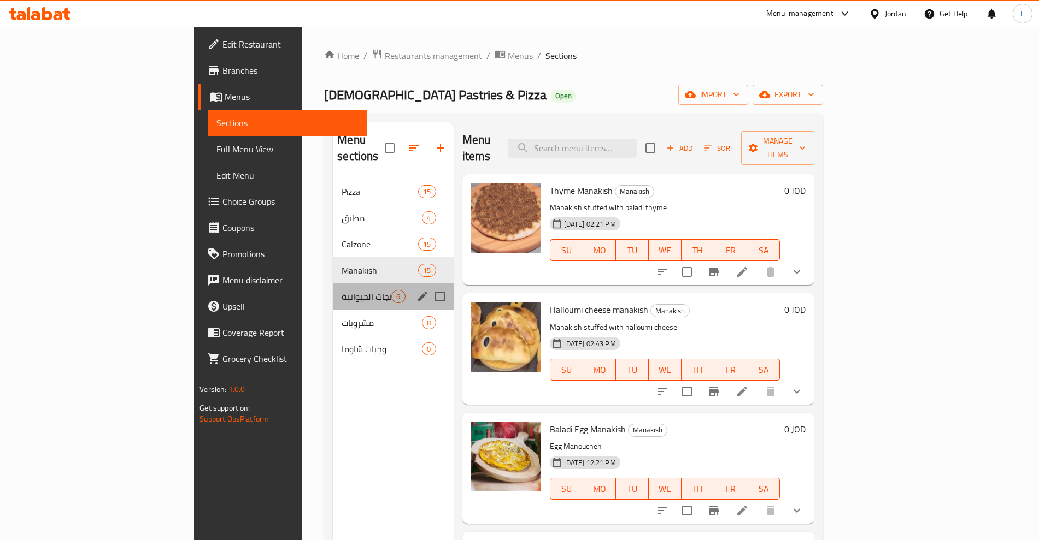
click at [333, 289] on div "بيتزا صيامي خالي من منتجات الحيوانية 6" at bounding box center [393, 297] width 120 height 26
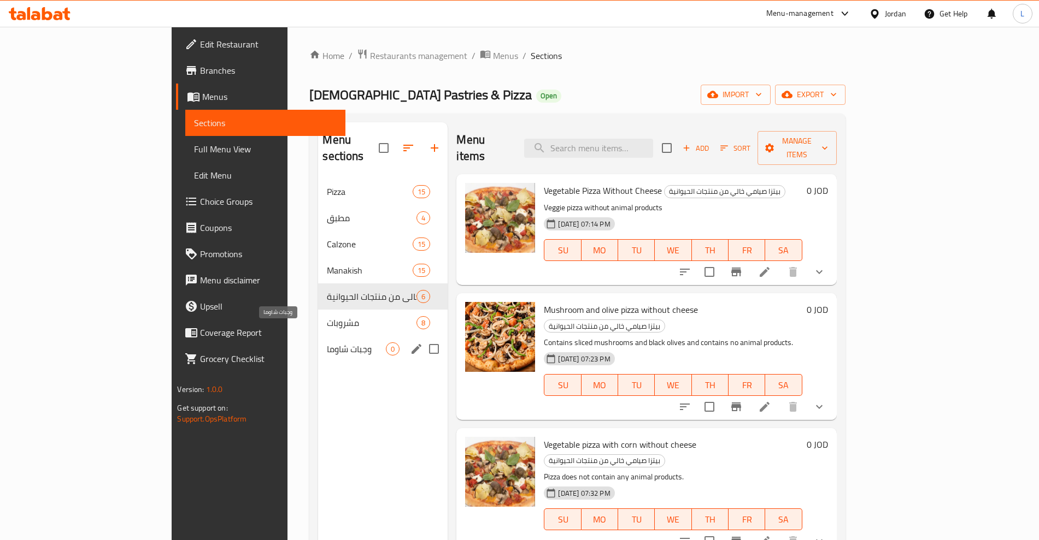
click at [327, 343] on span "وجبات شاوما" at bounding box center [356, 349] width 59 height 13
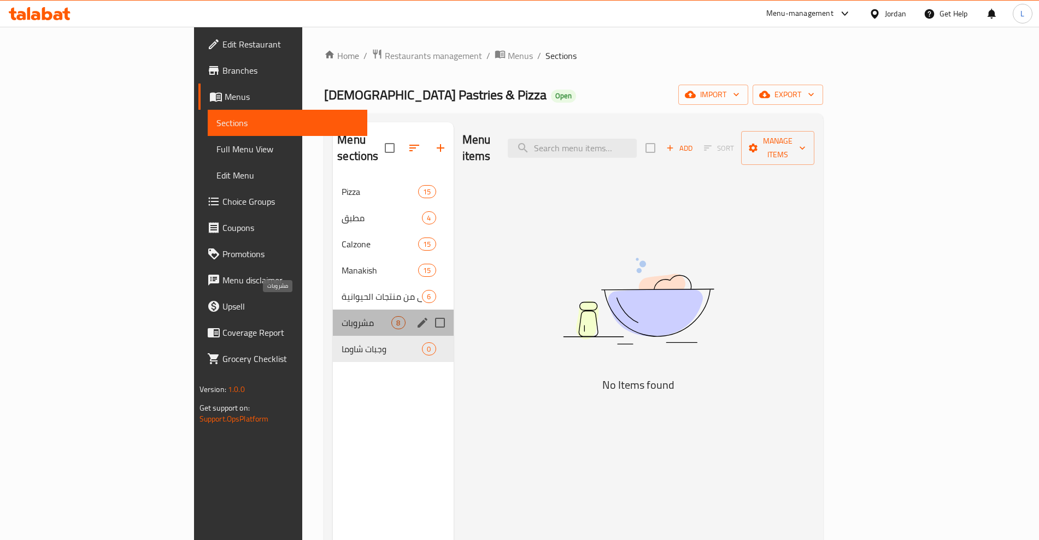
click at [342, 316] on span "مشروبات" at bounding box center [367, 322] width 50 height 13
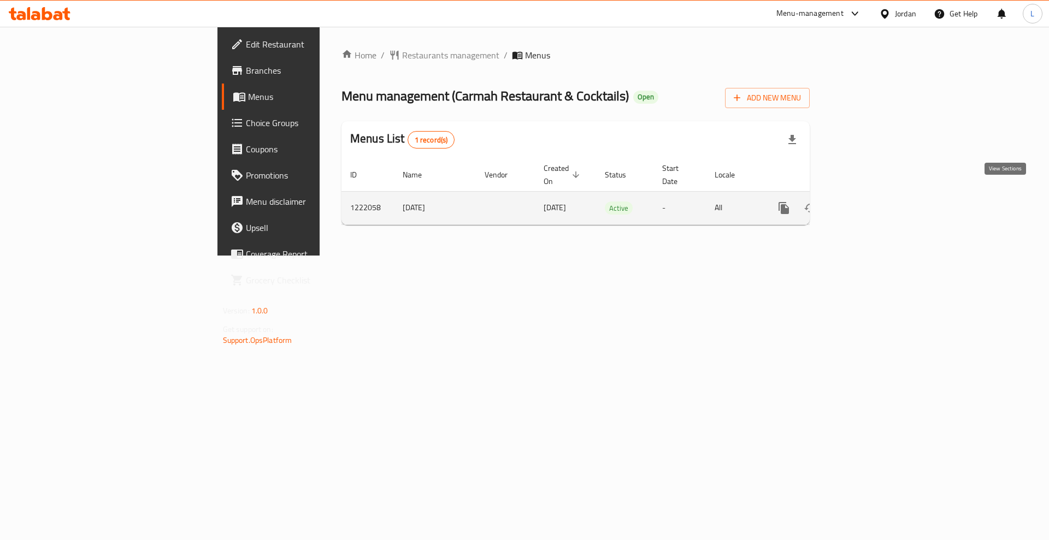
click at [869, 202] on icon "enhanced table" at bounding box center [862, 208] width 13 height 13
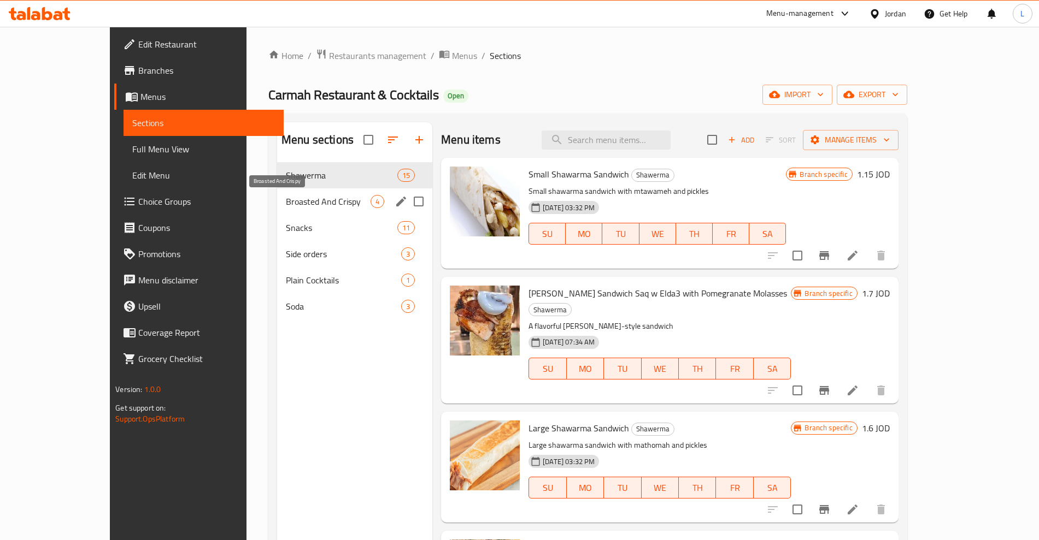
click at [286, 199] on span "Broasted And Crispy" at bounding box center [328, 201] width 85 height 13
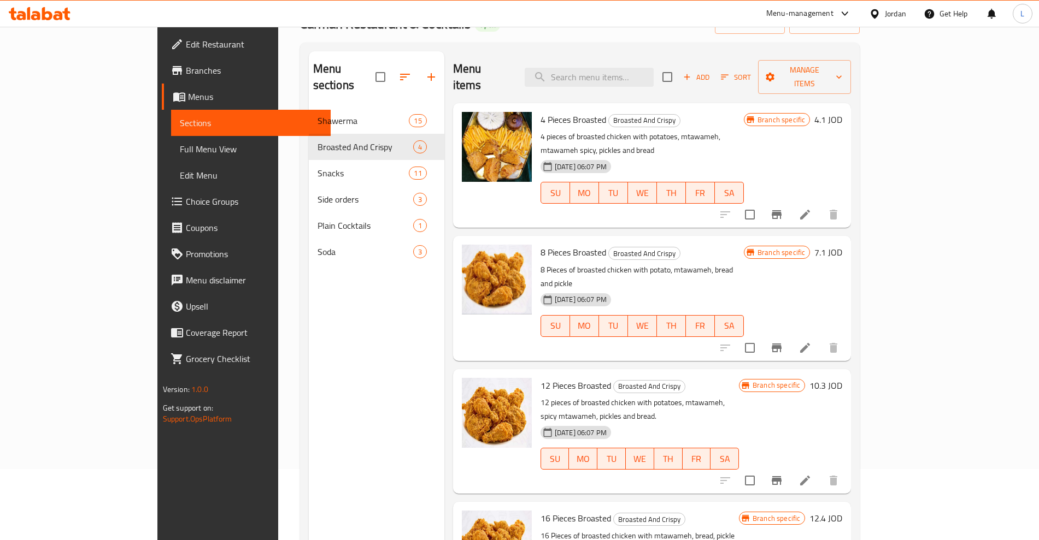
scroll to position [153, 0]
